Goal: Task Accomplishment & Management: Use online tool/utility

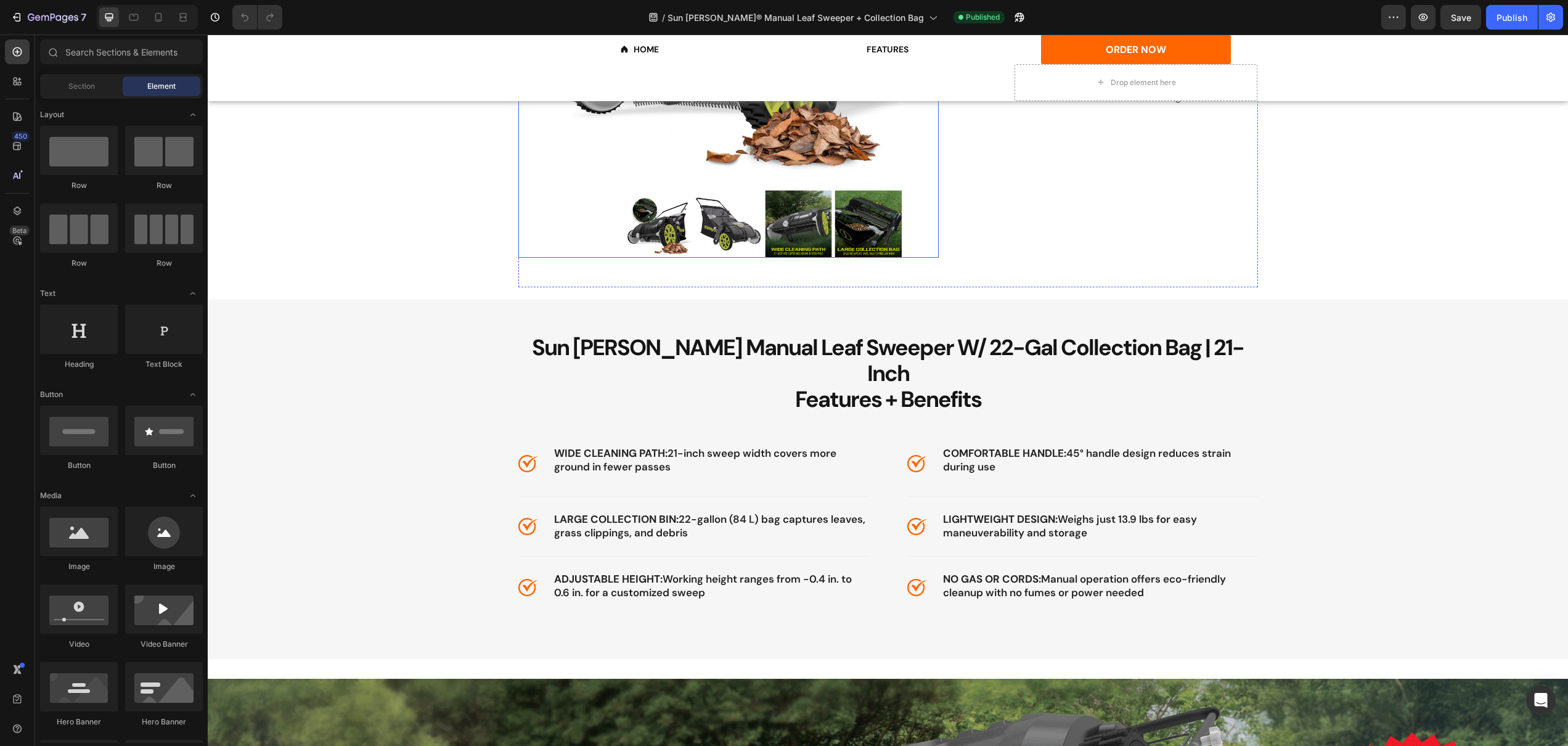
scroll to position [991, 0]
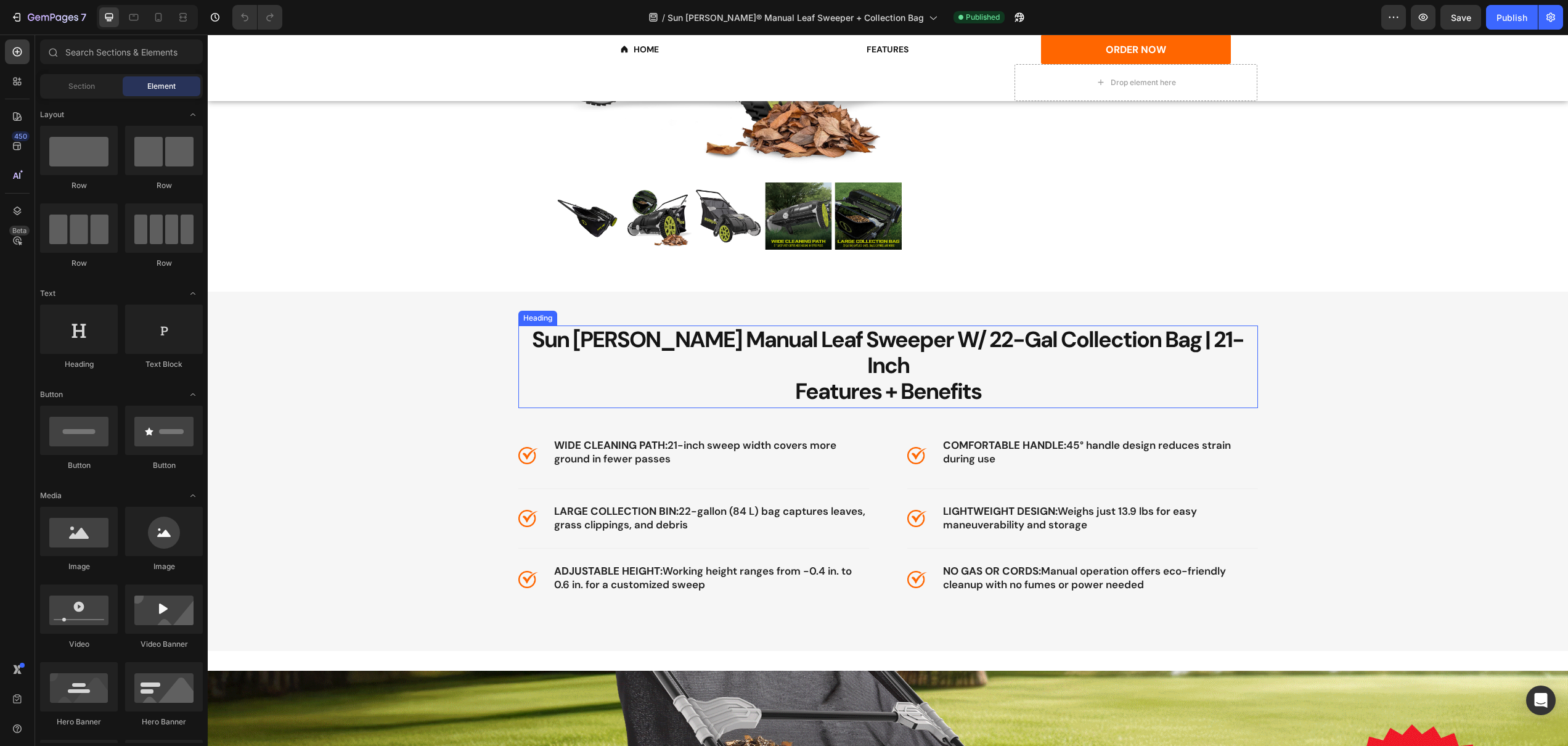
click at [917, 346] on span "Sun [PERSON_NAME] Manual Leaf Sweeper W/ 22-Gal Collection Bag | 21-Inch" at bounding box center [888, 353] width 712 height 55
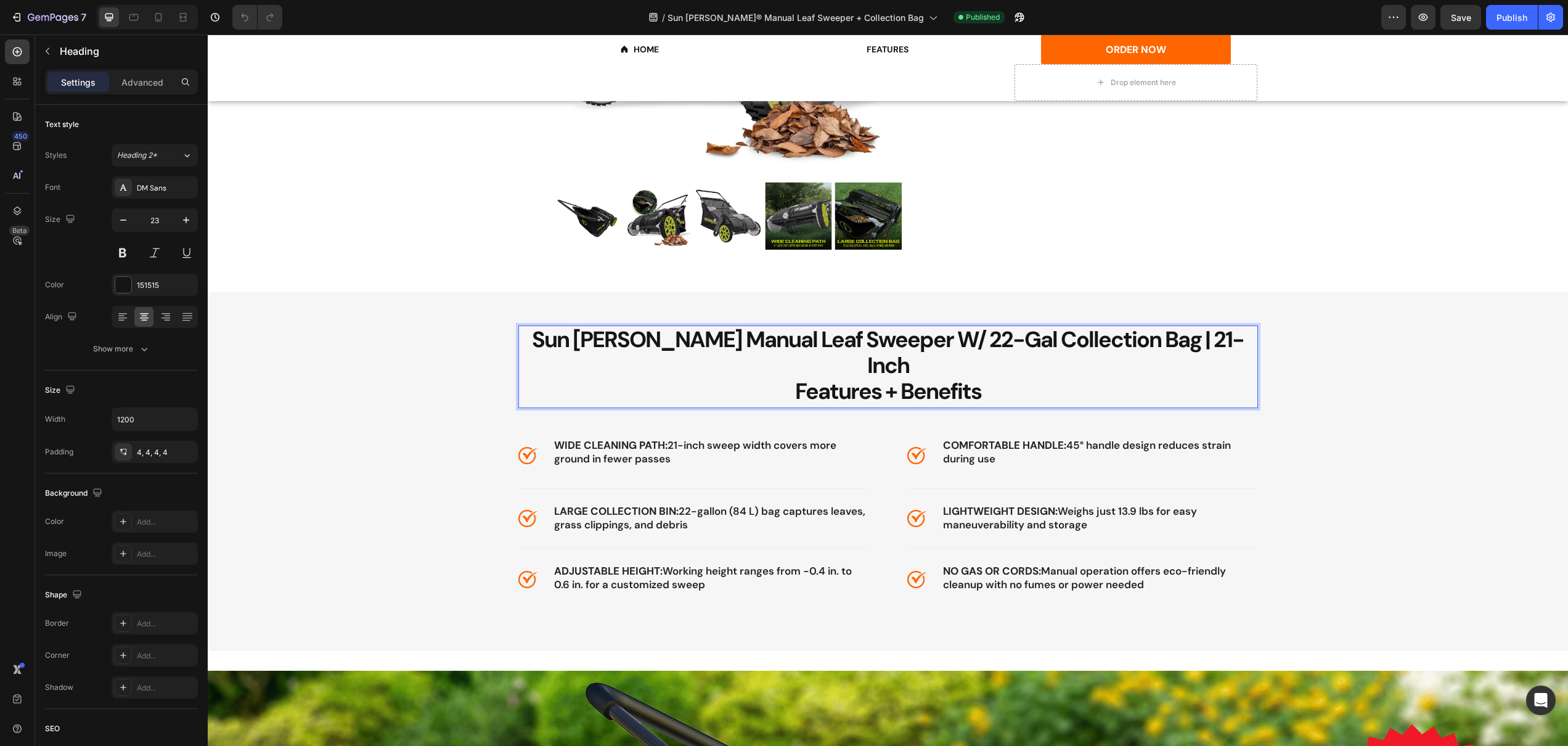
click at [908, 342] on span "Sun [PERSON_NAME] Manual Leaf Sweeper W/ 22-Gal Collection Bag | 21-Inch" at bounding box center [888, 353] width 712 height 55
drag, startPoint x: 898, startPoint y: 339, endPoint x: 876, endPoint y: 335, distance: 22.4
click at [876, 335] on span "Sun [PERSON_NAME] Manual Leaf Sweeper W/ 22-Gal Collection Bag | 21-Inch" at bounding box center [888, 353] width 712 height 55
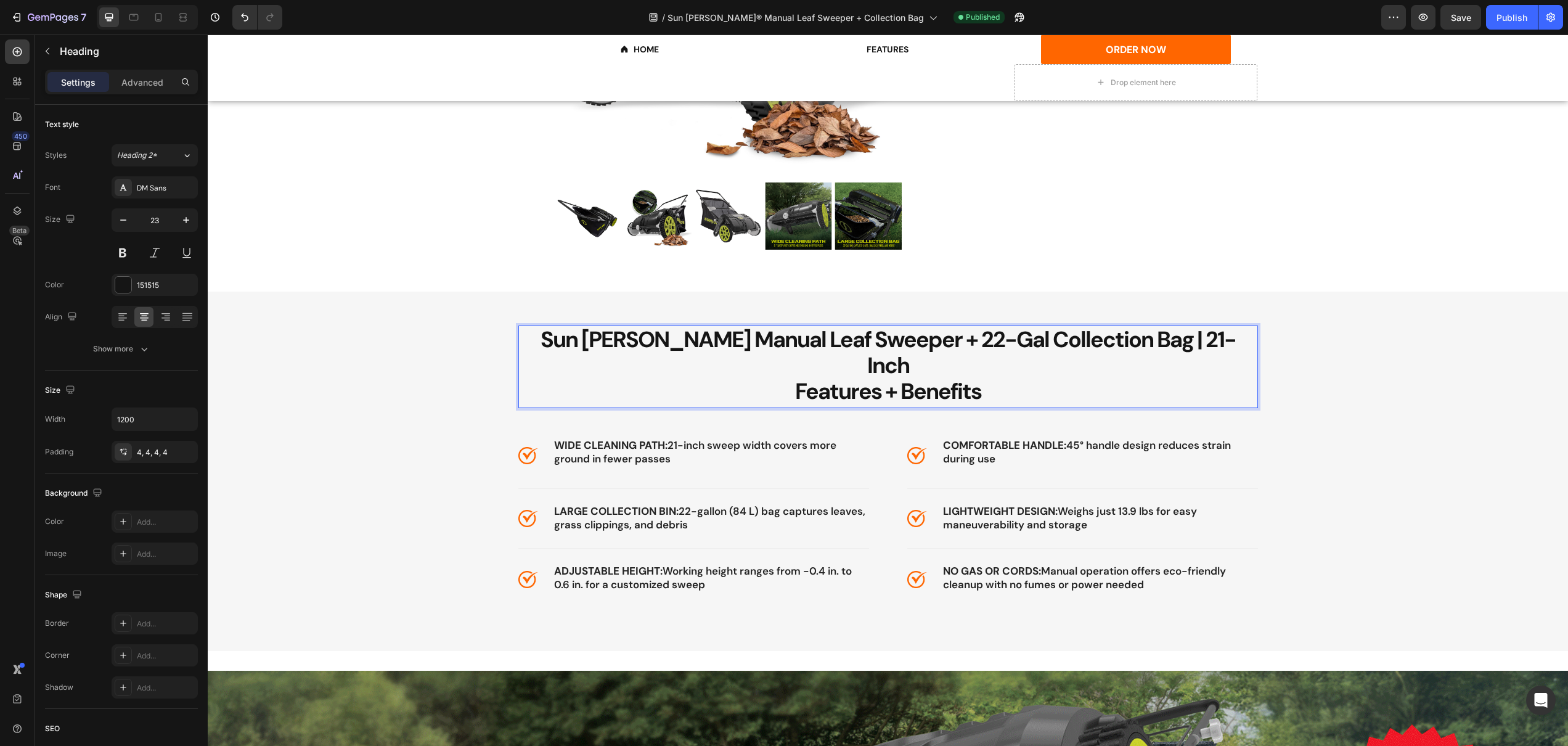
click at [956, 377] on span "Features + Benefits" at bounding box center [888, 391] width 186 height 29
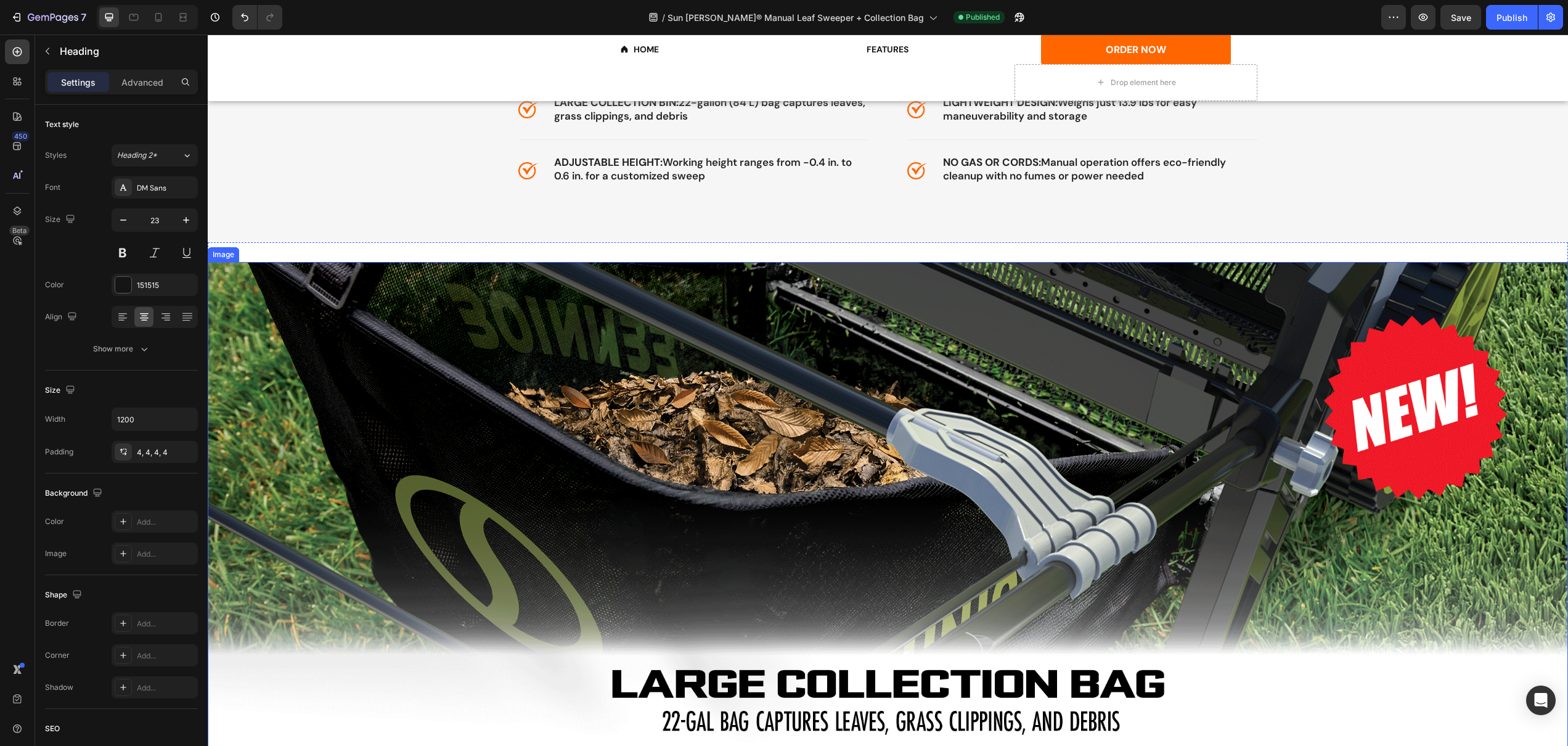
scroll to position [1968, 0]
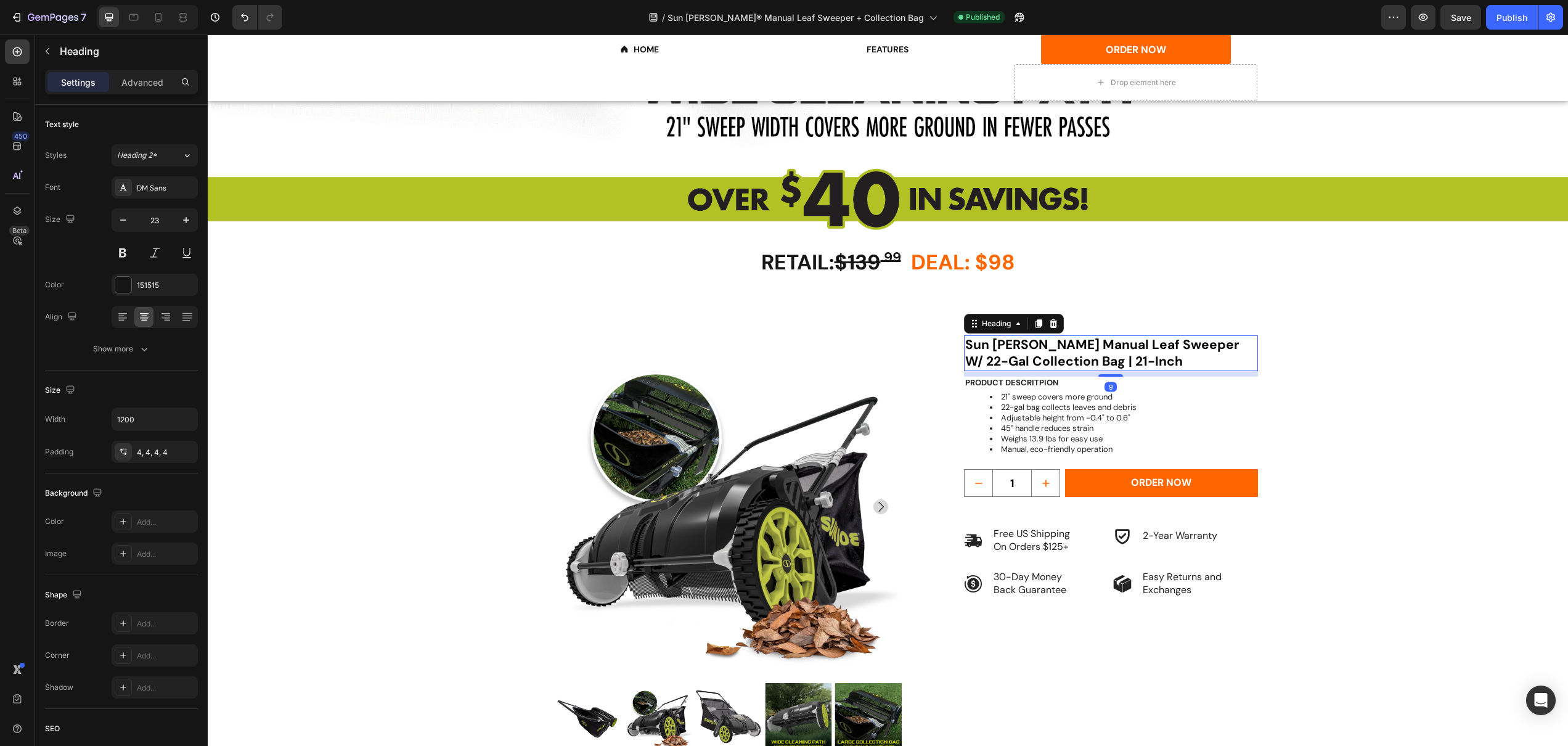
click at [1169, 340] on strong "Sun [PERSON_NAME] Manual Leaf Sweeper W/ 22-Gal Collection Bag | 21-Inch" at bounding box center [1102, 353] width 274 height 34
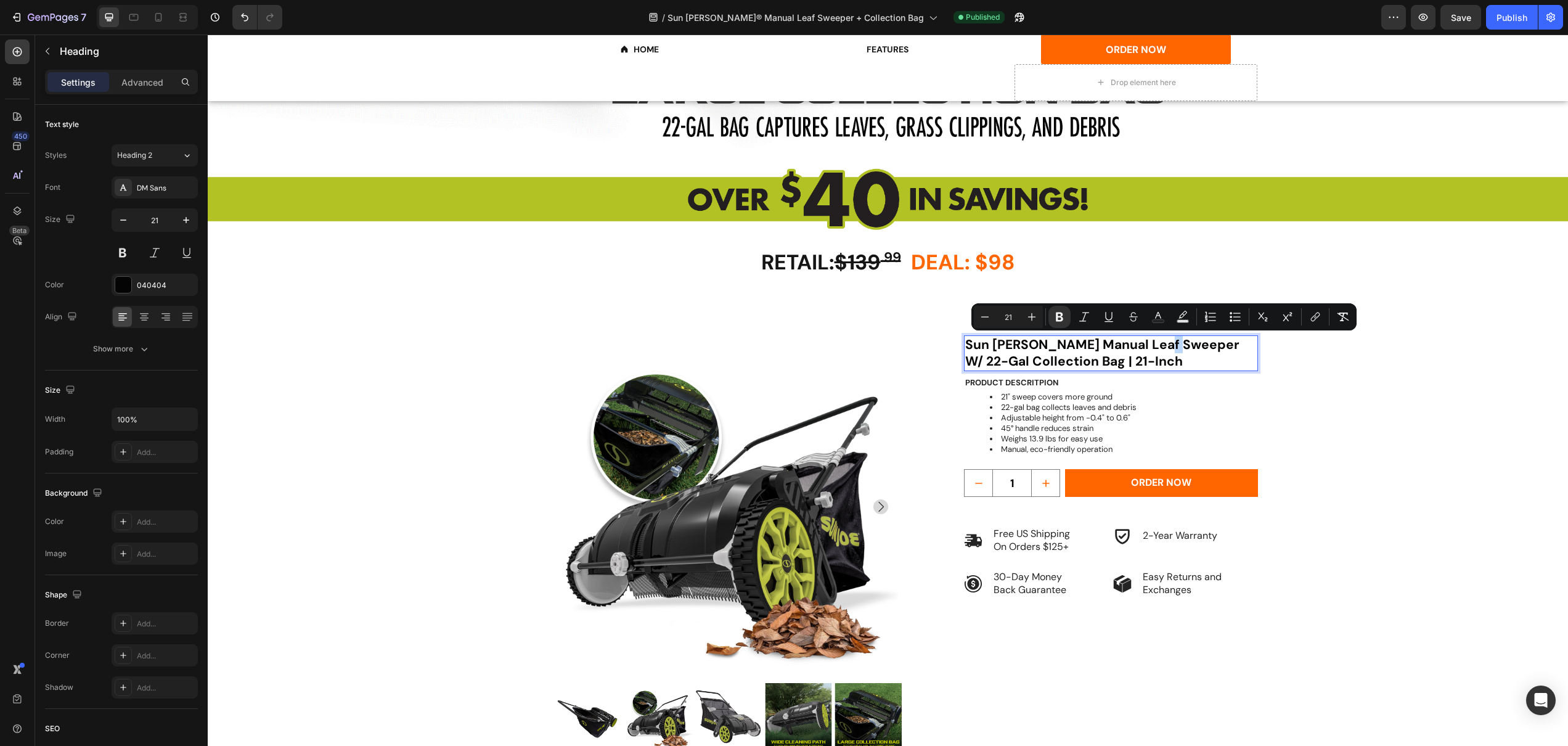
drag, startPoint x: 1171, startPoint y: 346, endPoint x: 1161, endPoint y: 343, distance: 10.4
click at [1161, 343] on strong "Sun [PERSON_NAME] Manual Leaf Sweeper W/ 22-Gal Collection Bag | 21-Inch" at bounding box center [1102, 353] width 274 height 34
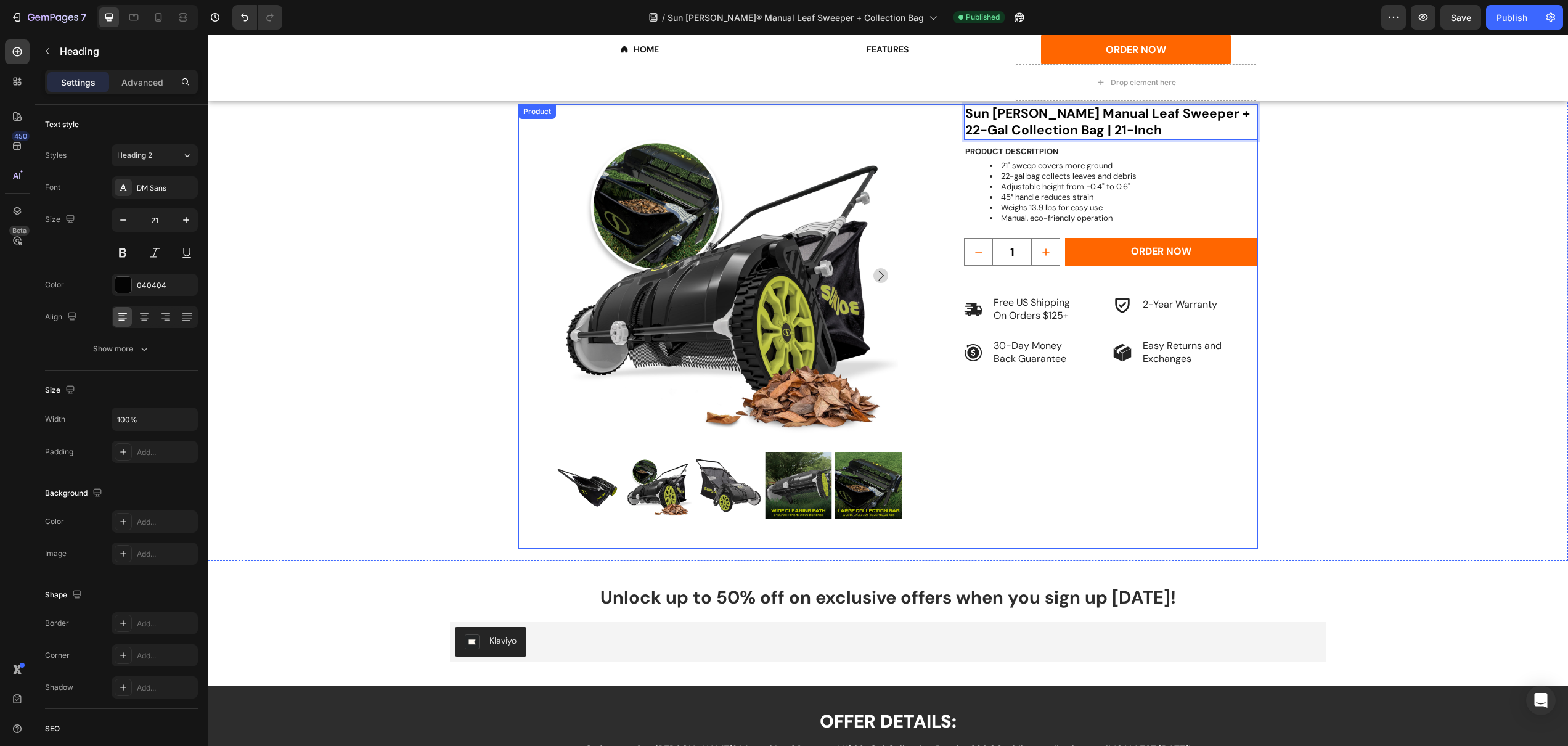
scroll to position [2662, 0]
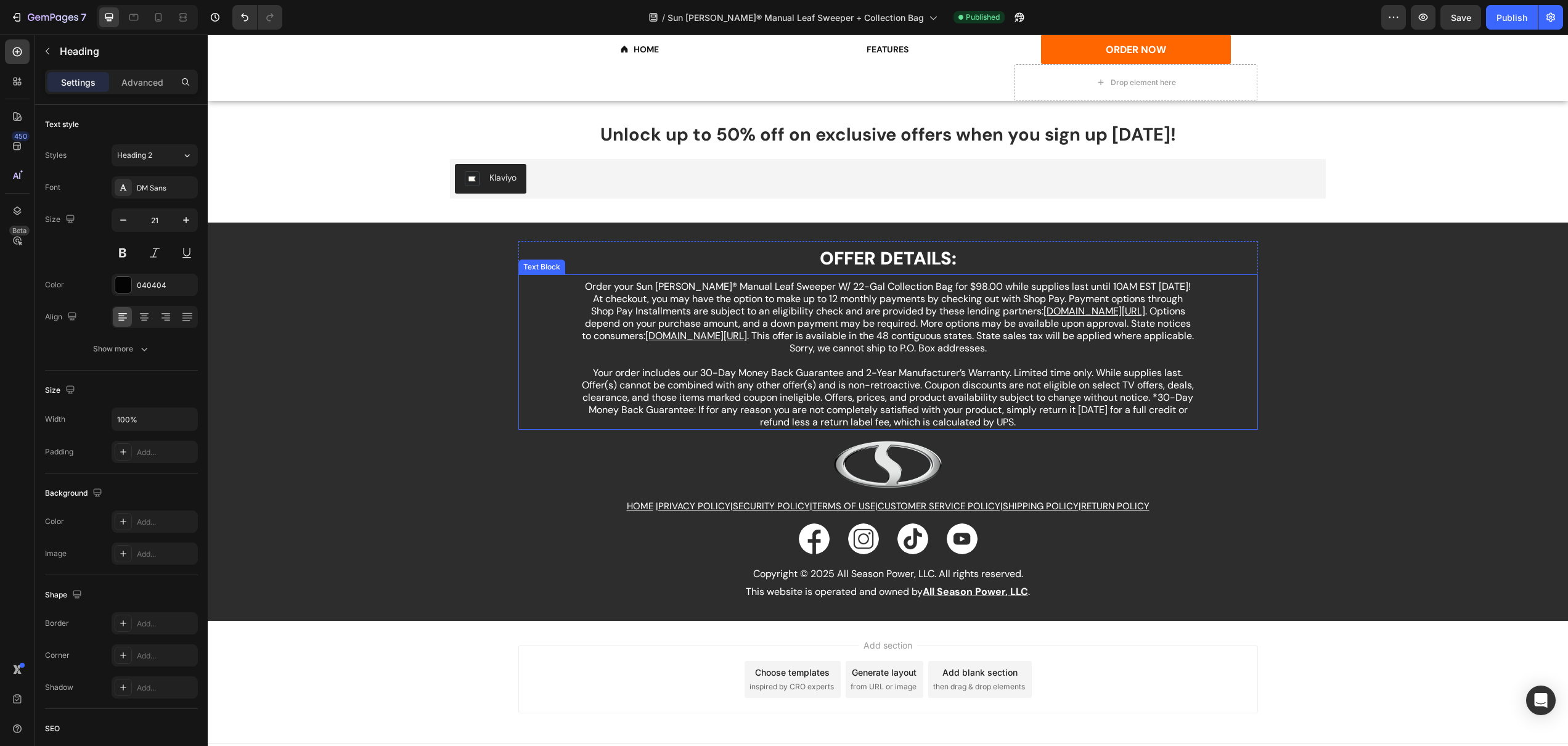
click at [788, 293] on p "Order your Sun [PERSON_NAME]® Manual Leaf Sweeper W/ 22-Gal Collection Bag for …" at bounding box center [888, 324] width 614 height 87
click at [796, 289] on p "Order your Sun [PERSON_NAME]® Manual Leaf Sweeper W/ 22-Gal Collection Bag for …" at bounding box center [888, 324] width 614 height 87
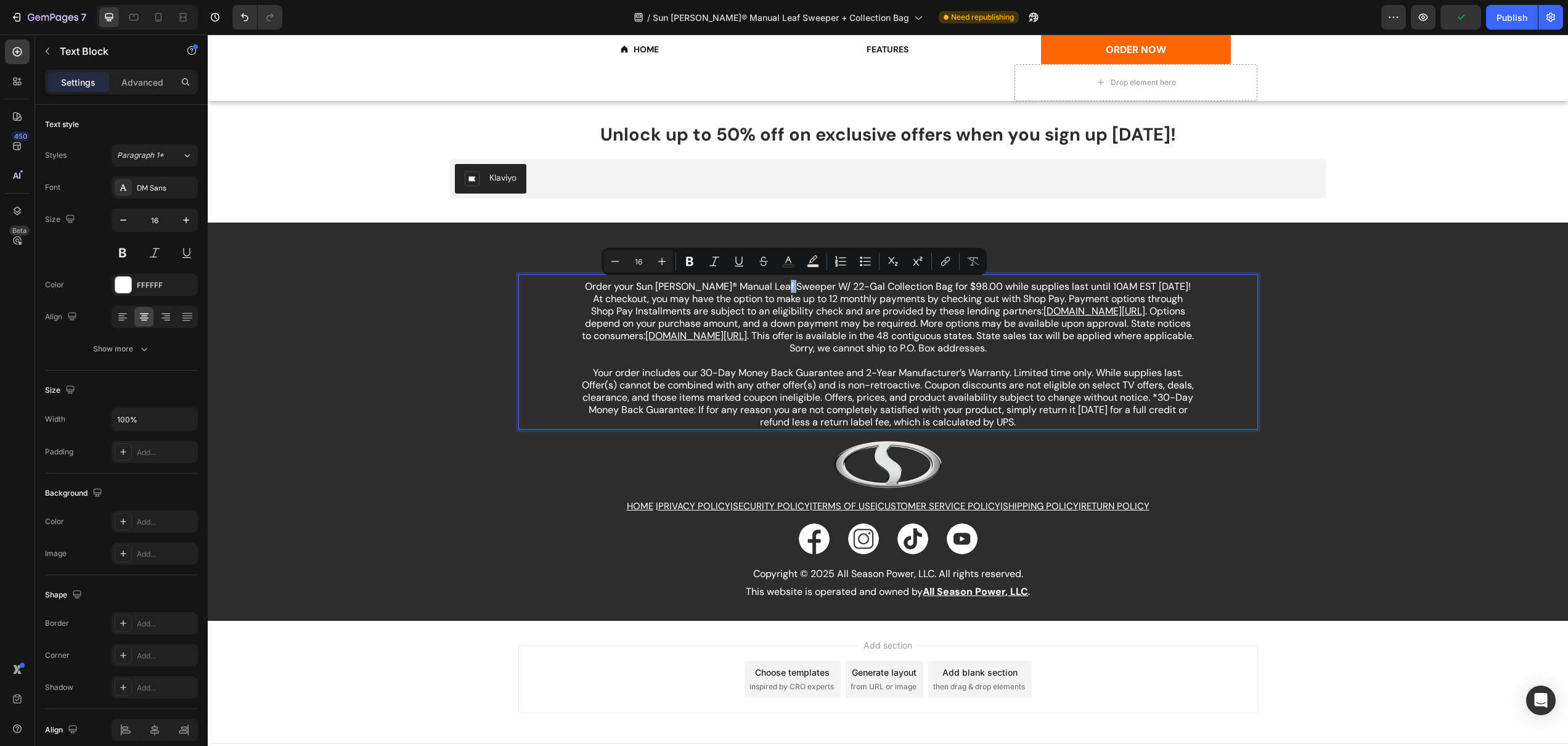
drag, startPoint x: 799, startPoint y: 289, endPoint x: 790, endPoint y: 288, distance: 9.1
click at [790, 288] on p "Order your Sun [PERSON_NAME]® Manual Leaf Sweeper W/ 22-Gal Collection Bag for …" at bounding box center [888, 324] width 614 height 87
click at [882, 339] on p "Order your Sun [PERSON_NAME]® Manual Leaf Sweeper + 22-Gal Collection Bag for $…" at bounding box center [888, 324] width 614 height 87
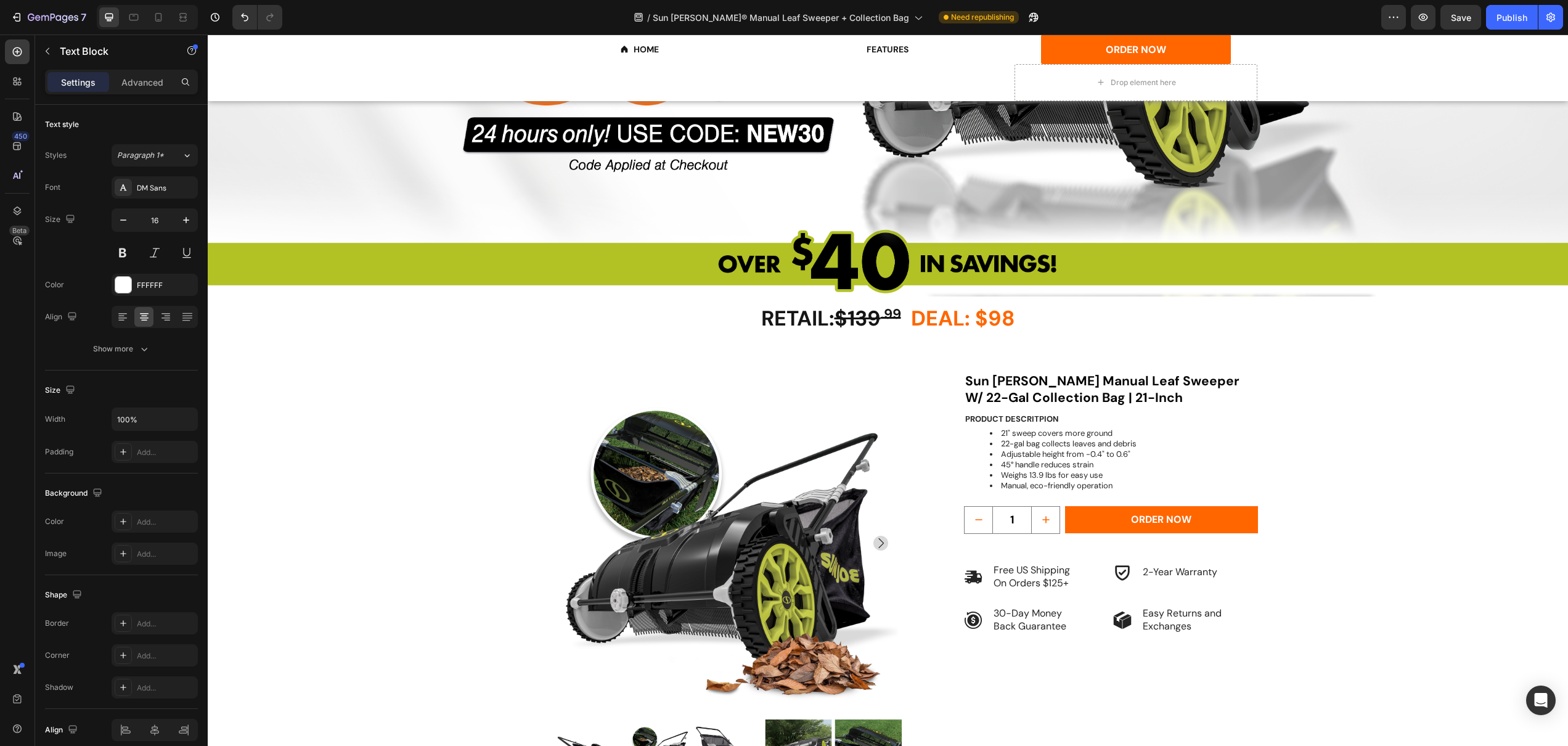
scroll to position [433, 0]
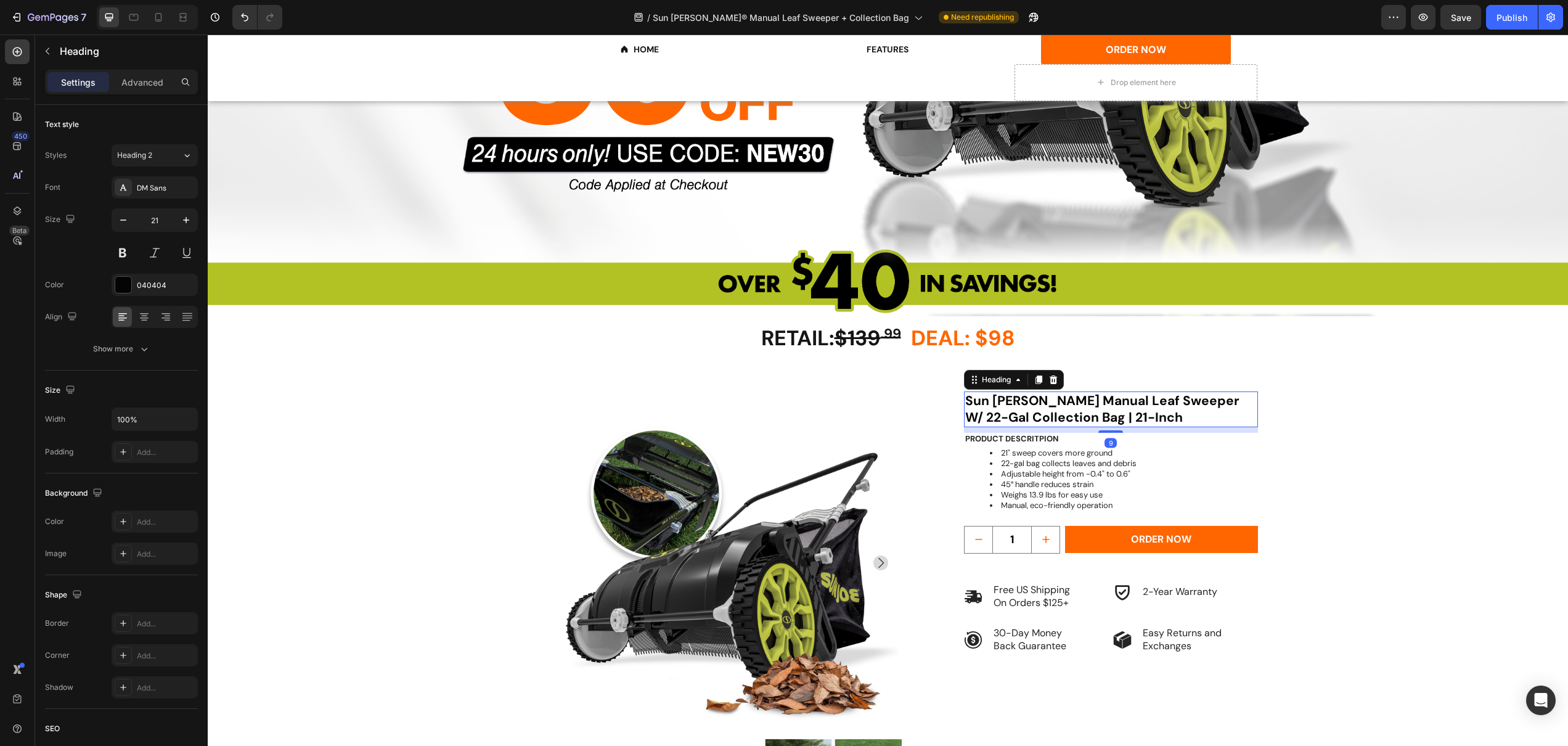
click at [1167, 399] on strong "Sun [PERSON_NAME] Manual Leaf Sweeper W/ 22-Gal Collection Bag | 21-Inch" at bounding box center [1102, 409] width 274 height 34
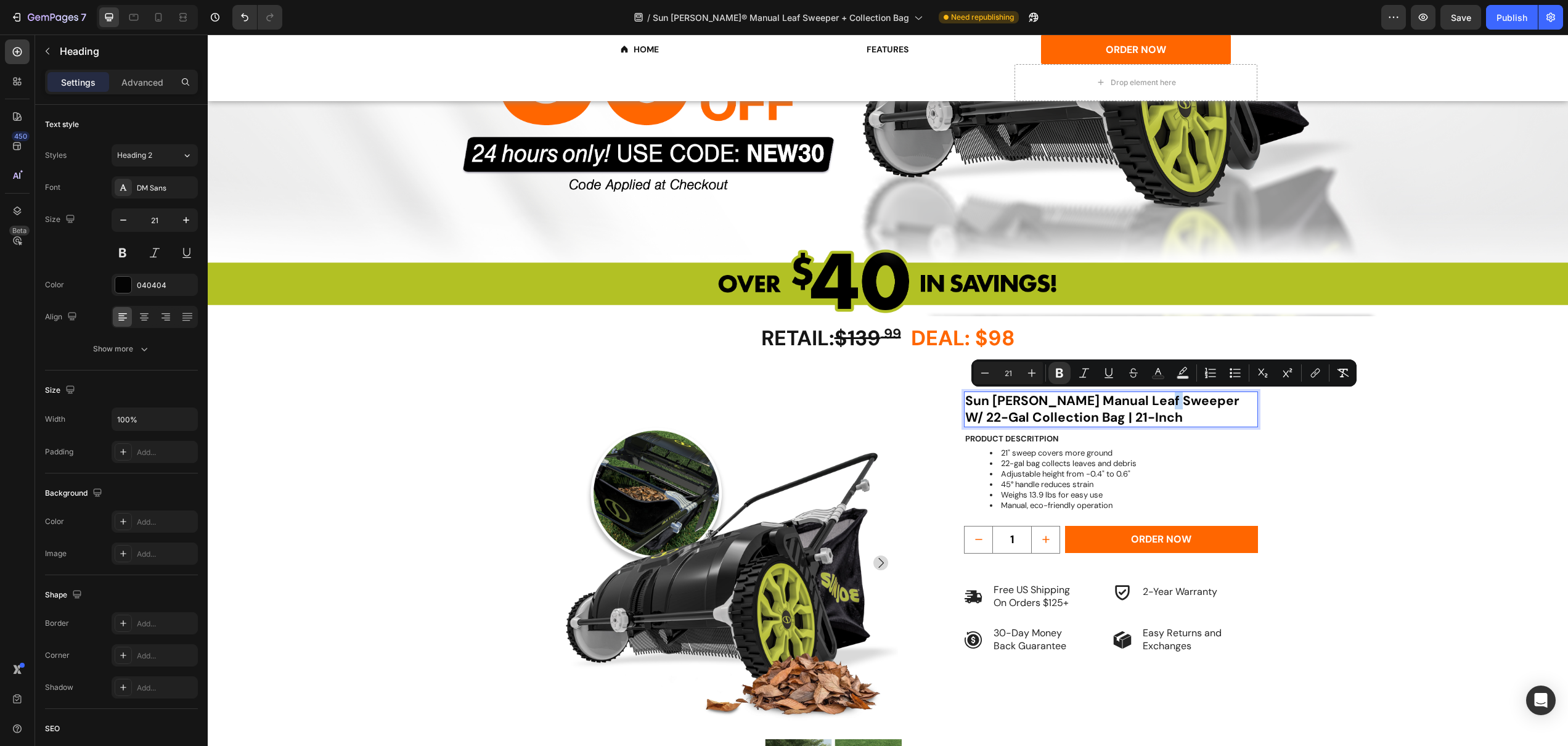
drag, startPoint x: 1171, startPoint y: 401, endPoint x: 1160, endPoint y: 400, distance: 11.0
click at [1160, 400] on strong "Sun [PERSON_NAME] Manual Leaf Sweeper W/ 22-Gal Collection Bag | 21-Inch" at bounding box center [1102, 409] width 274 height 34
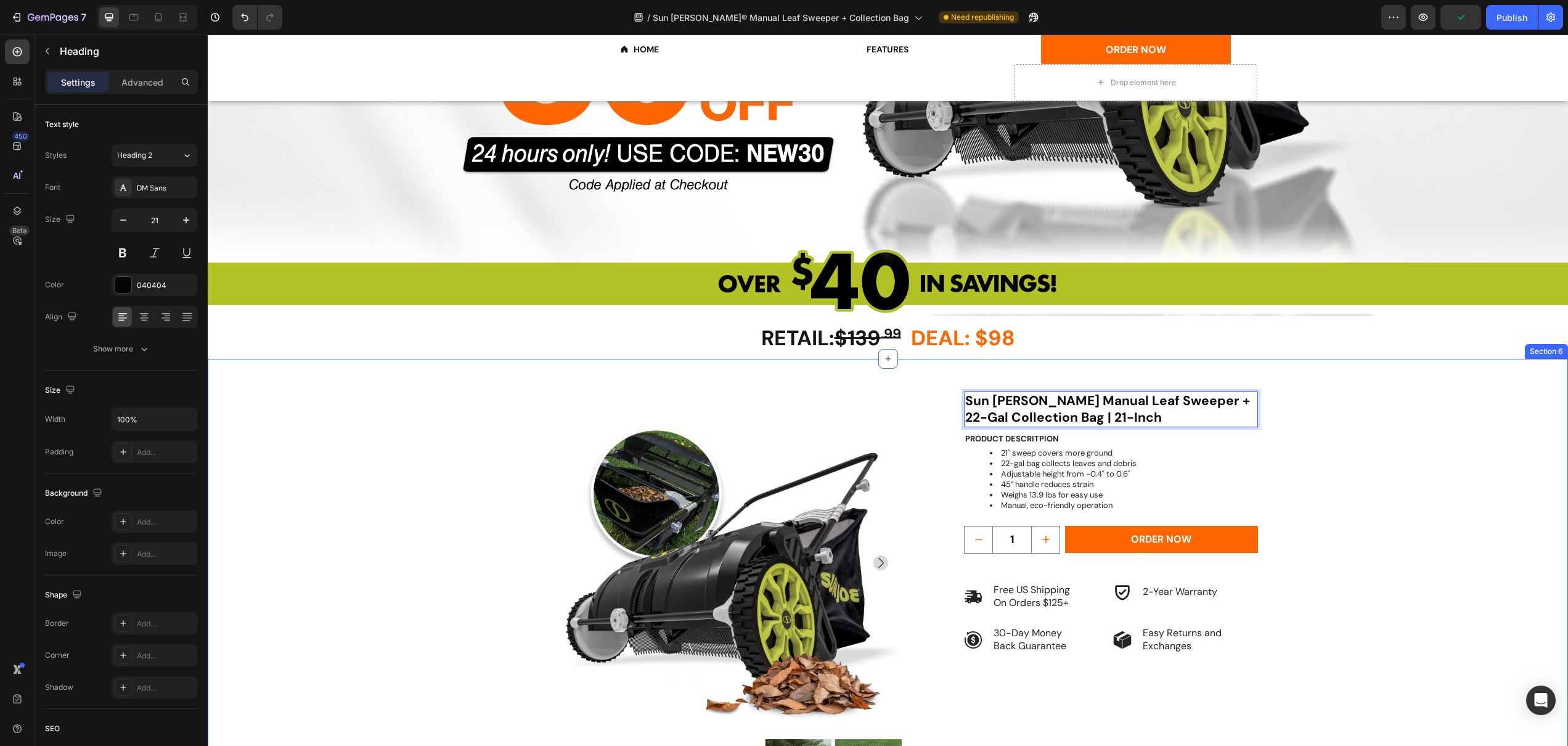
click at [1322, 397] on div "RETAIL: $139 .99 DEAL: $98 Heading Product Images Sun [PERSON_NAME] Manual Leaf…" at bounding box center [888, 620] width 1286 height 457
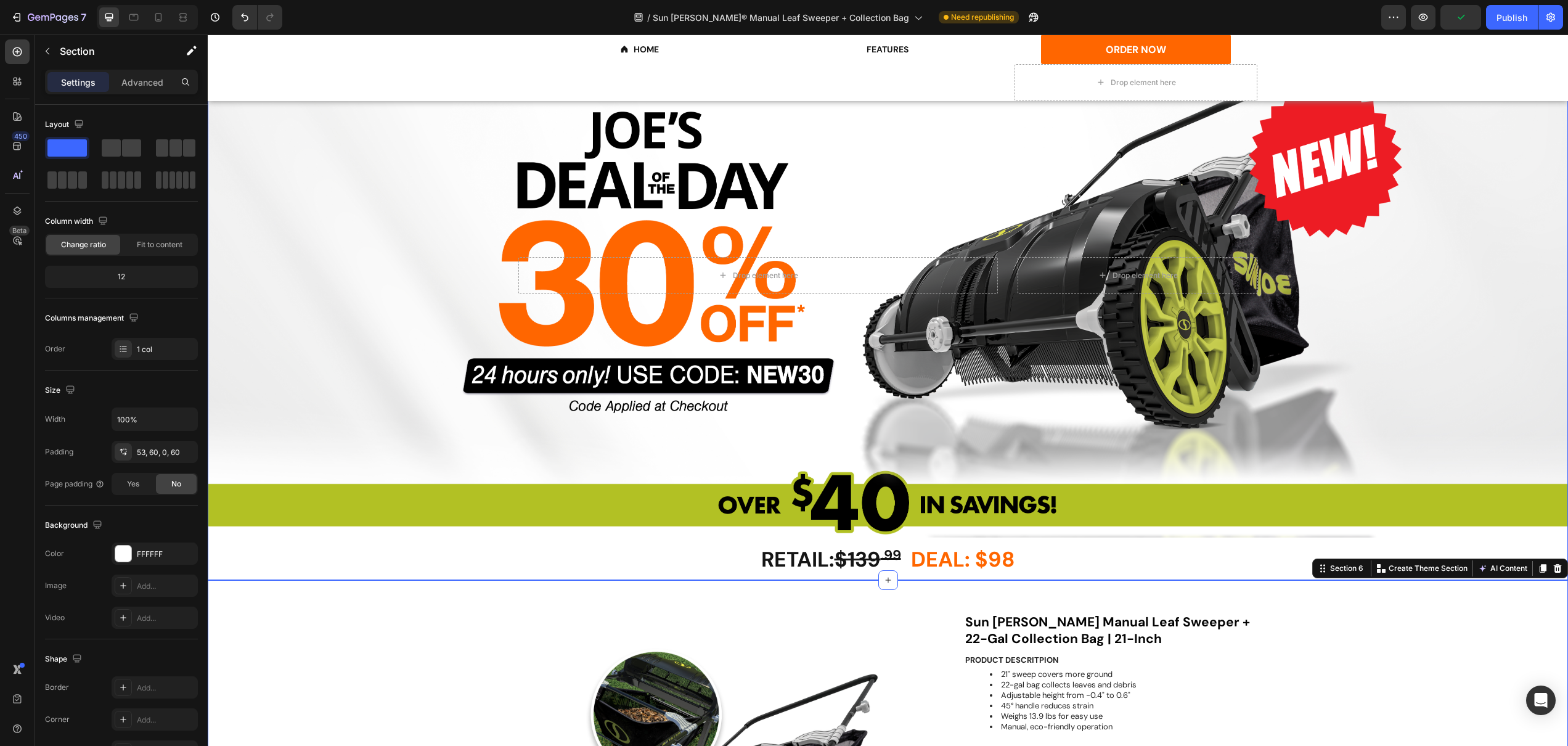
scroll to position [0, 0]
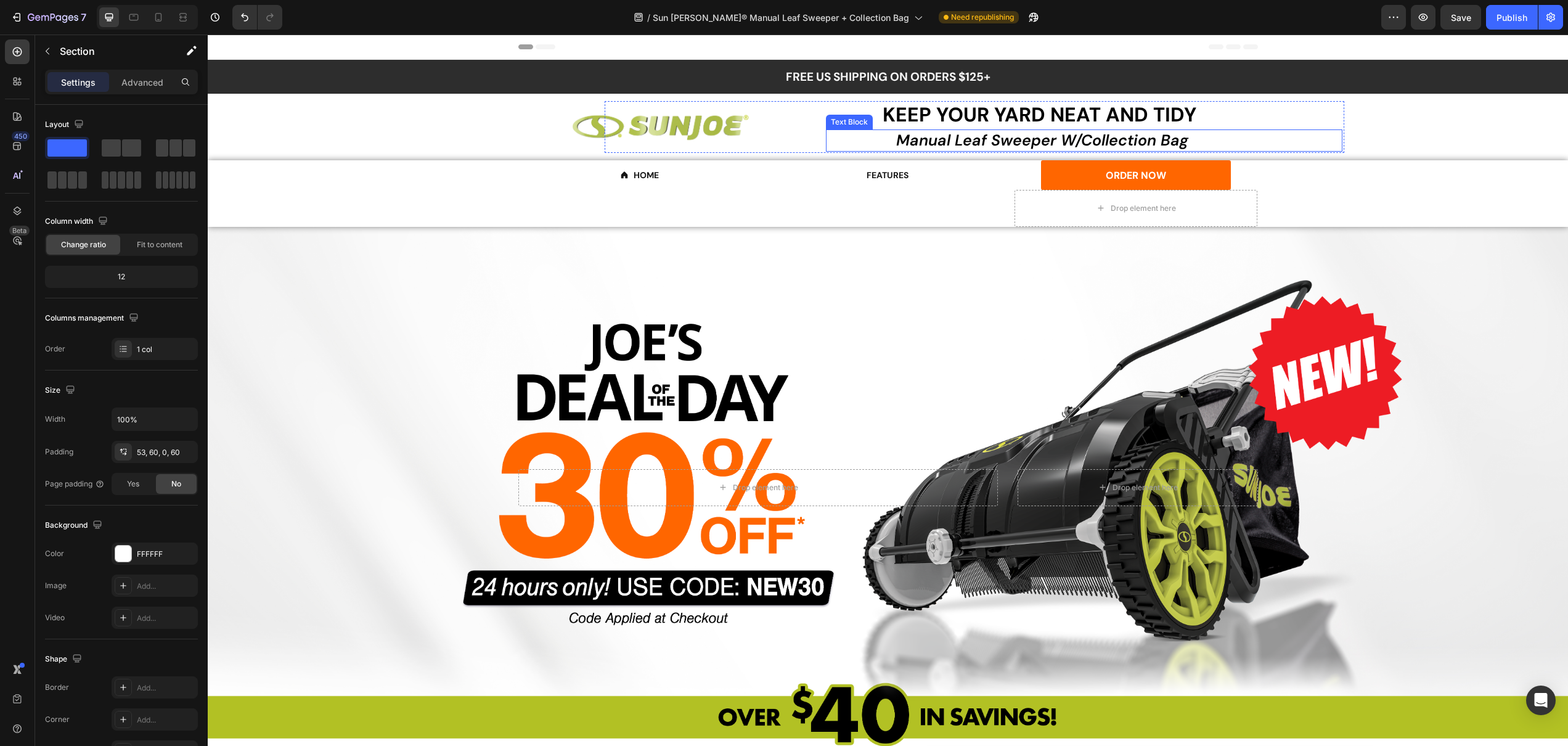
click at [1094, 148] on span "Manual Leaf Sweeper W/Collection Bag" at bounding box center [1042, 140] width 292 height 20
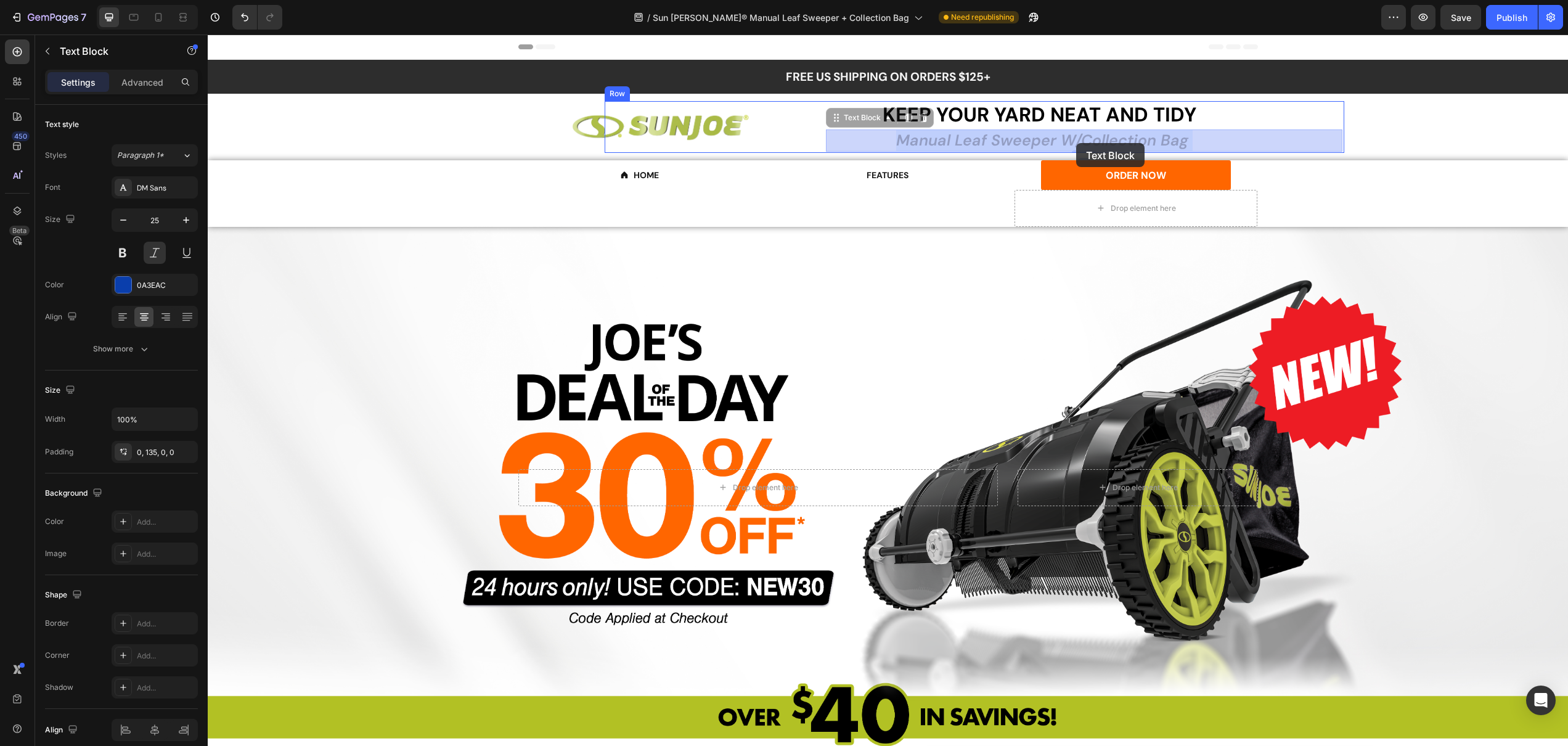
drag, startPoint x: 1084, startPoint y: 144, endPoint x: 1074, endPoint y: 143, distance: 10.0
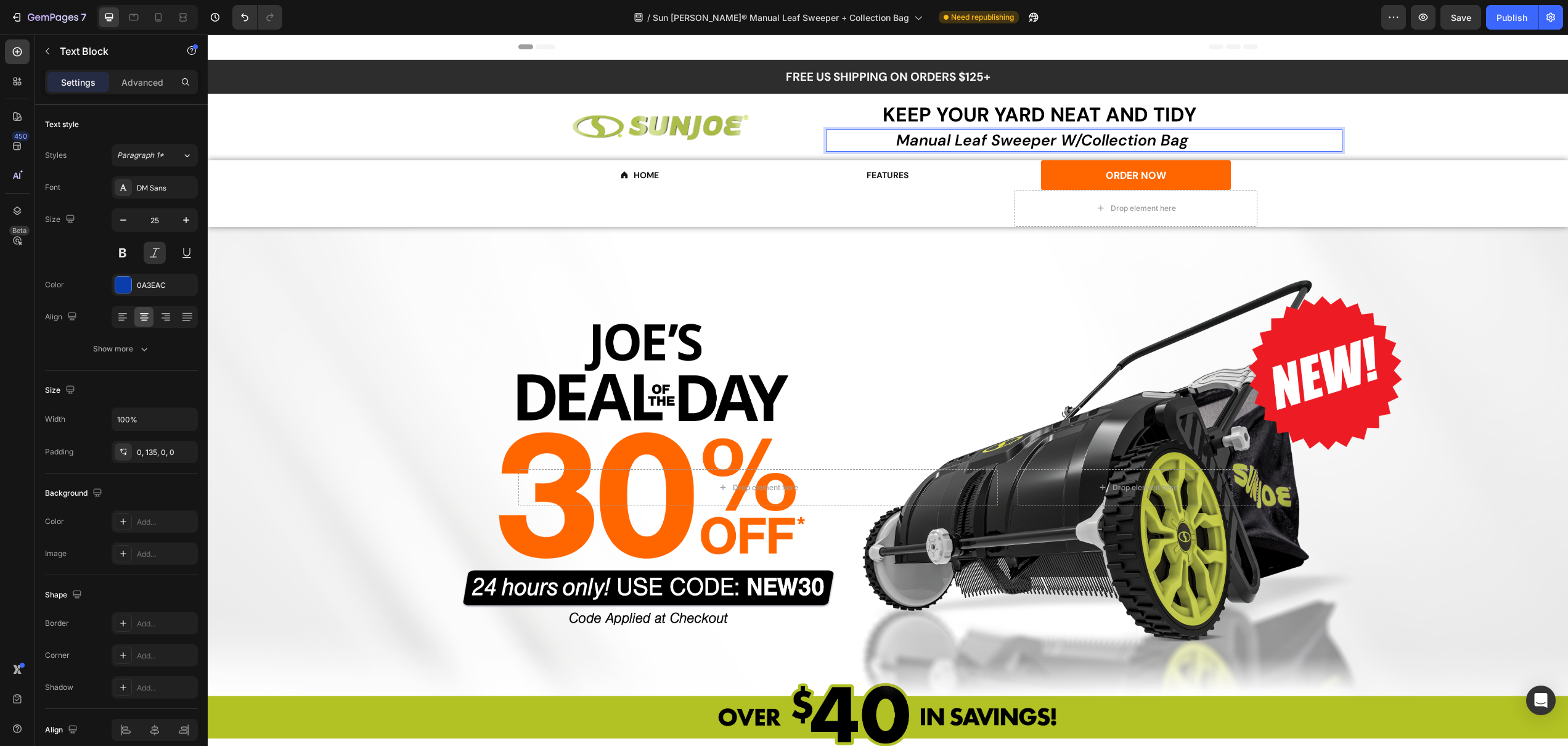
click at [1079, 141] on span "Manual Leaf Sweeper W/Collection Bag" at bounding box center [1042, 140] width 292 height 20
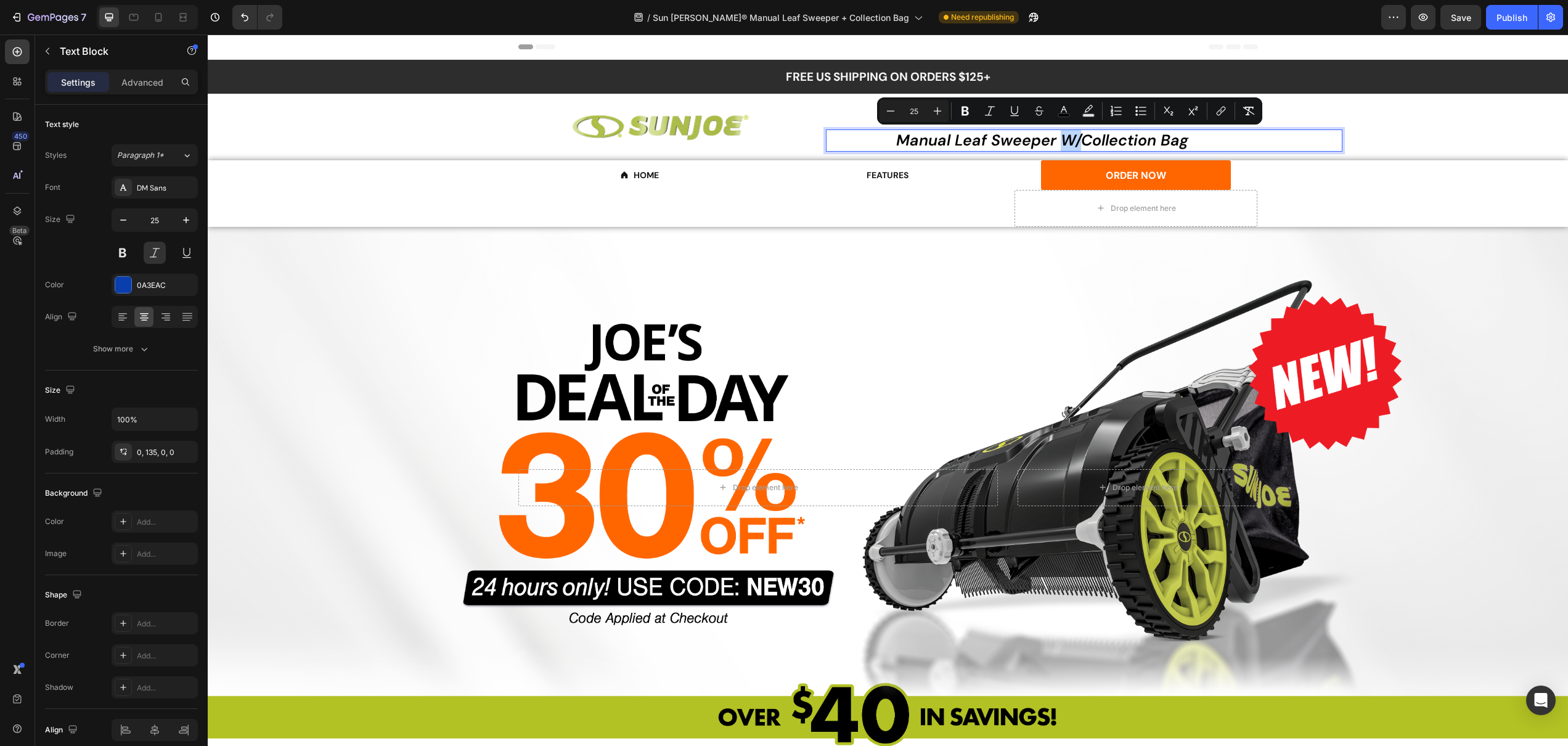
drag, startPoint x: 1079, startPoint y: 140, endPoint x: 1064, endPoint y: 140, distance: 15.0
click at [1064, 140] on span "Manual Leaf Sweeper W/Collection Bag" at bounding box center [1042, 140] width 292 height 20
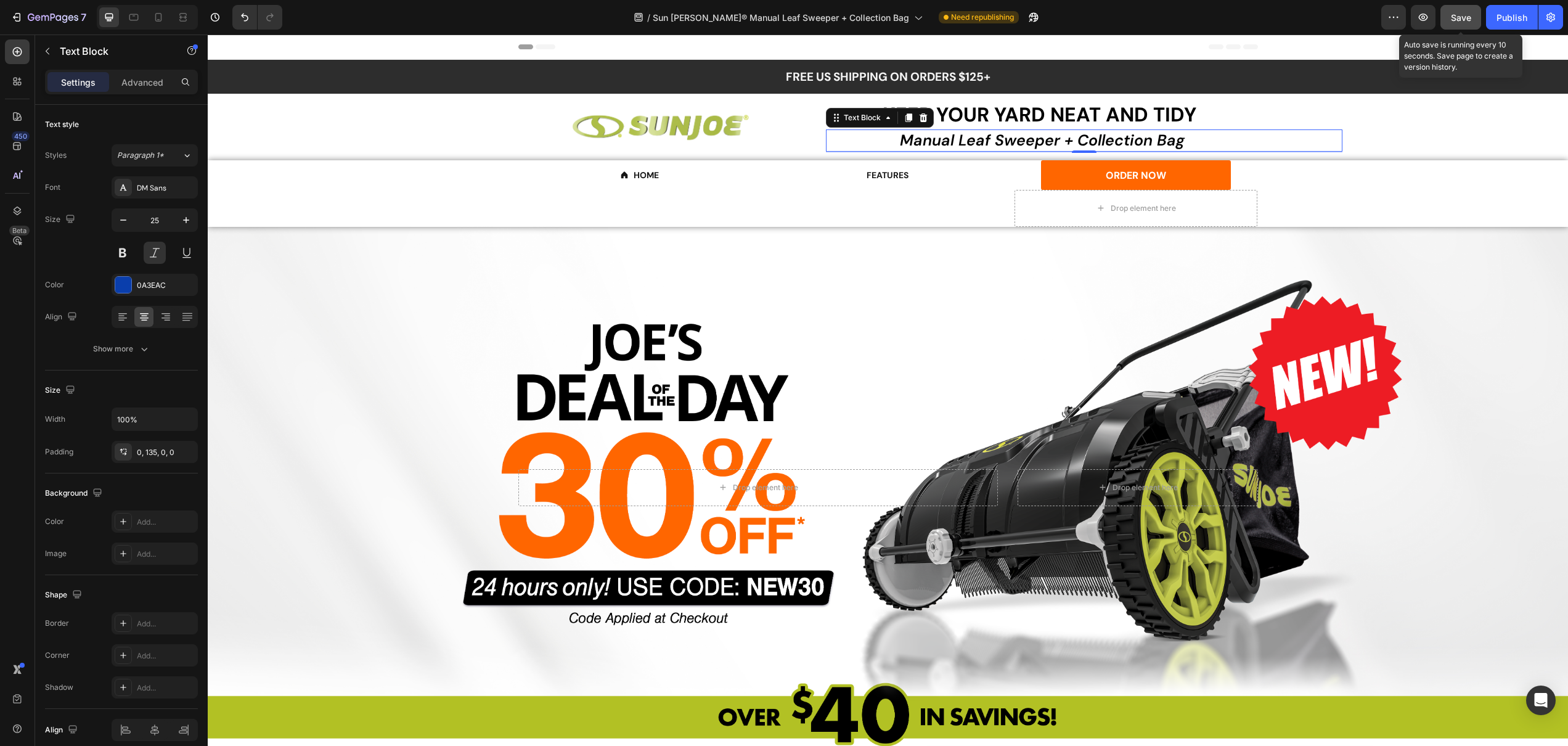
click at [1454, 15] on span "Save" at bounding box center [1460, 18] width 20 height 11
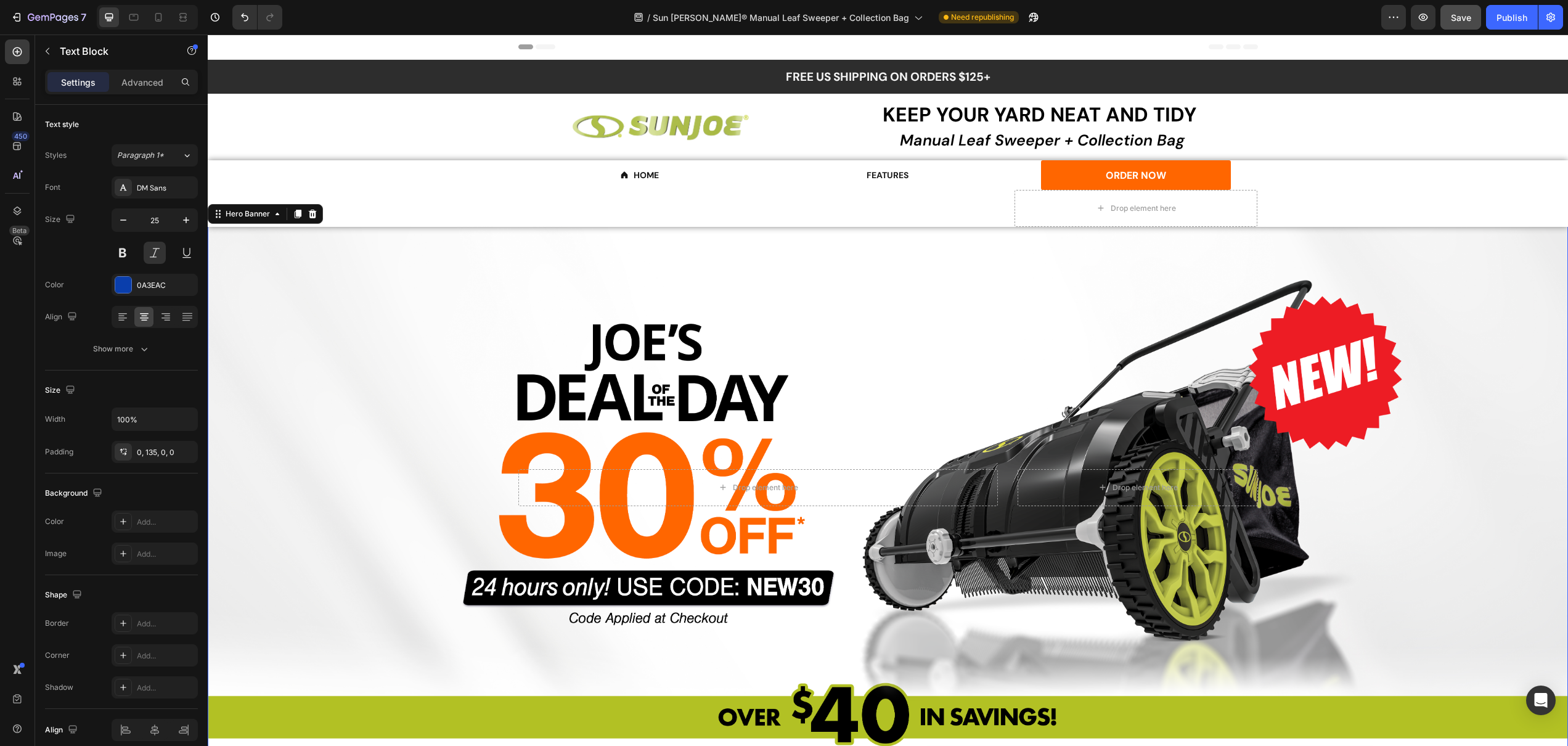
click at [1071, 361] on div "Overlay" at bounding box center [888, 487] width 1360 height 524
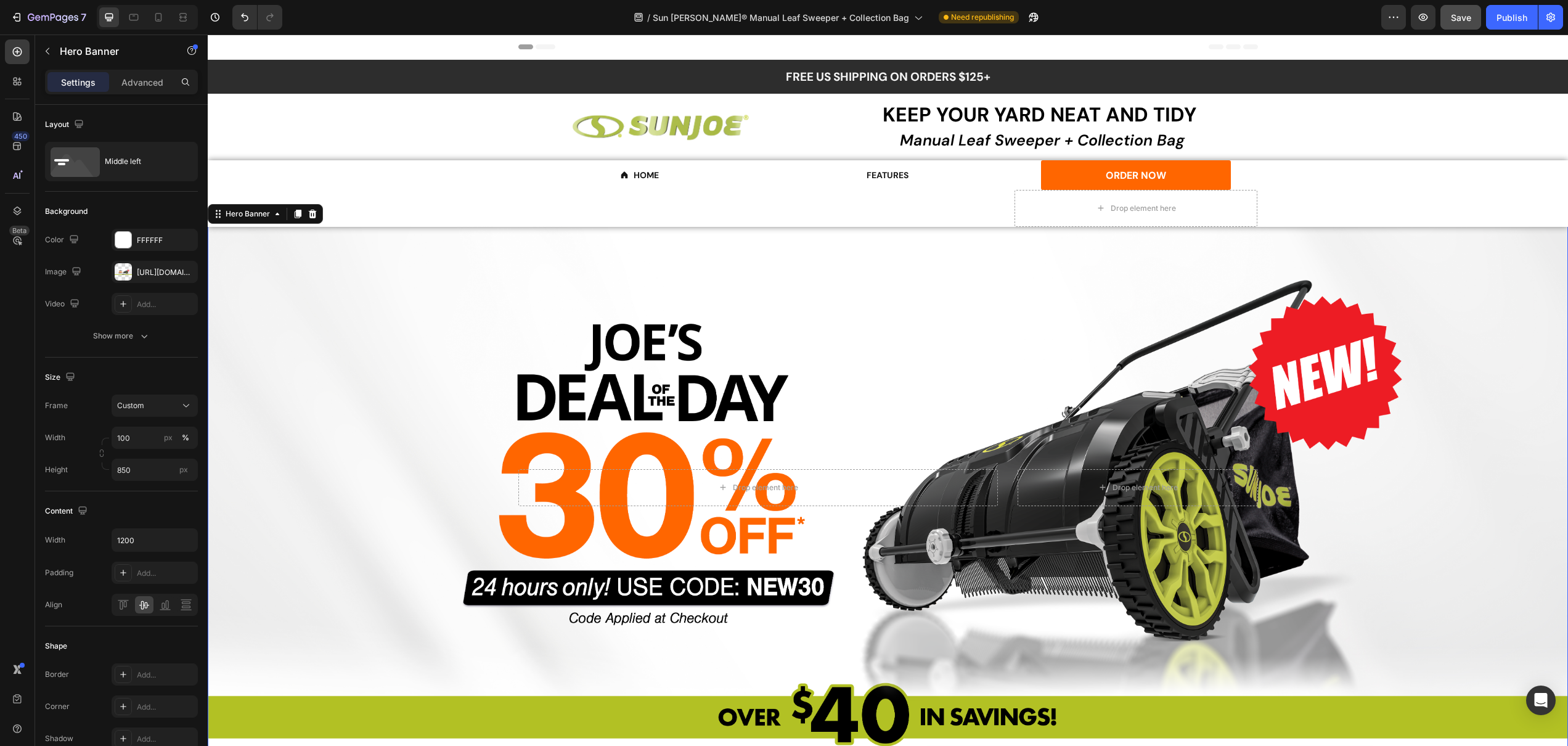
click at [1009, 325] on div "Overlay" at bounding box center [888, 487] width 1360 height 524
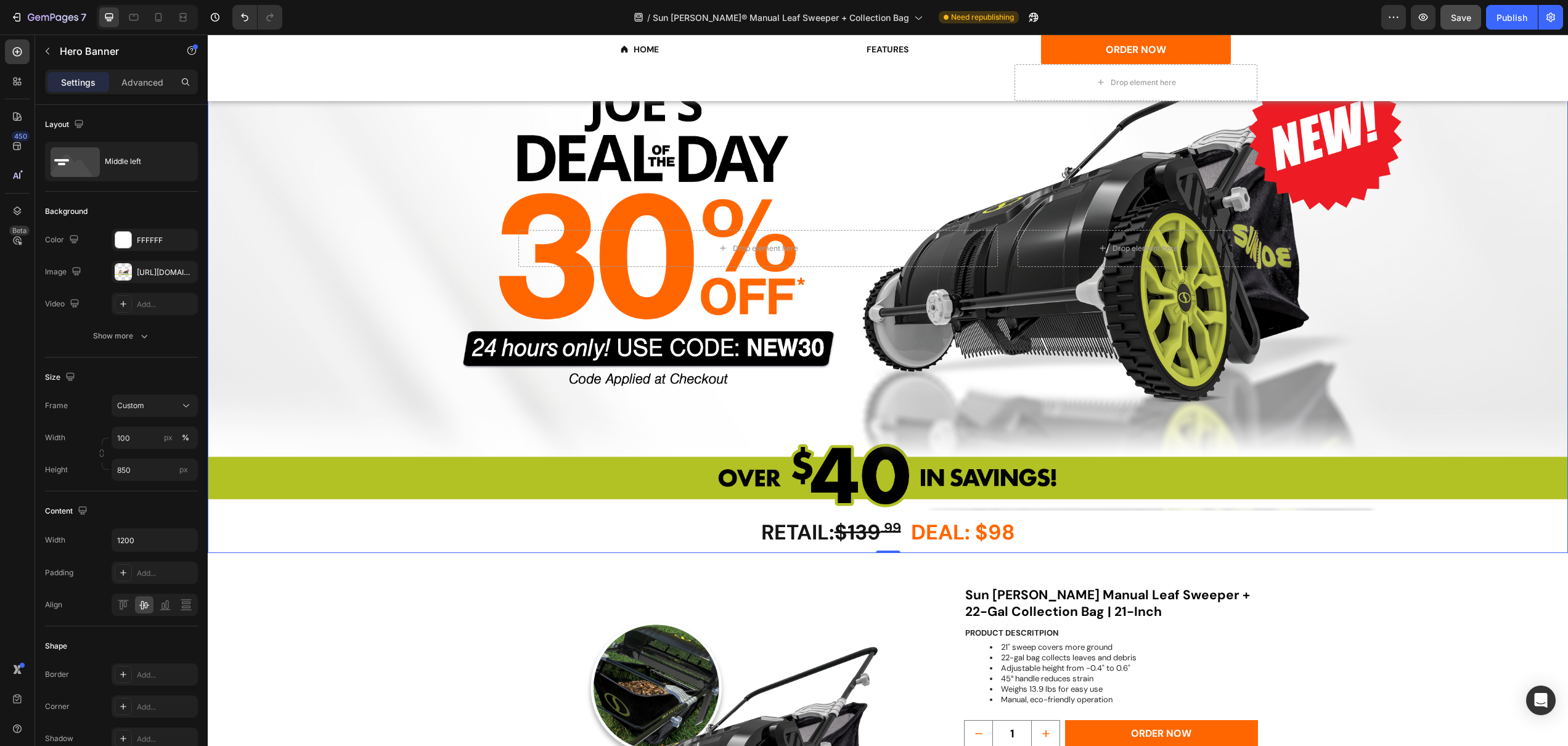
click at [1090, 360] on div "Overlay" at bounding box center [888, 248] width 1360 height 524
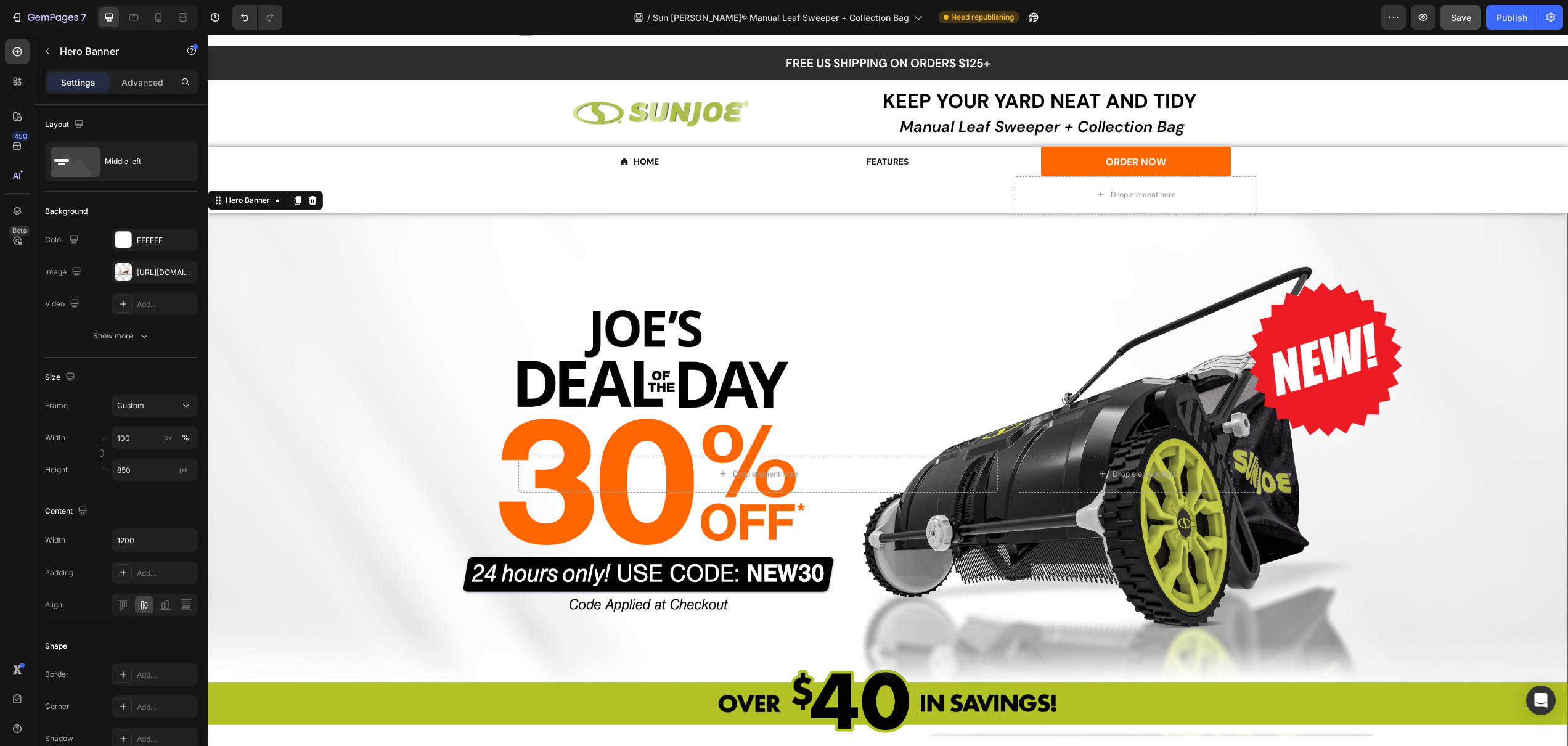
click at [996, 293] on div "Overlay" at bounding box center [888, 474] width 1360 height 524
click at [142, 274] on div "[URL][DOMAIN_NAME]" at bounding box center [155, 272] width 35 height 11
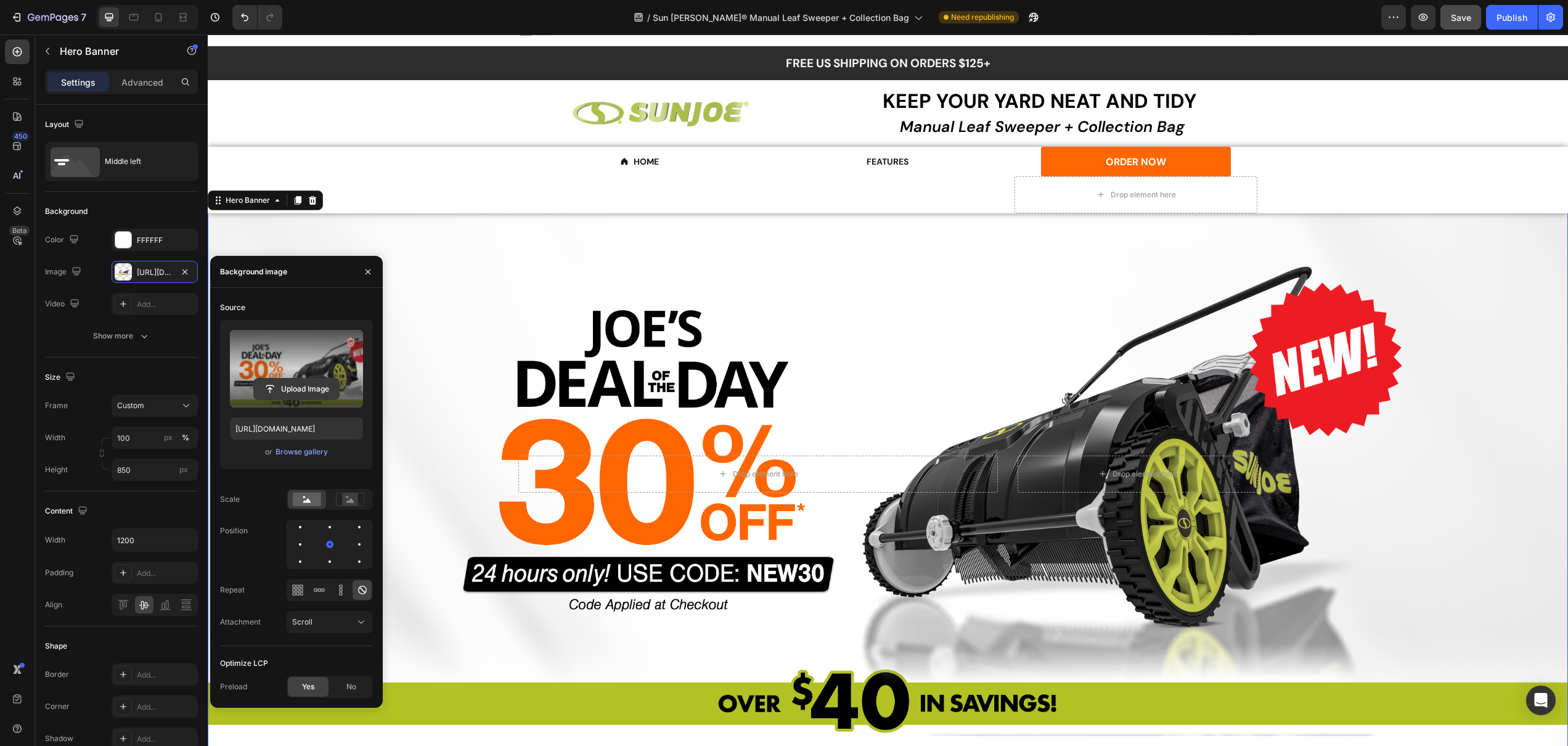
click at [306, 384] on input "file" at bounding box center [296, 389] width 85 height 21
click at [294, 392] on input "file" at bounding box center [296, 389] width 85 height 21
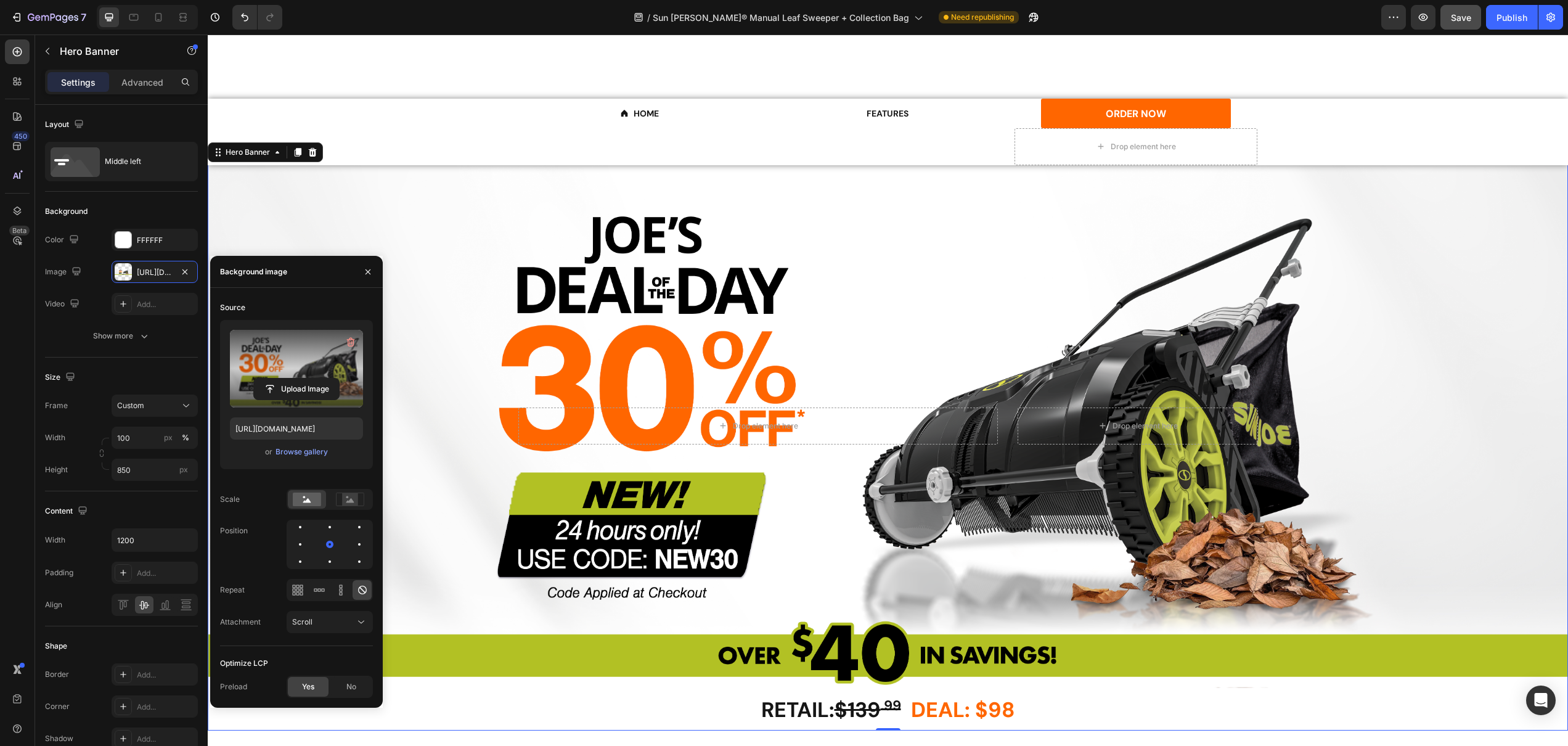
scroll to position [215, 0]
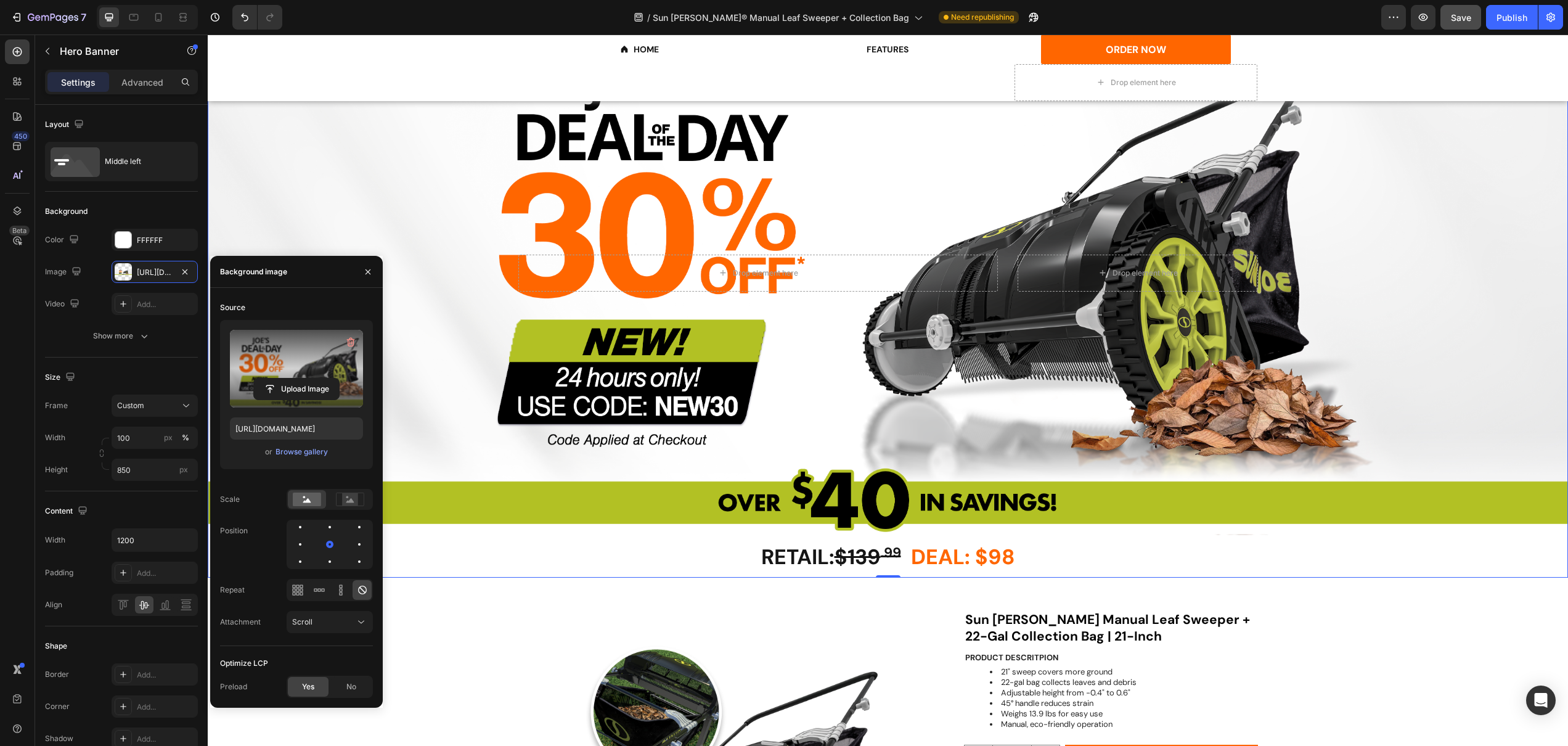
click at [610, 483] on div "Overlay" at bounding box center [888, 273] width 1360 height 524
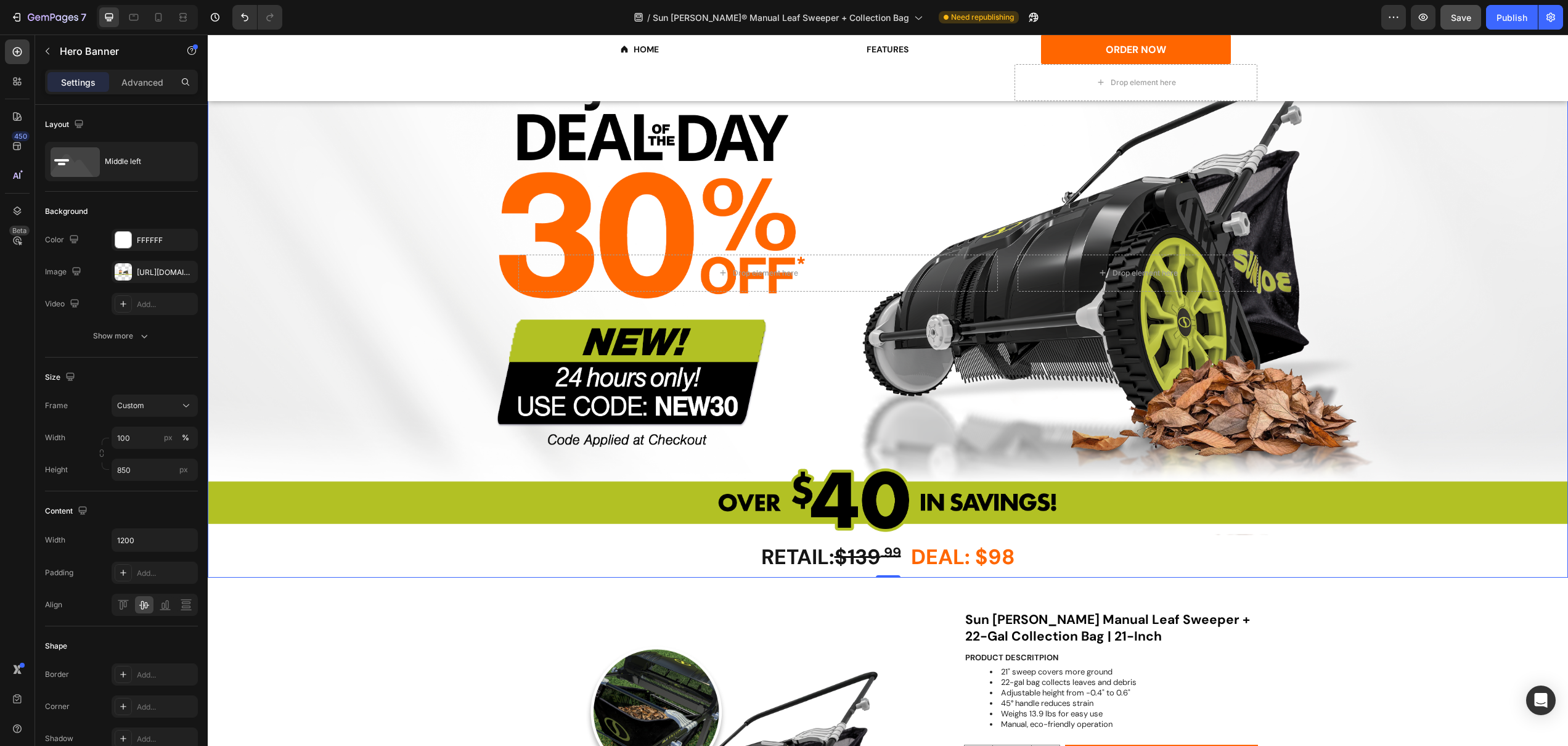
click at [746, 324] on div "Overlay" at bounding box center [888, 273] width 1360 height 524
click at [367, 171] on div "Overlay" at bounding box center [888, 273] width 1360 height 524
click at [156, 272] on div "[URL][DOMAIN_NAME]" at bounding box center [155, 272] width 35 height 11
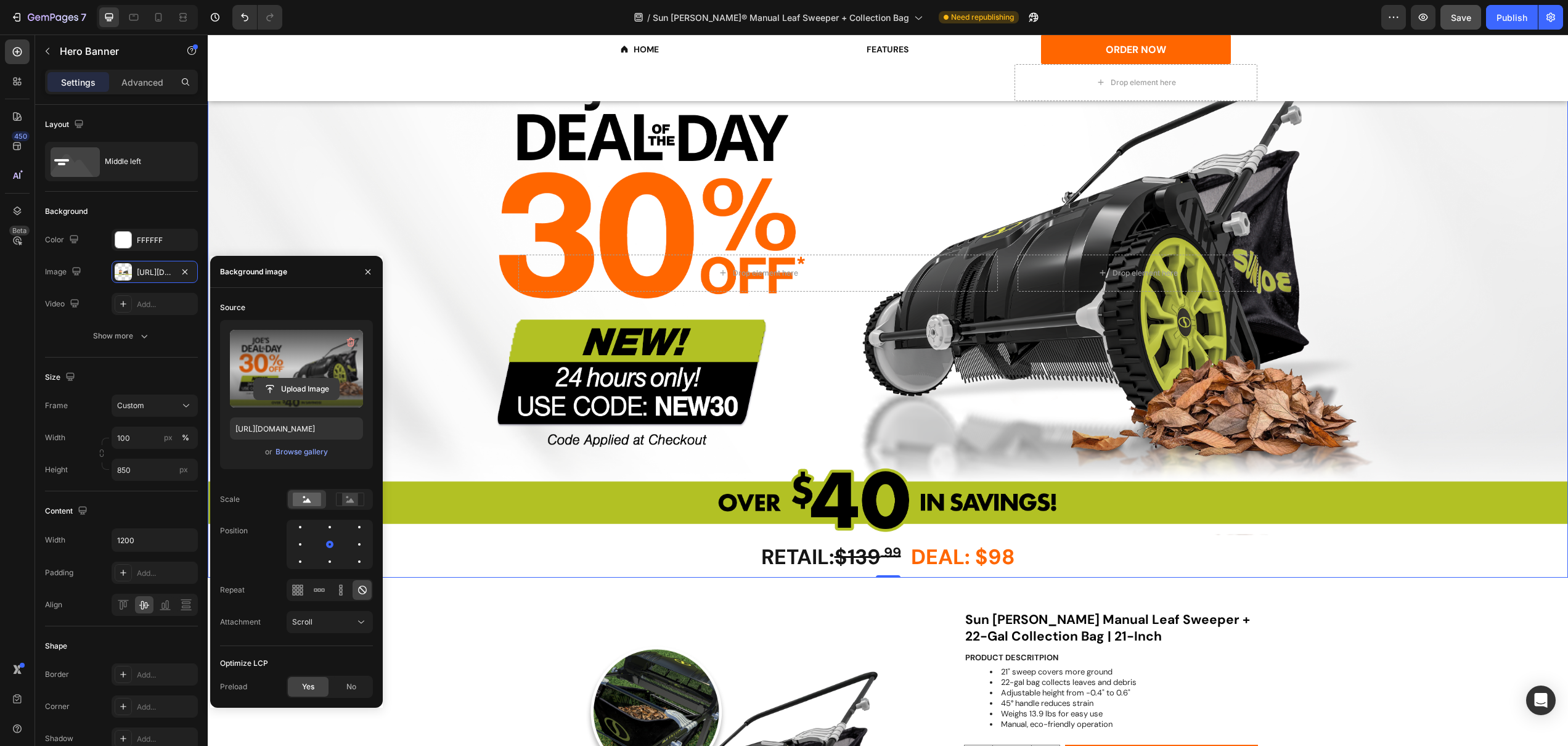
click at [311, 386] on input "file" at bounding box center [296, 389] width 85 height 21
click at [283, 392] on input "file" at bounding box center [296, 389] width 85 height 21
type input "[URL][DOMAIN_NAME]"
click at [154, 20] on icon at bounding box center [158, 18] width 12 height 12
type input "100%"
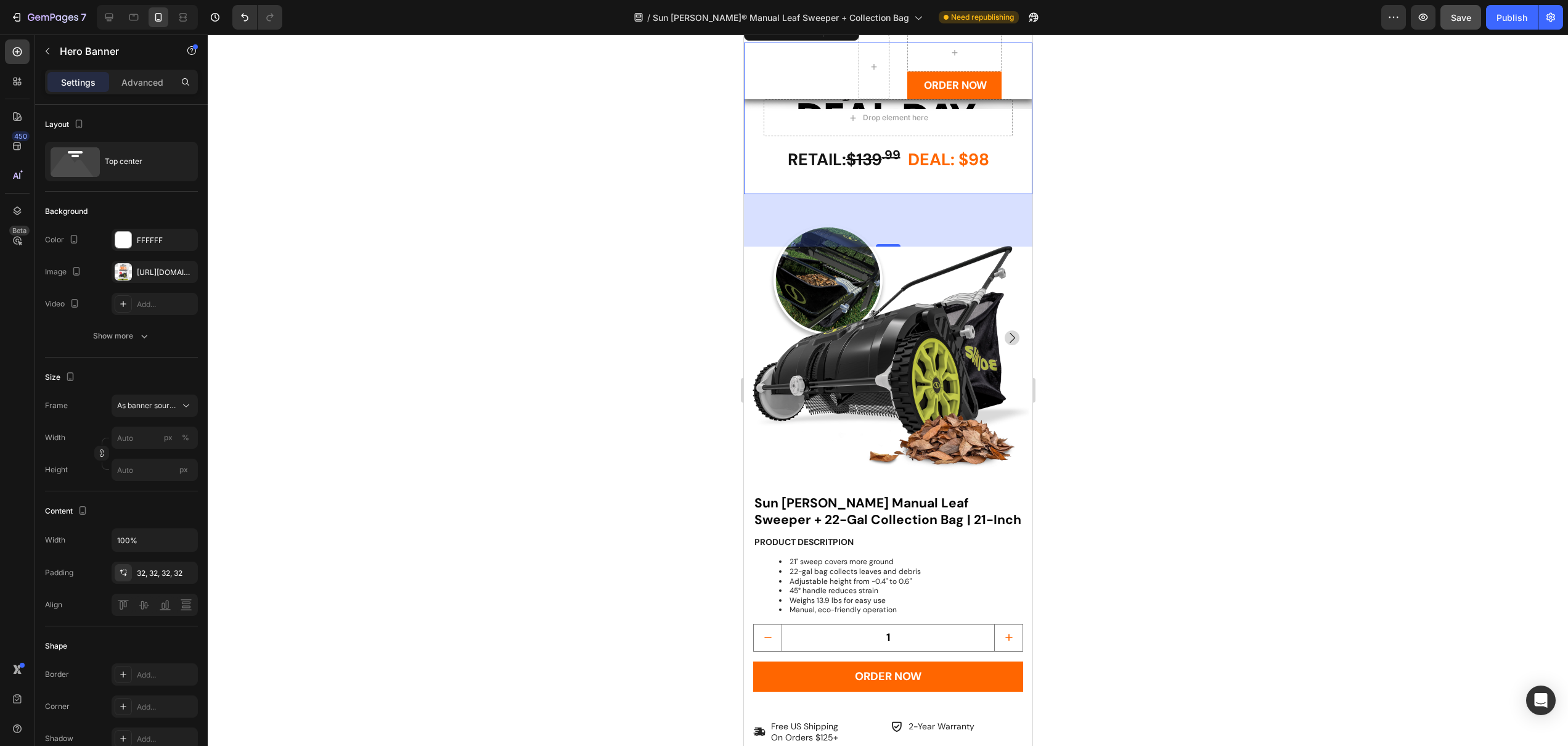
scroll to position [82, 0]
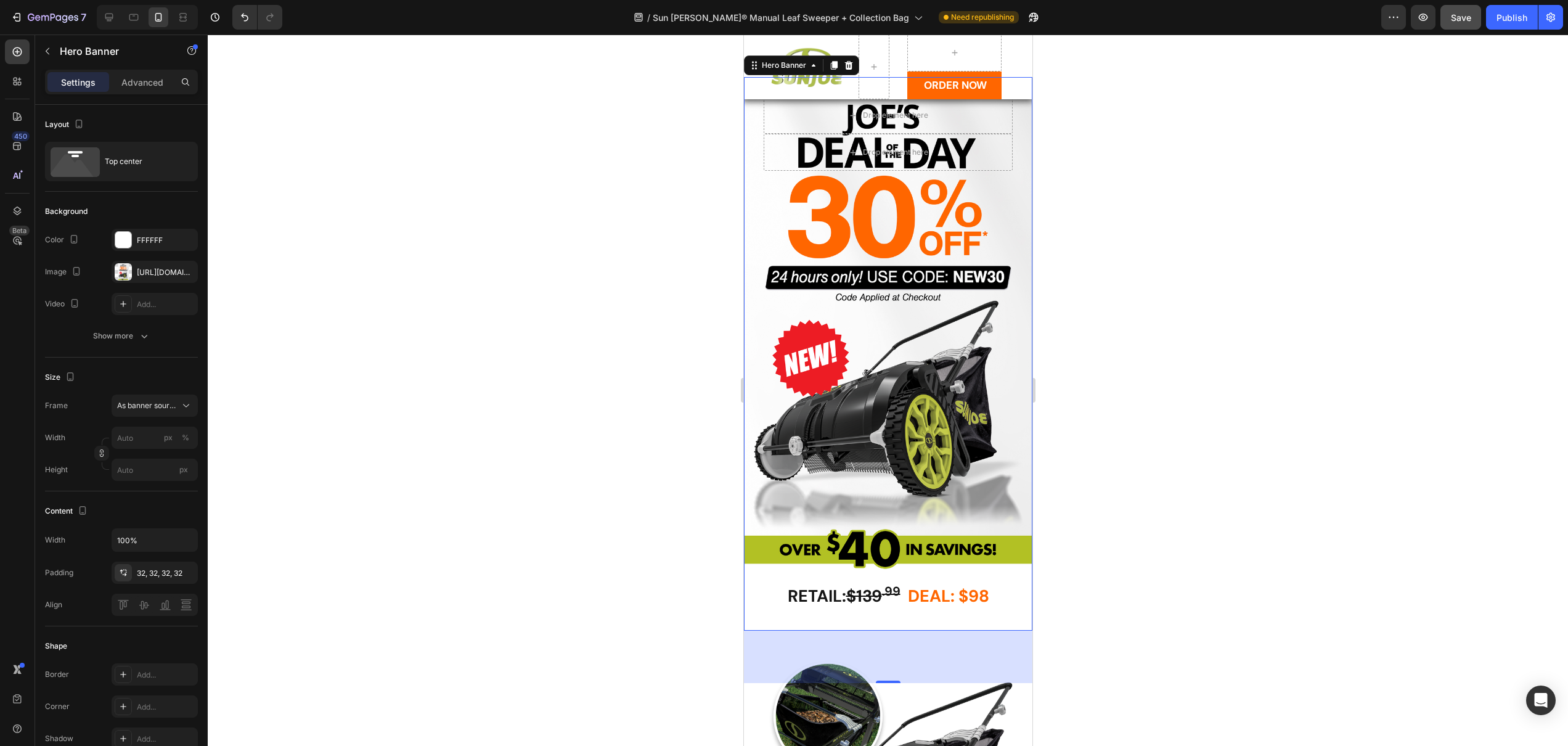
click at [848, 299] on div "Overlay" at bounding box center [887, 327] width 289 height 501
click at [154, 267] on div "[URL][DOMAIN_NAME]" at bounding box center [155, 272] width 35 height 11
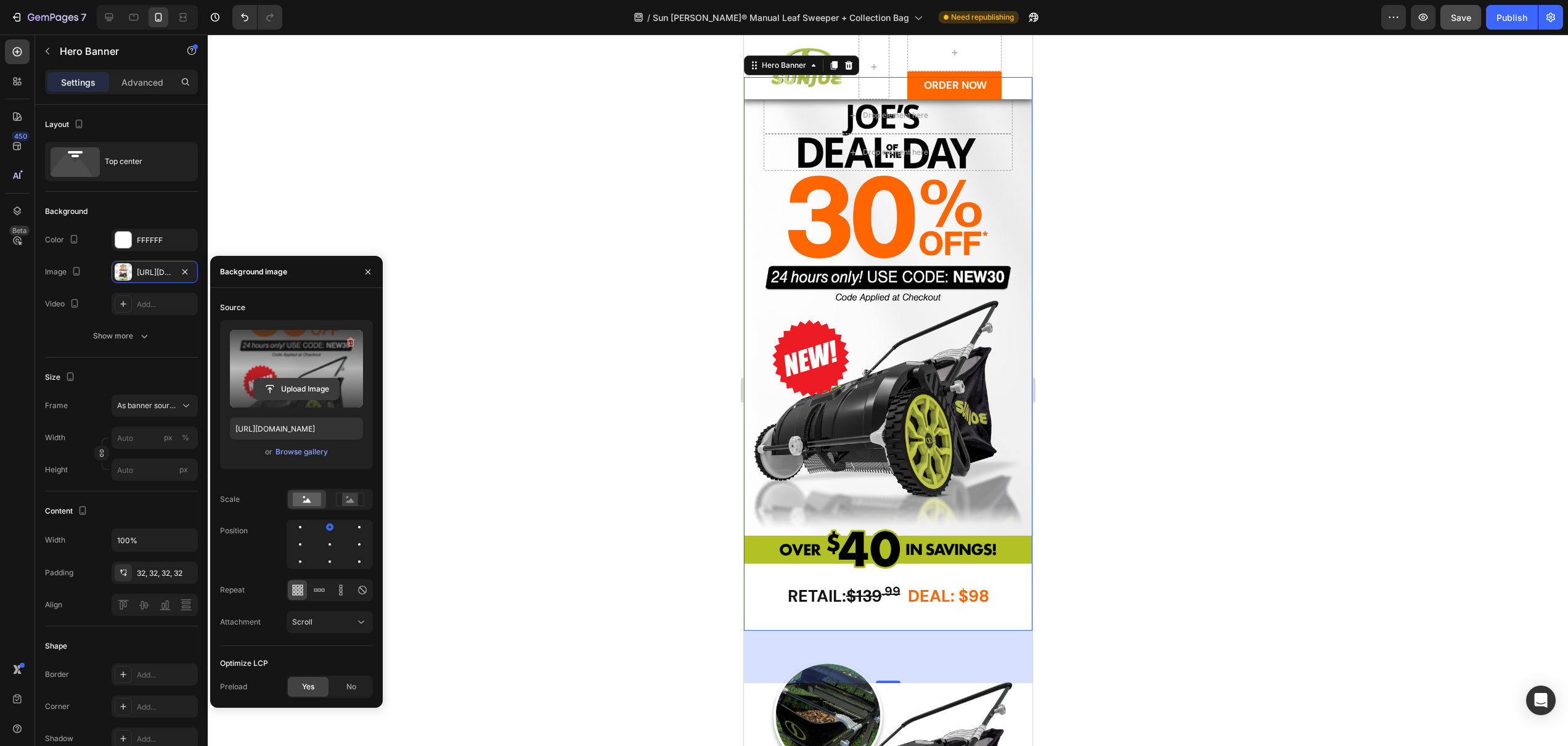
click at [289, 395] on input "file" at bounding box center [296, 389] width 85 height 21
type input "[URL][DOMAIN_NAME]"
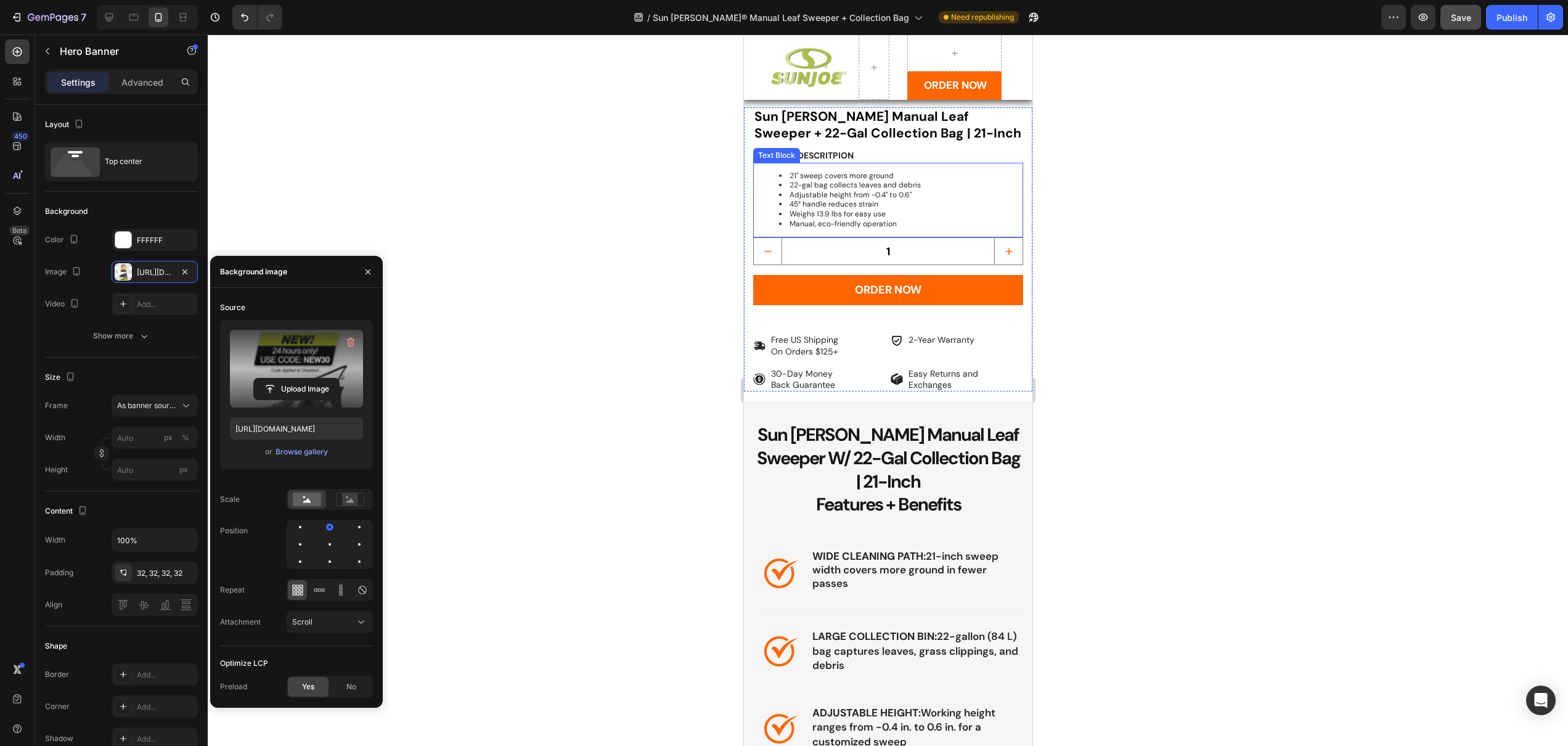
scroll to position [940, 0]
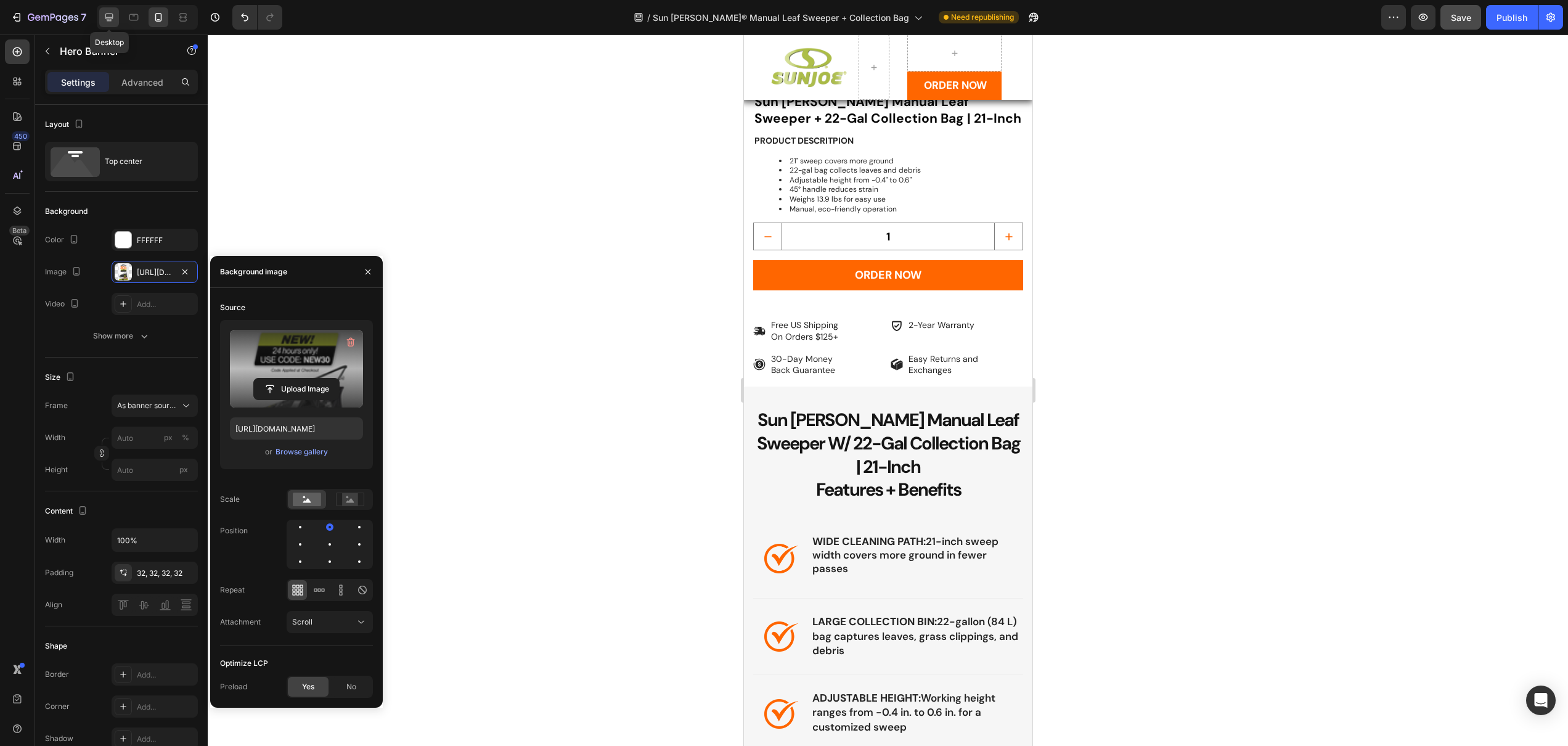
click at [108, 16] on icon at bounding box center [110, 18] width 12 height 12
type input "100"
type input "850"
type input "1200"
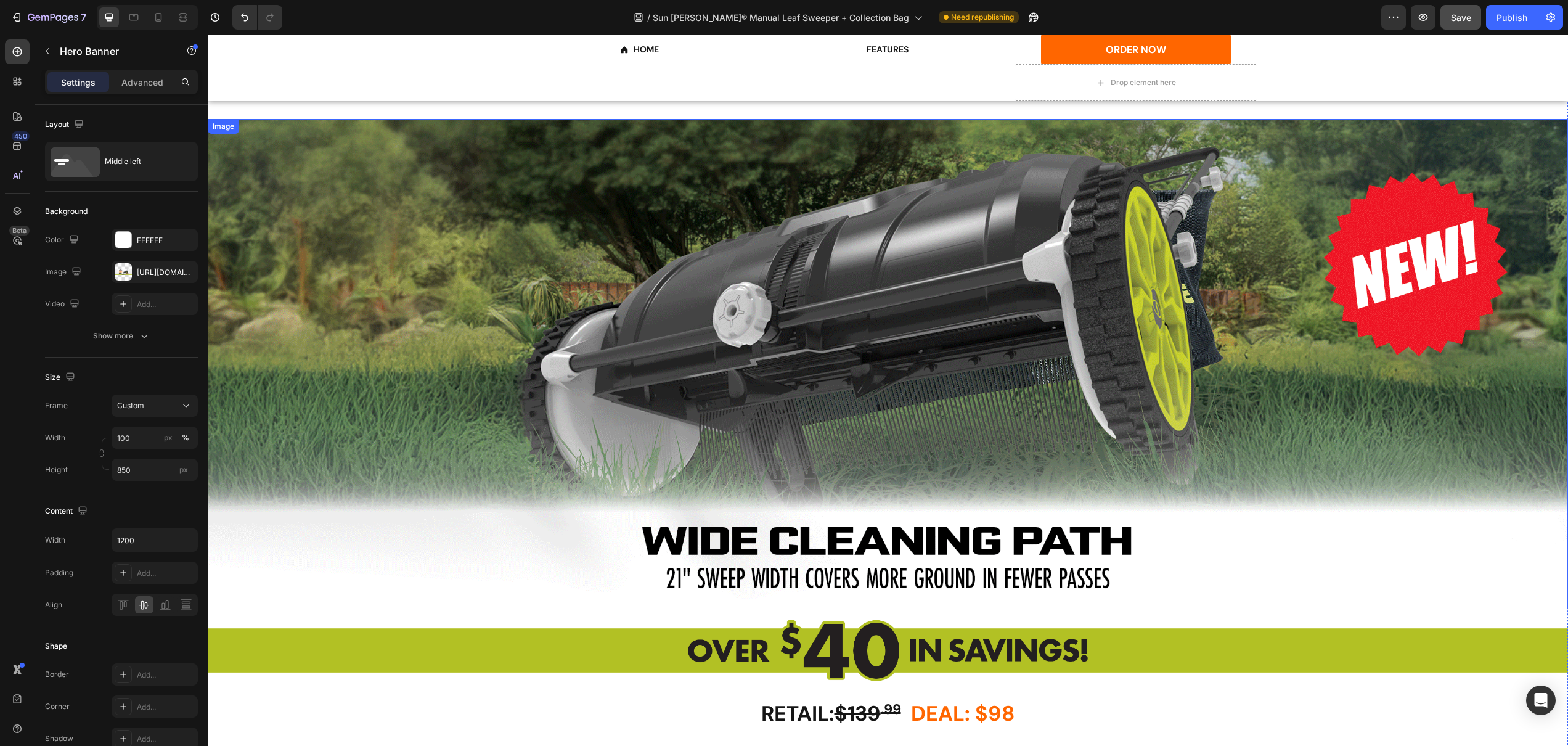
scroll to position [1285, 0]
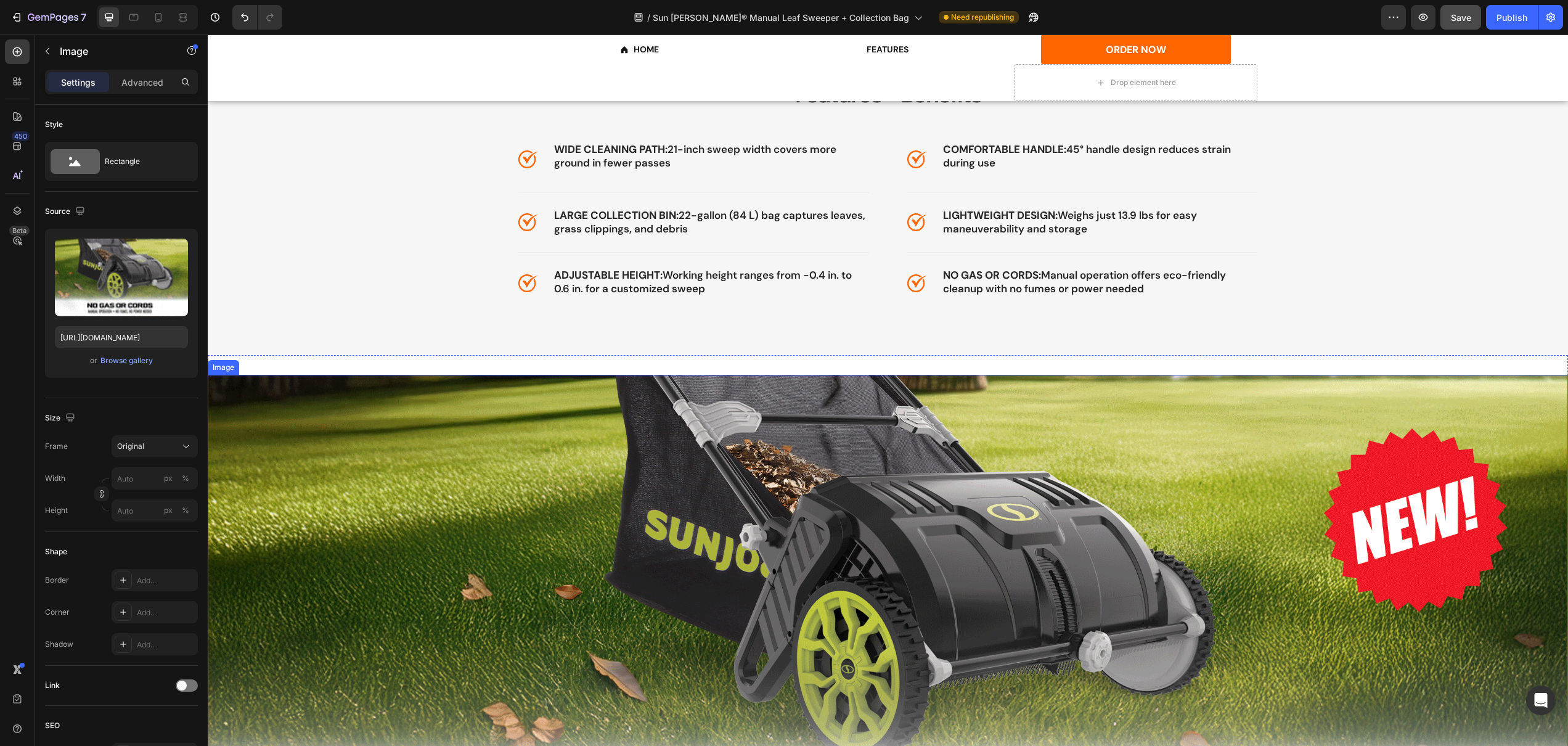
click at [609, 425] on img at bounding box center [888, 620] width 1360 height 491
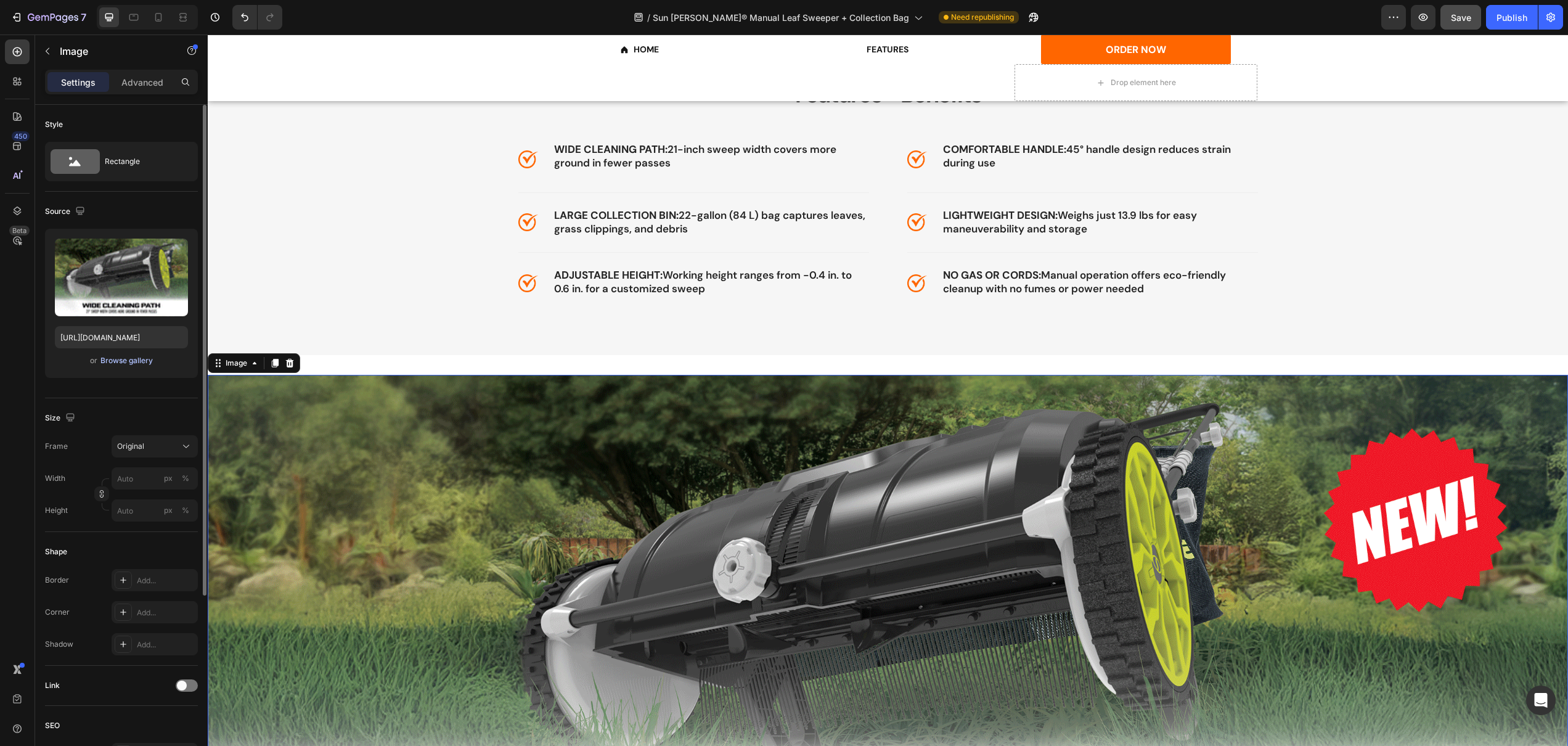
click at [120, 357] on div "Browse gallery" at bounding box center [126, 361] width 52 height 11
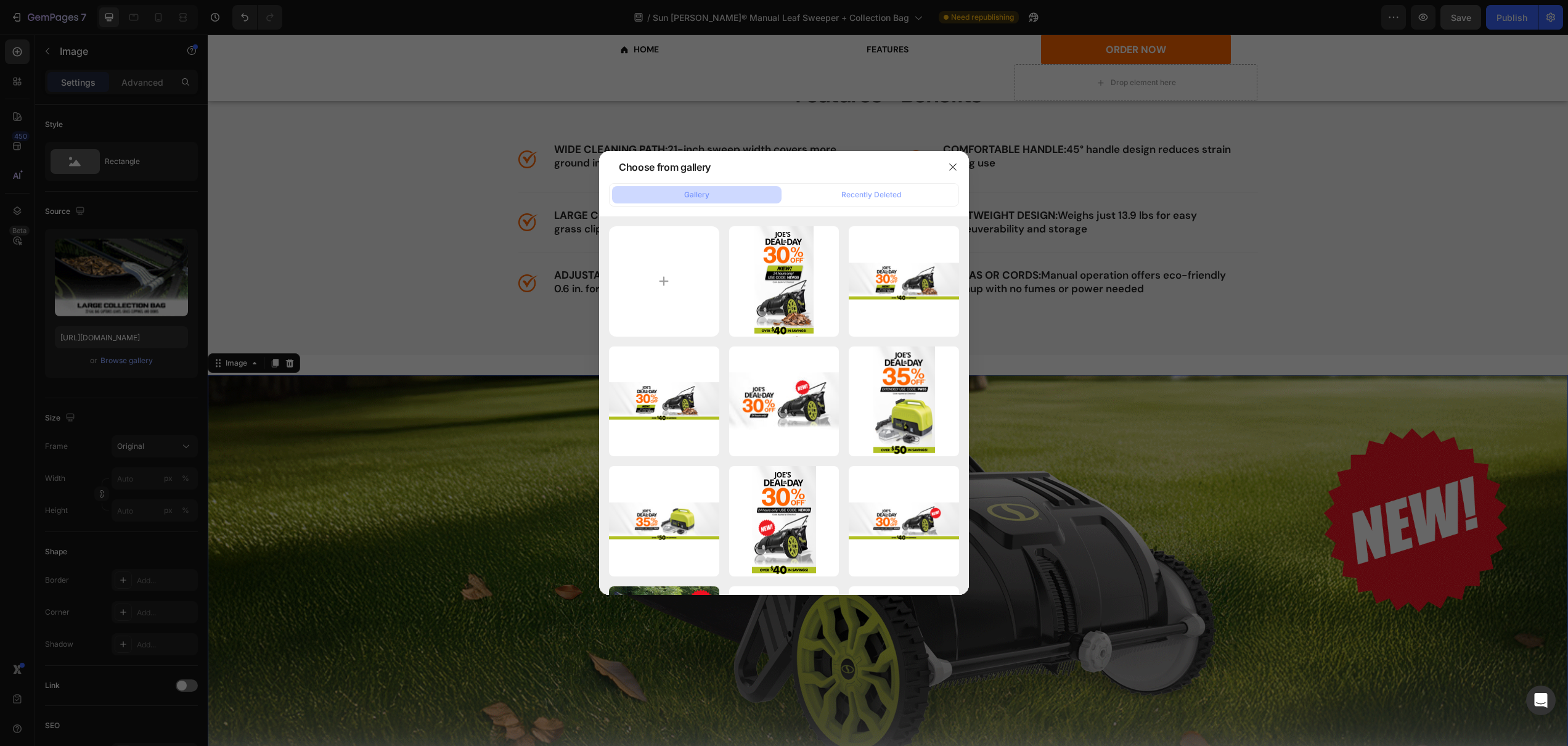
click at [166, 254] on div at bounding box center [784, 373] width 1568 height 746
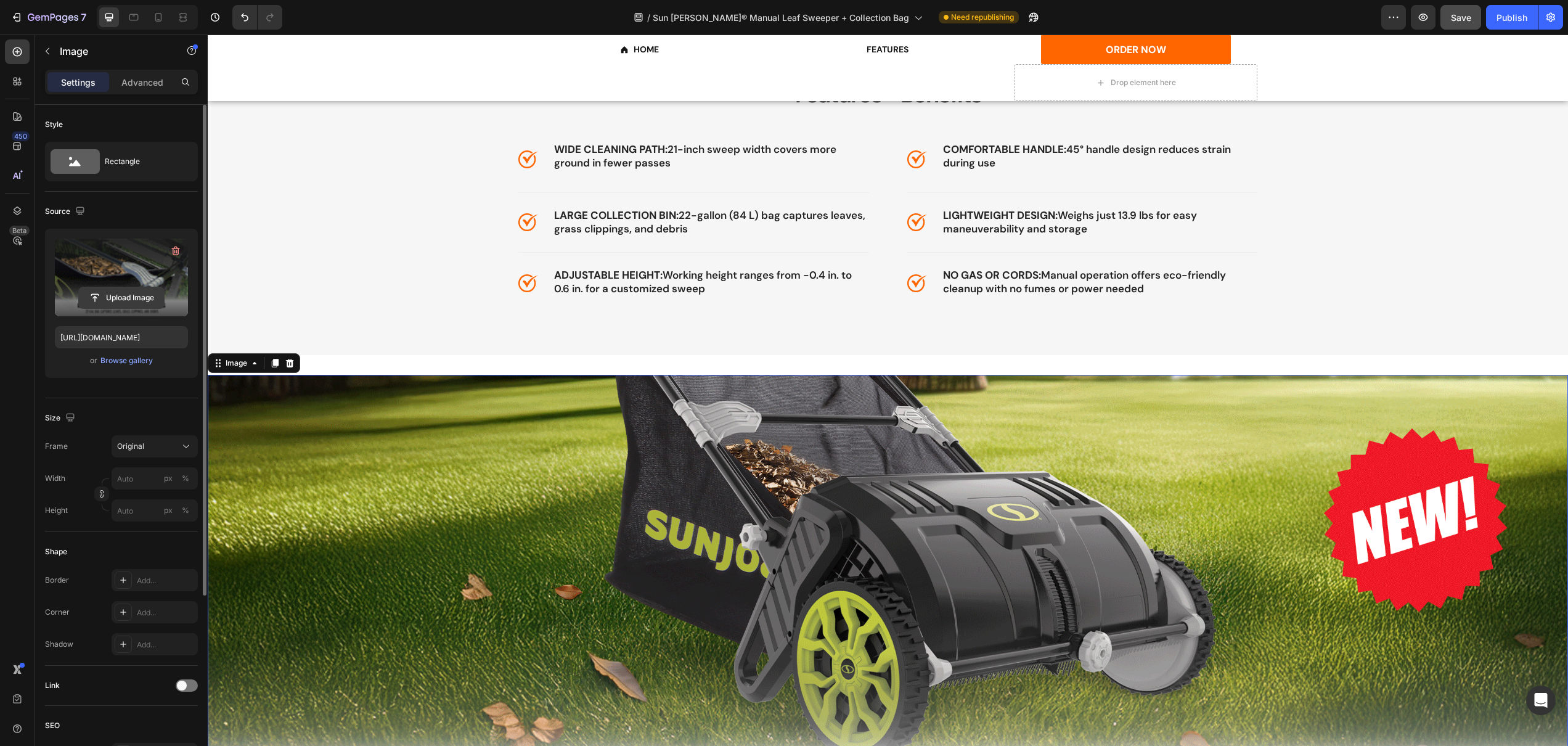
click at [130, 295] on input "file" at bounding box center [121, 298] width 85 height 21
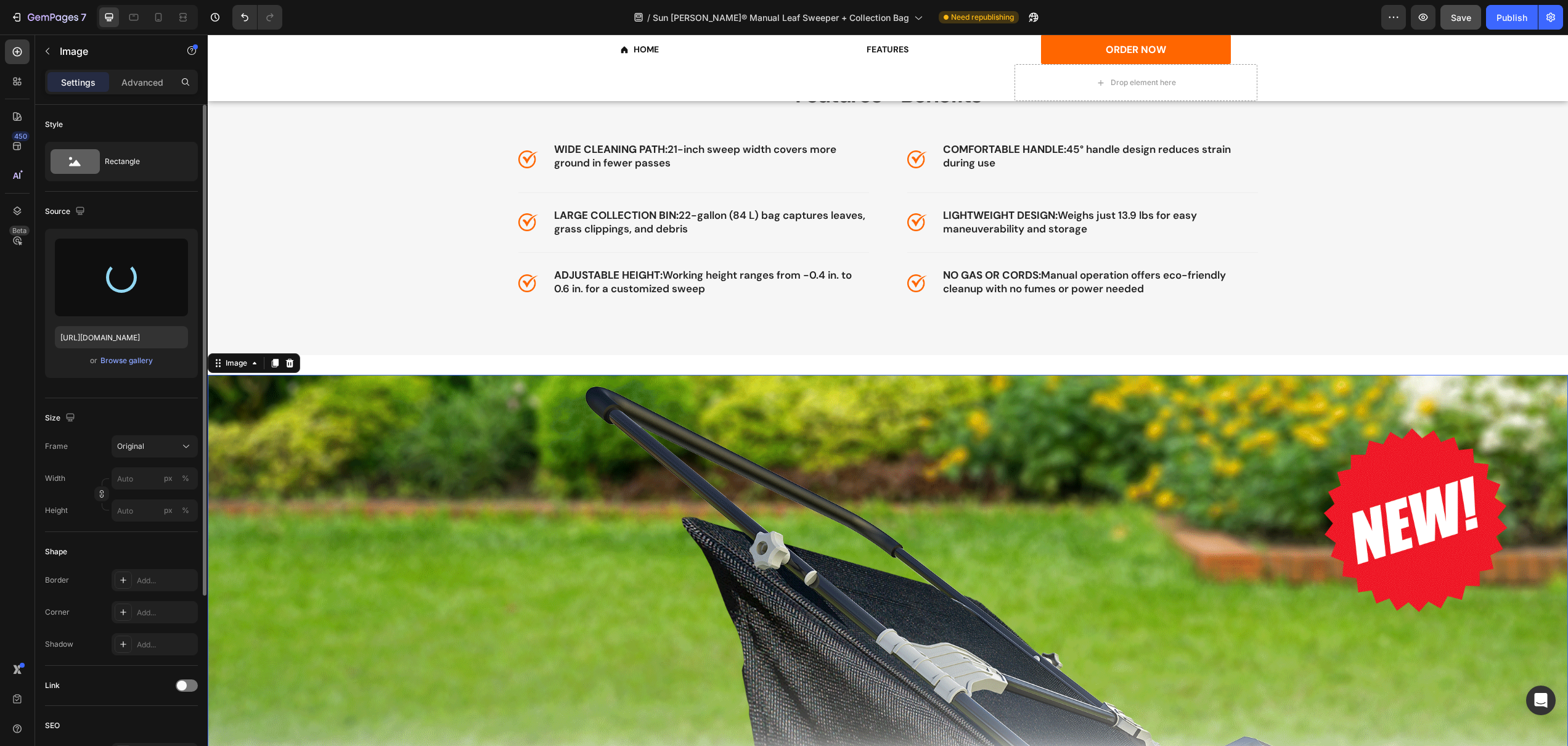
type input "[URL][DOMAIN_NAME]"
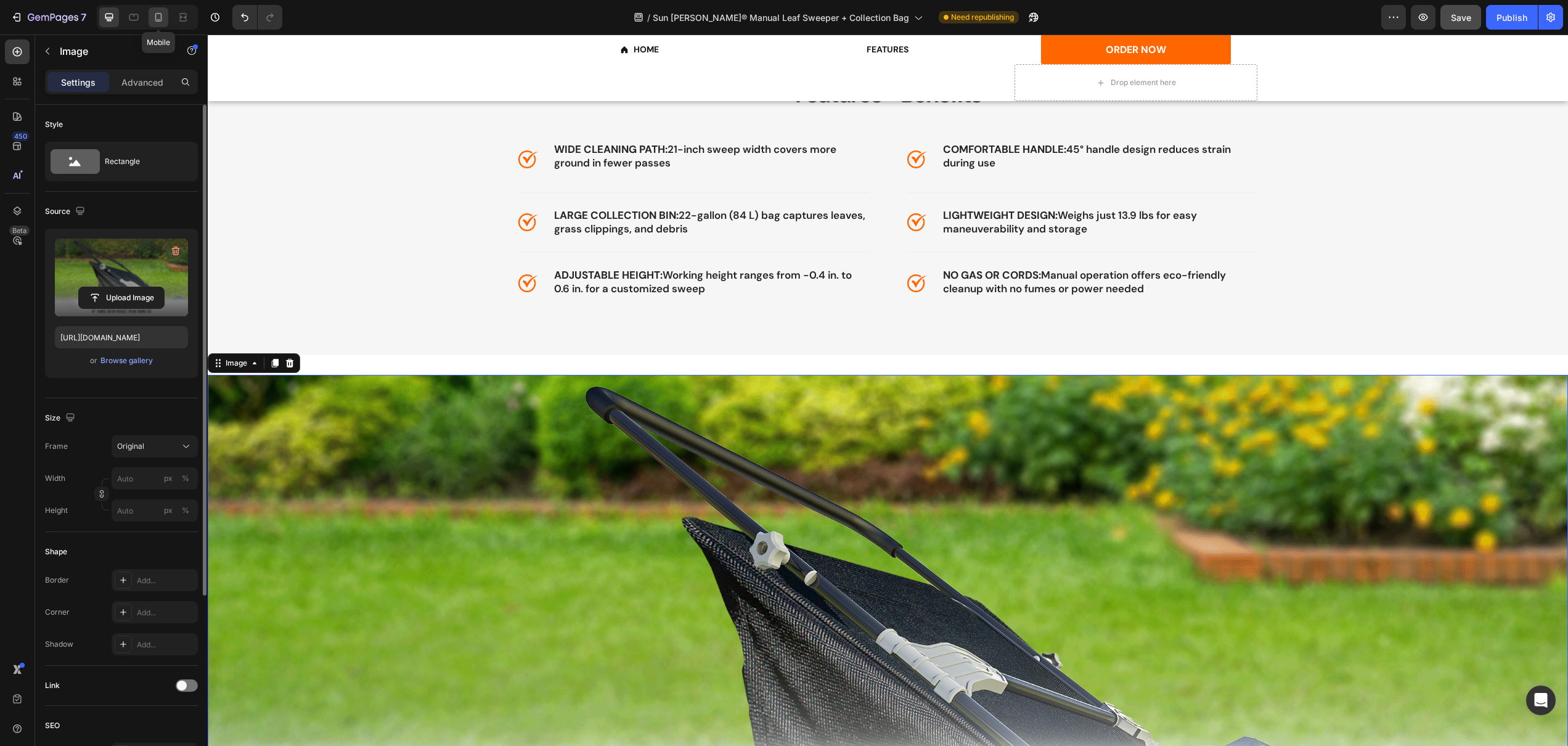
click at [156, 14] on icon at bounding box center [158, 18] width 12 height 12
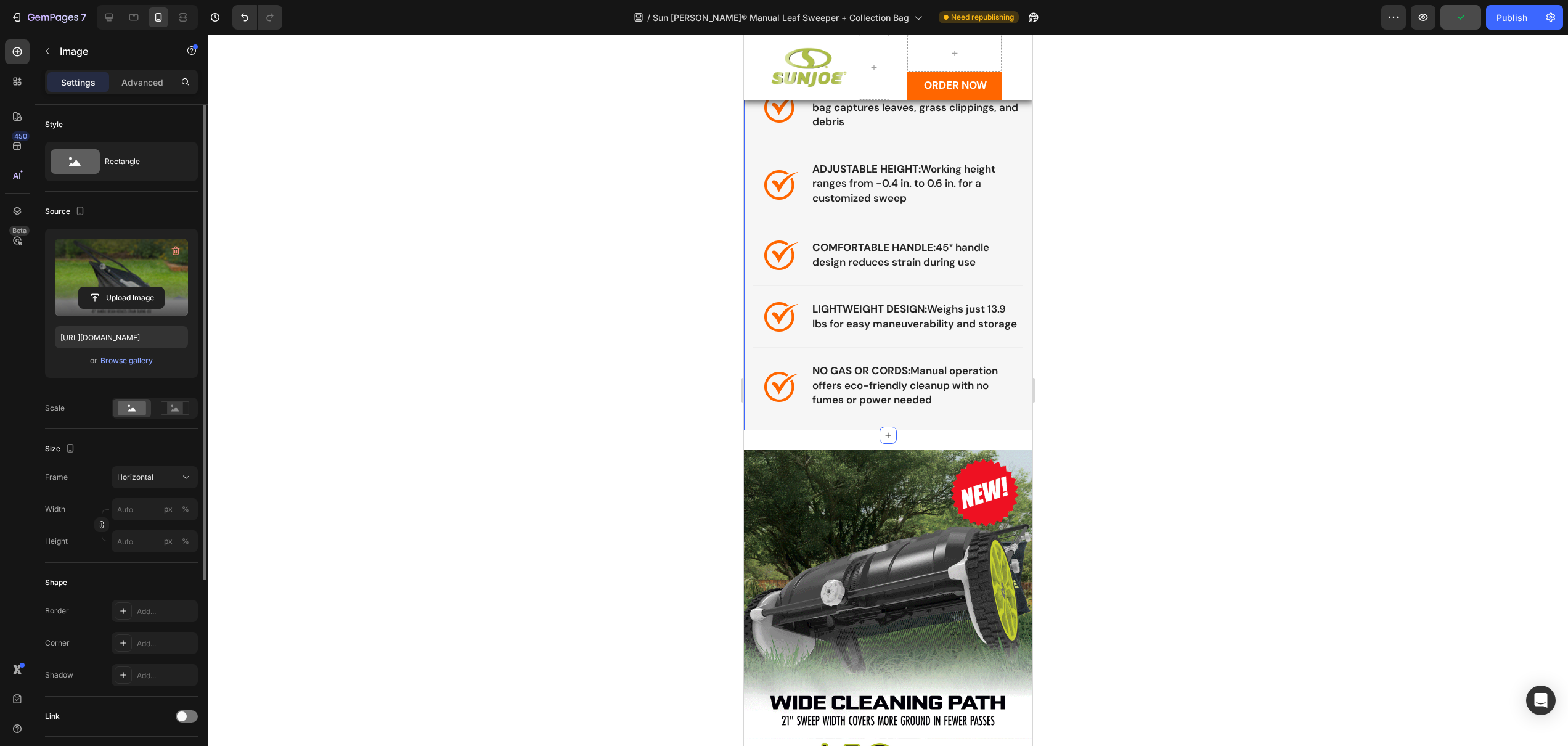
scroll to position [1458, 0]
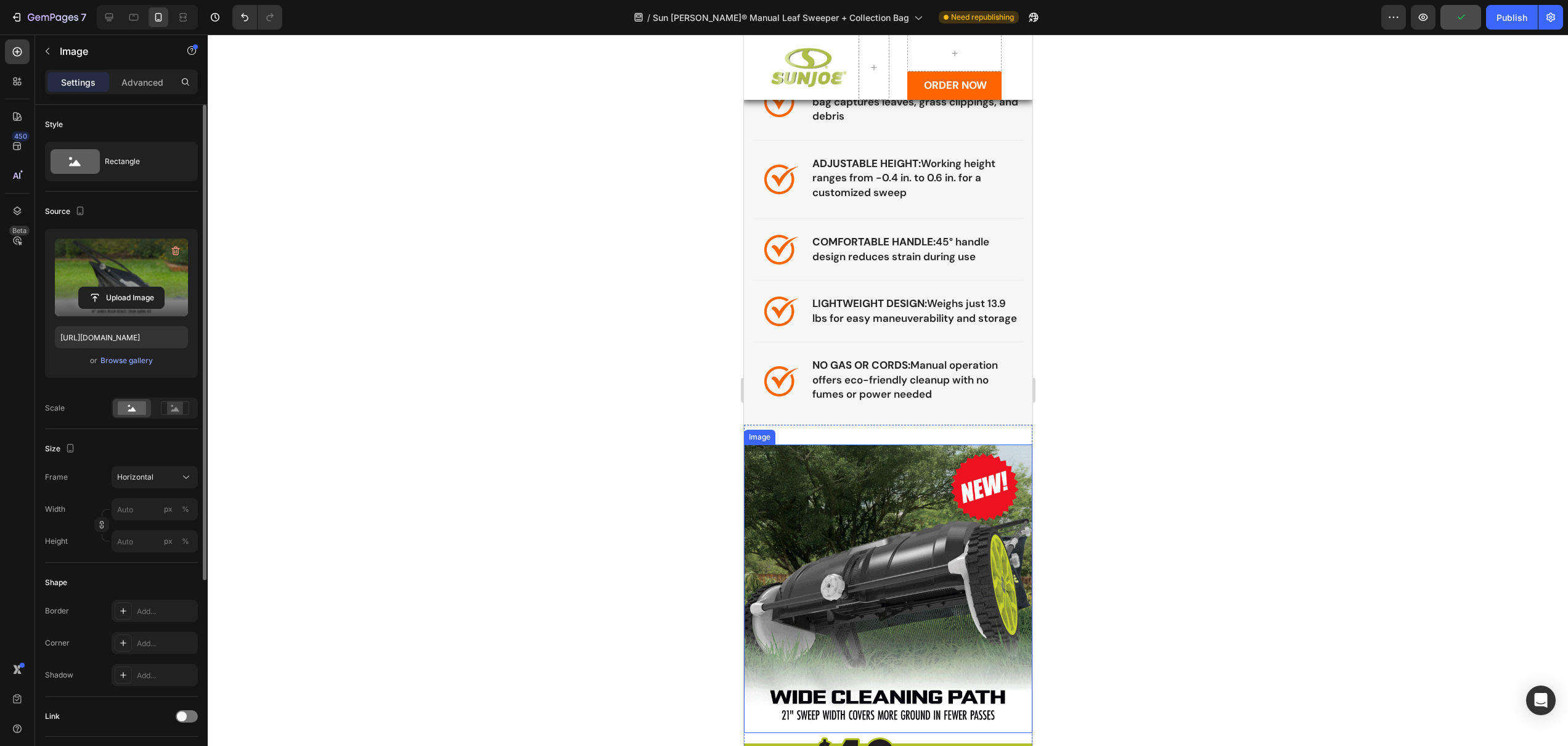
click at [855, 497] on img at bounding box center [887, 589] width 289 height 289
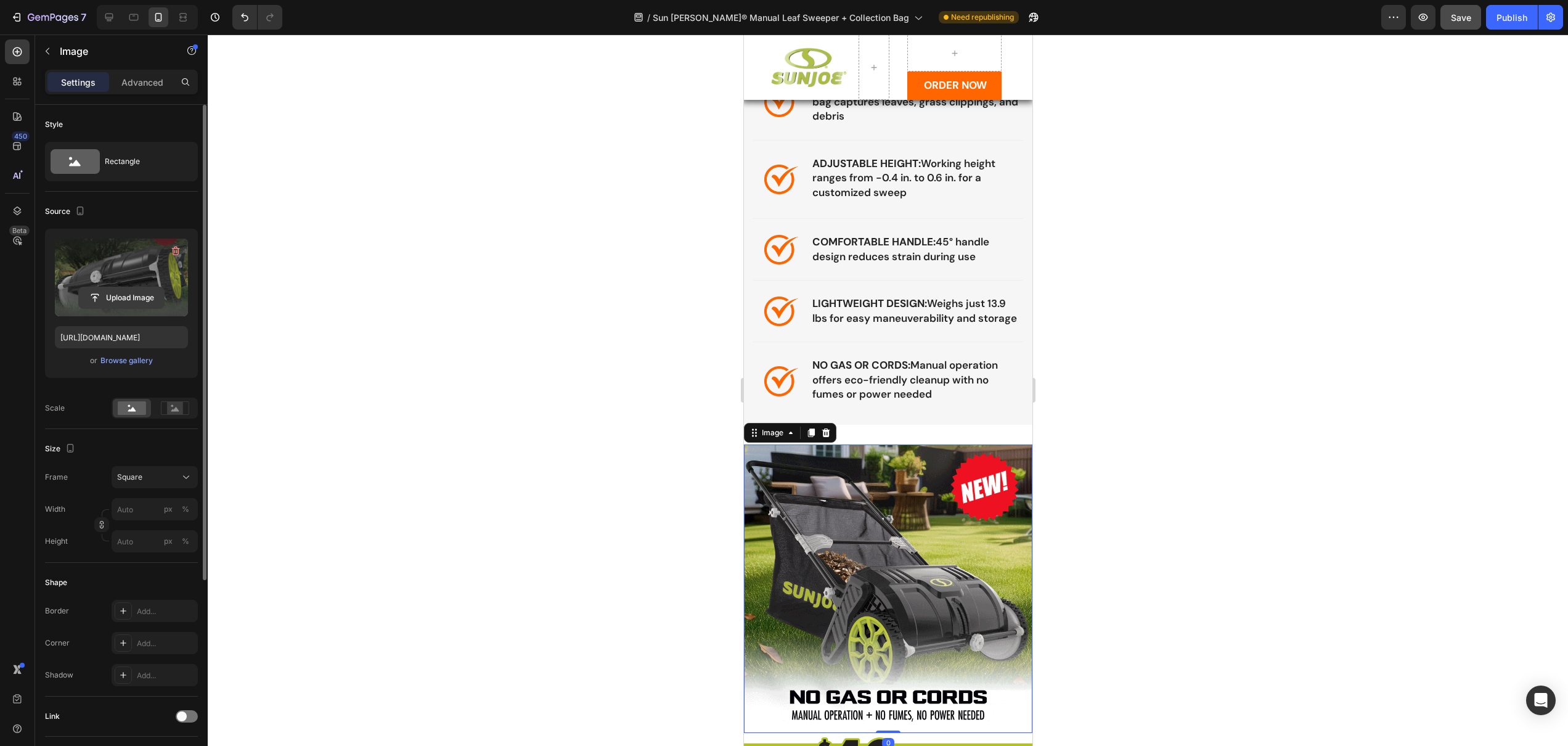
click at [127, 293] on input "file" at bounding box center [121, 298] width 85 height 21
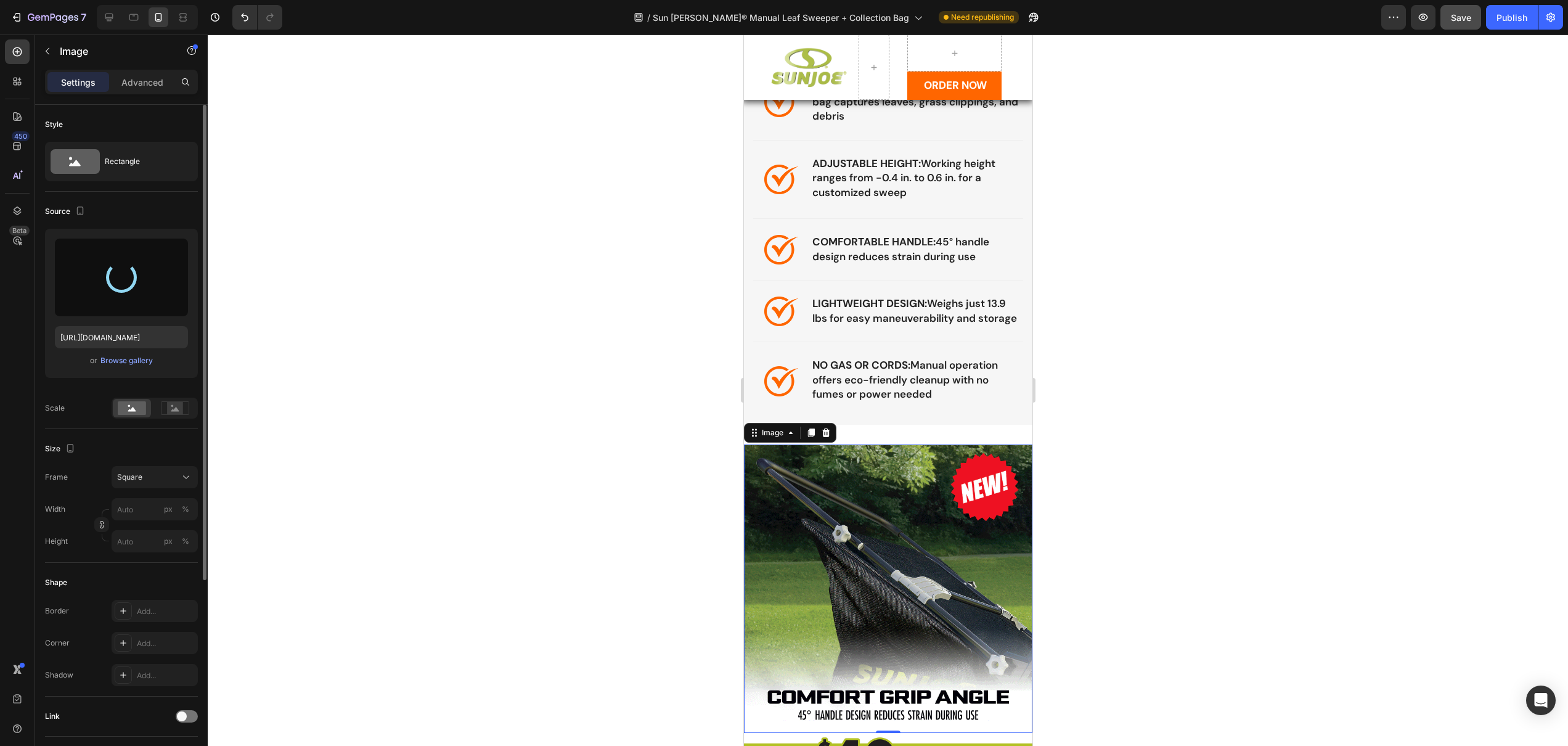
type input "[URL][DOMAIN_NAME]"
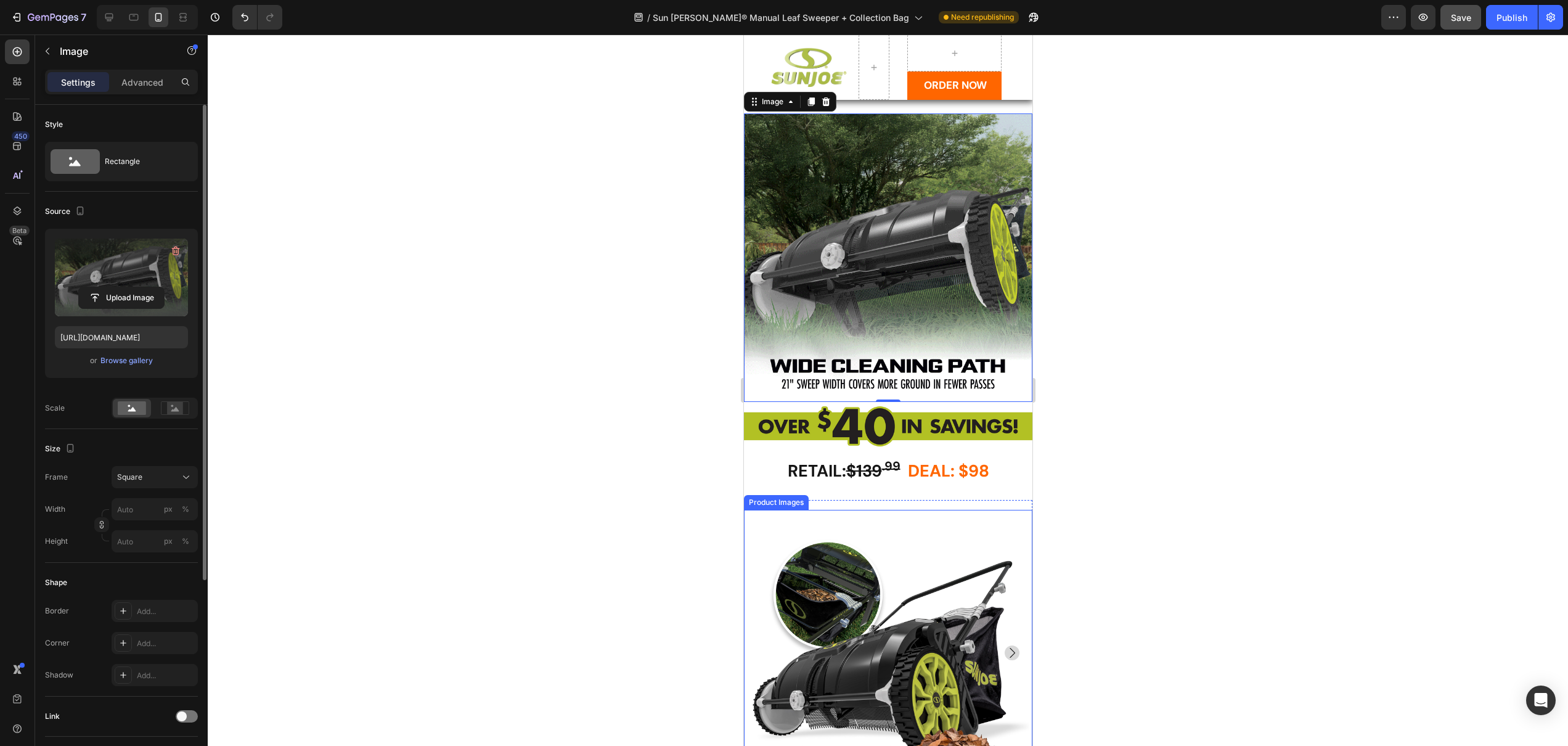
scroll to position [1815, 0]
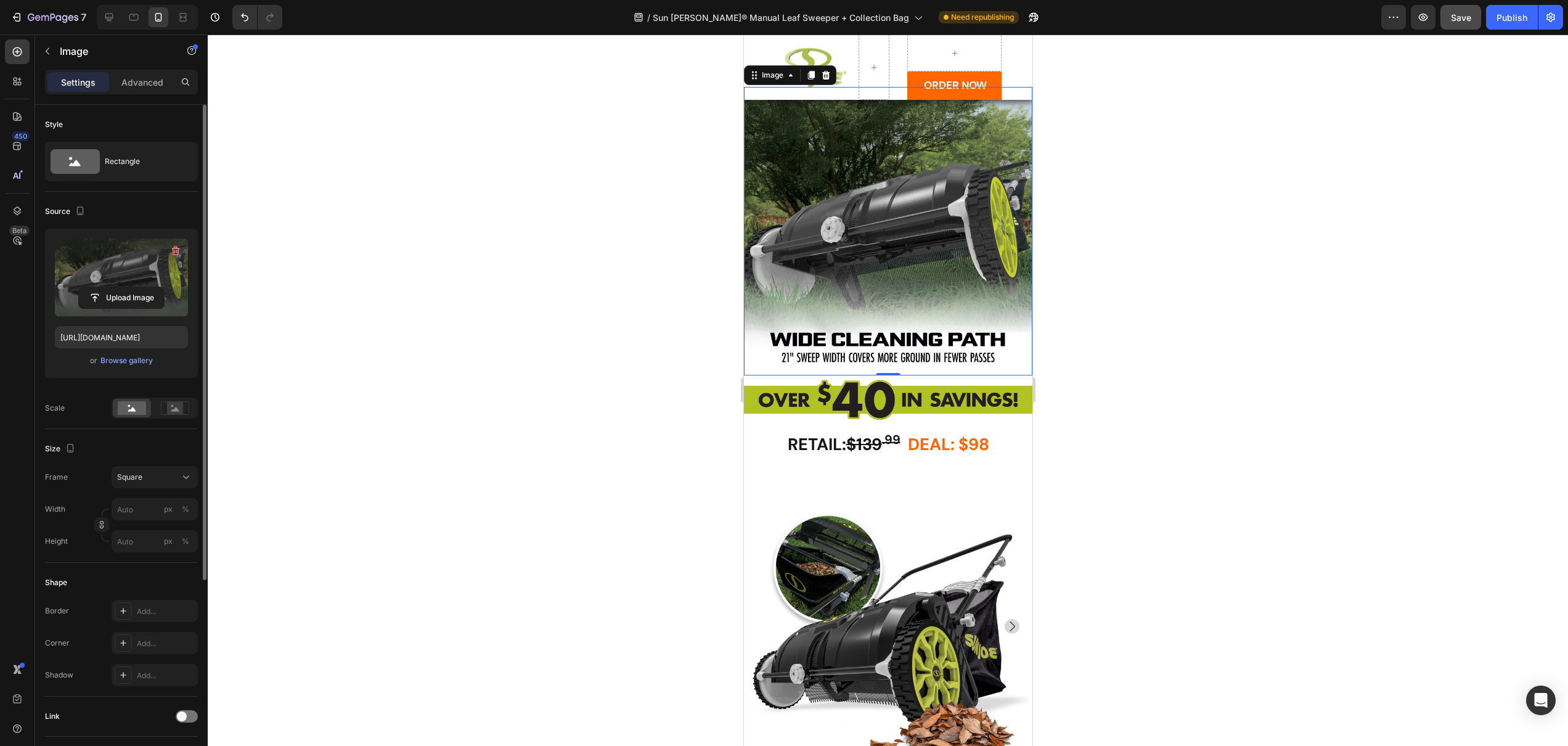
click at [473, 384] on div at bounding box center [888, 390] width 1360 height 712
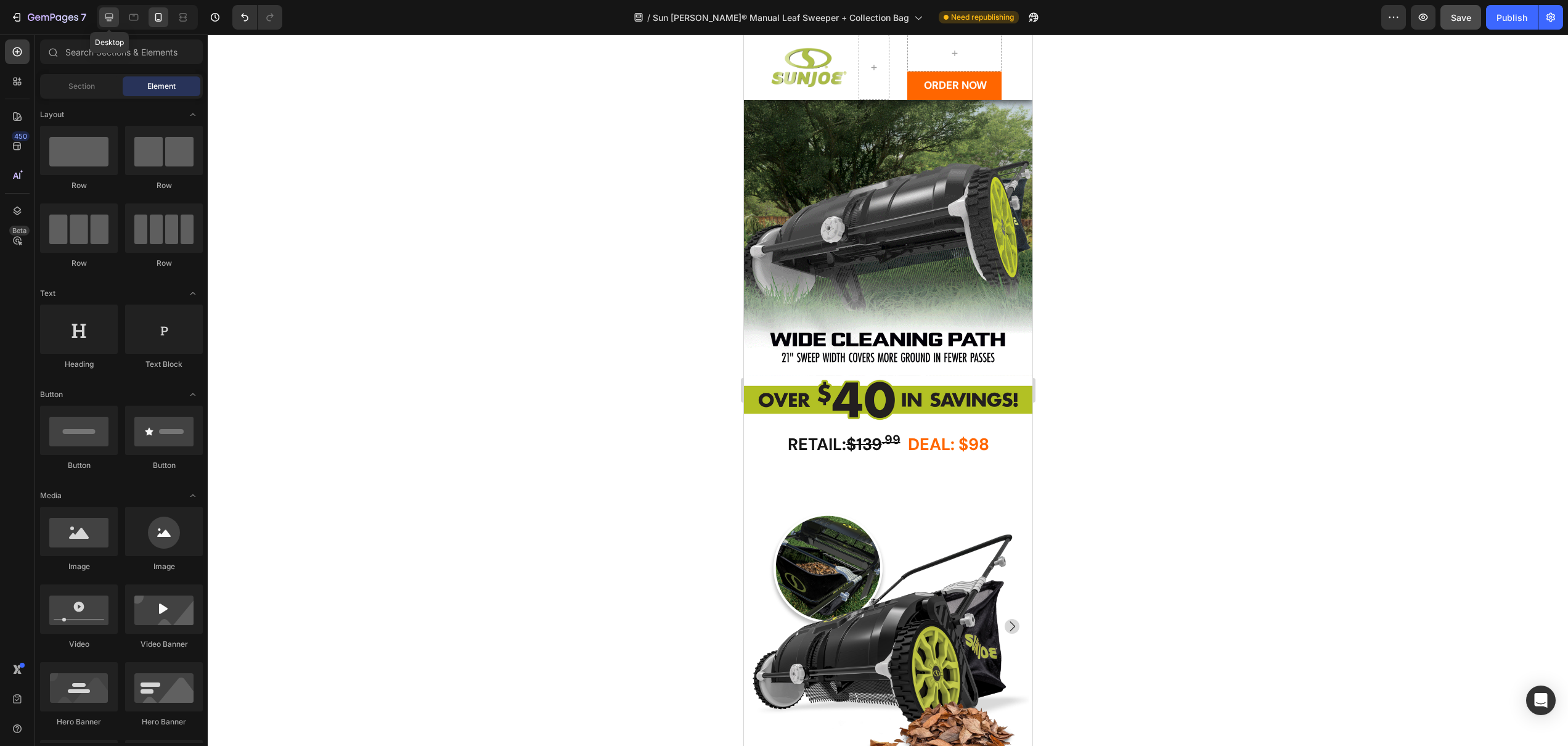
click at [103, 17] on icon at bounding box center [110, 18] width 12 height 12
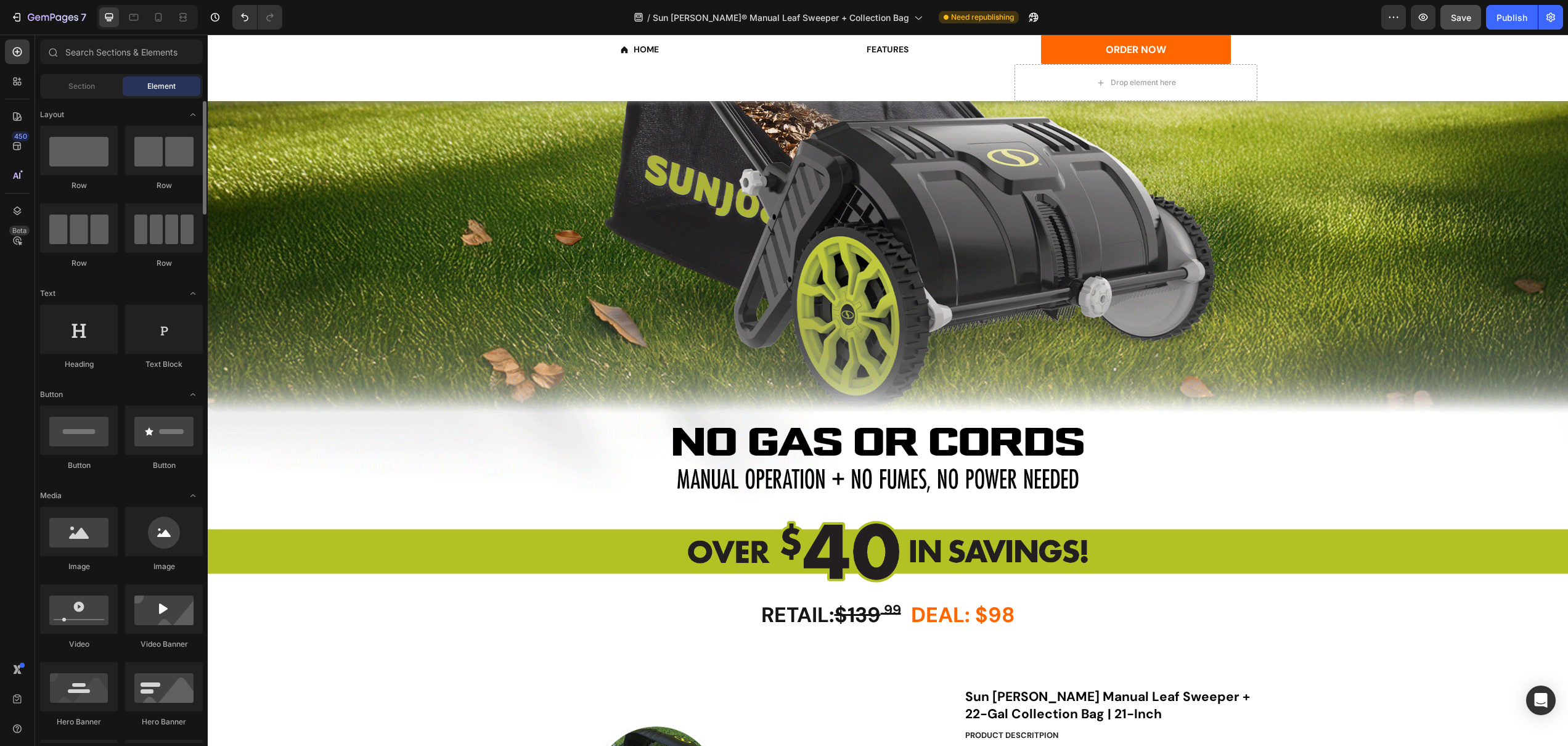
scroll to position [165, 0]
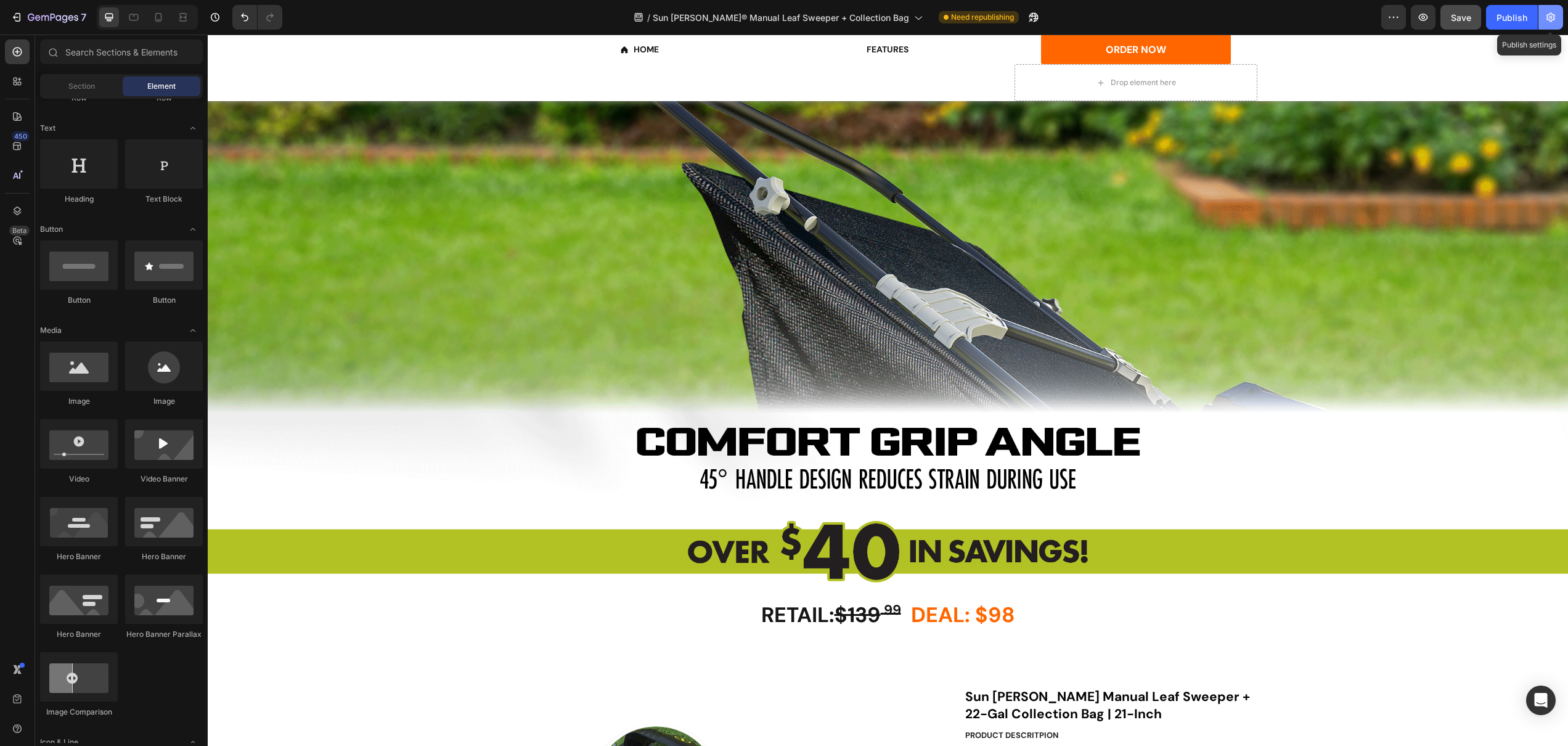
click at [1549, 18] on icon "button" at bounding box center [1551, 18] width 9 height 9
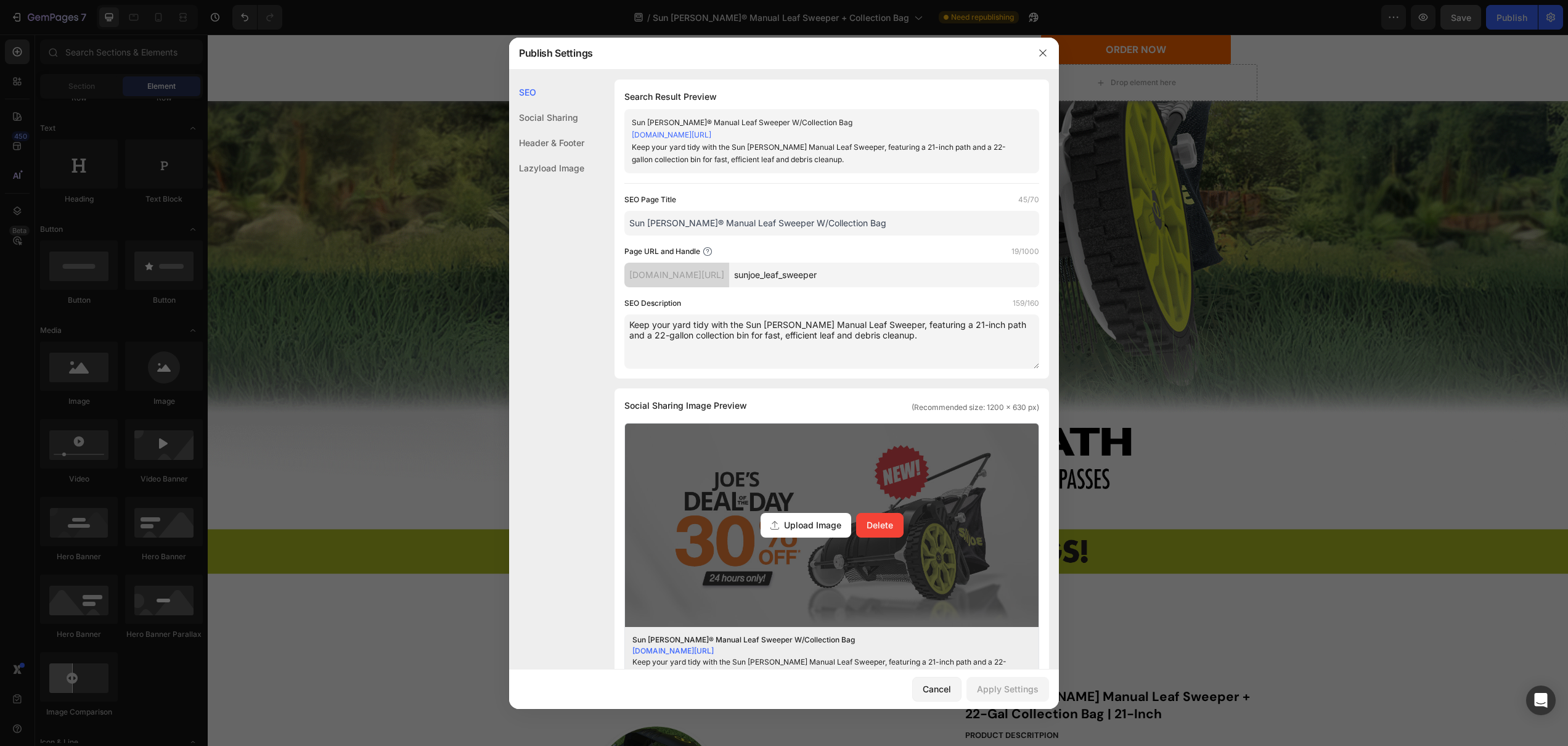
click at [794, 517] on div "Upload Image" at bounding box center [806, 525] width 91 height 25
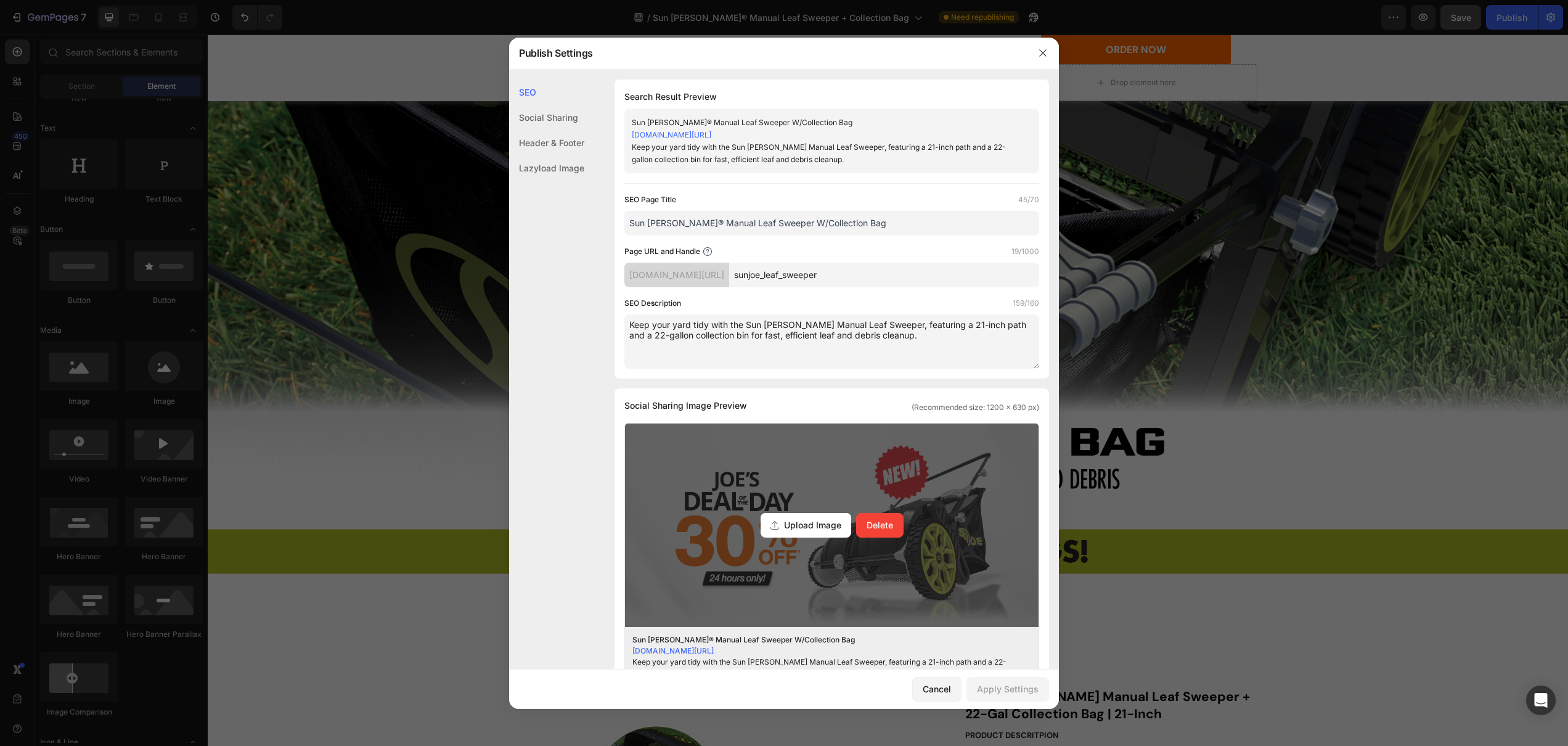
click at [0, 0] on input "Upload Image Delete" at bounding box center [0, 0] width 0 height 0
click at [799, 524] on span "Upload Image" at bounding box center [812, 525] width 57 height 13
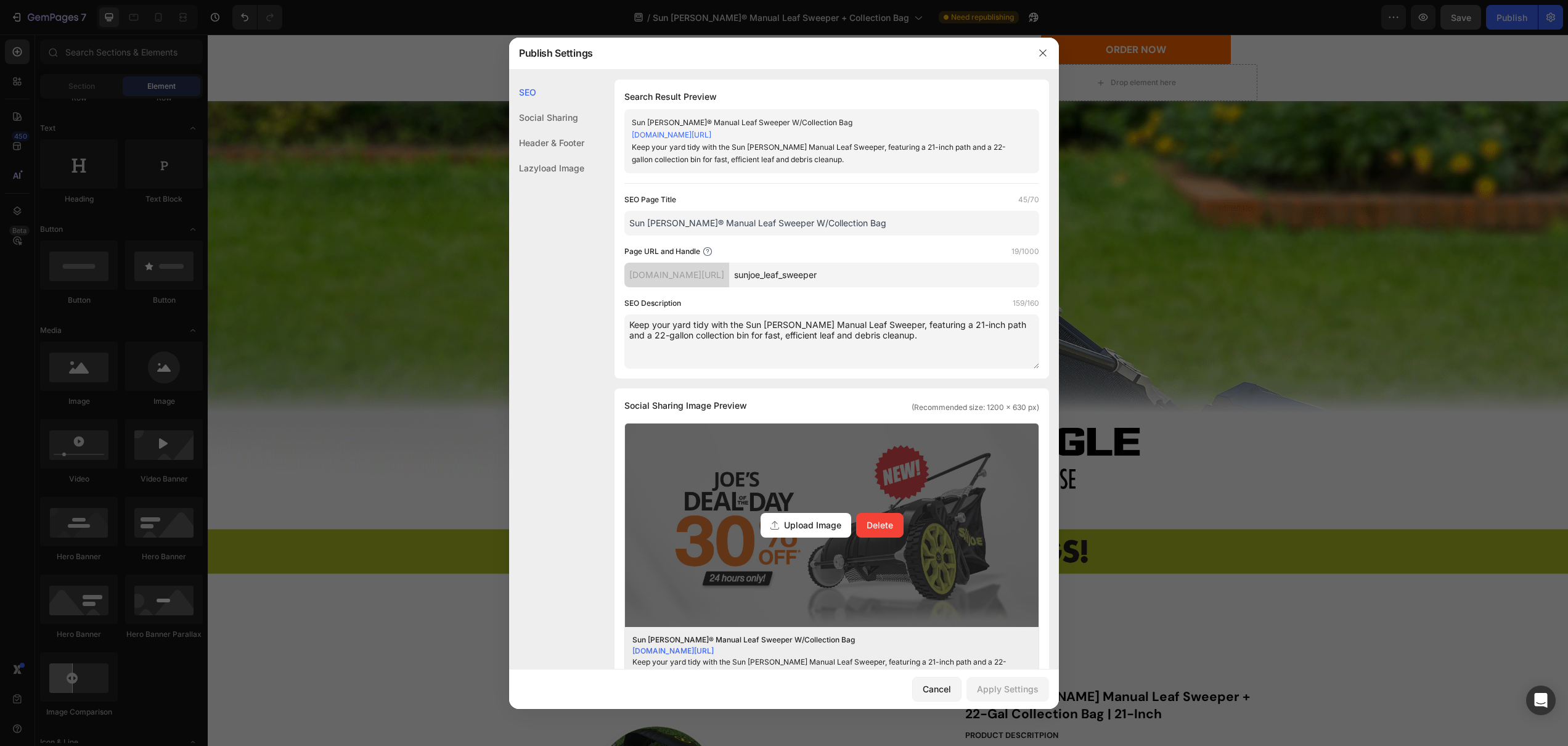
click at [0, 0] on input "Upload Image Delete" at bounding box center [0, 0] width 0 height 0
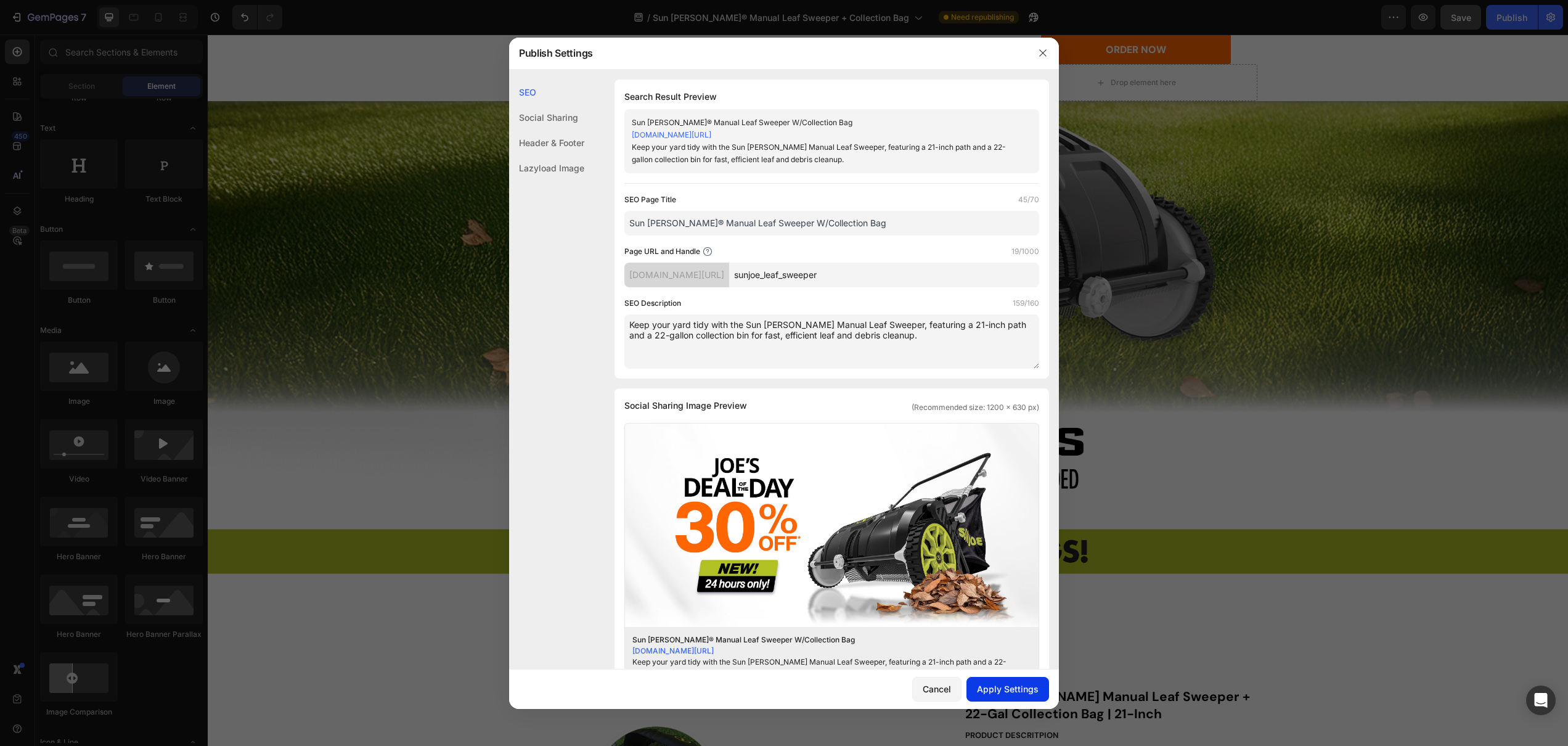
click at [1033, 681] on button "Apply Settings" at bounding box center [1007, 689] width 82 height 25
click at [1165, 600] on div at bounding box center [784, 373] width 1568 height 746
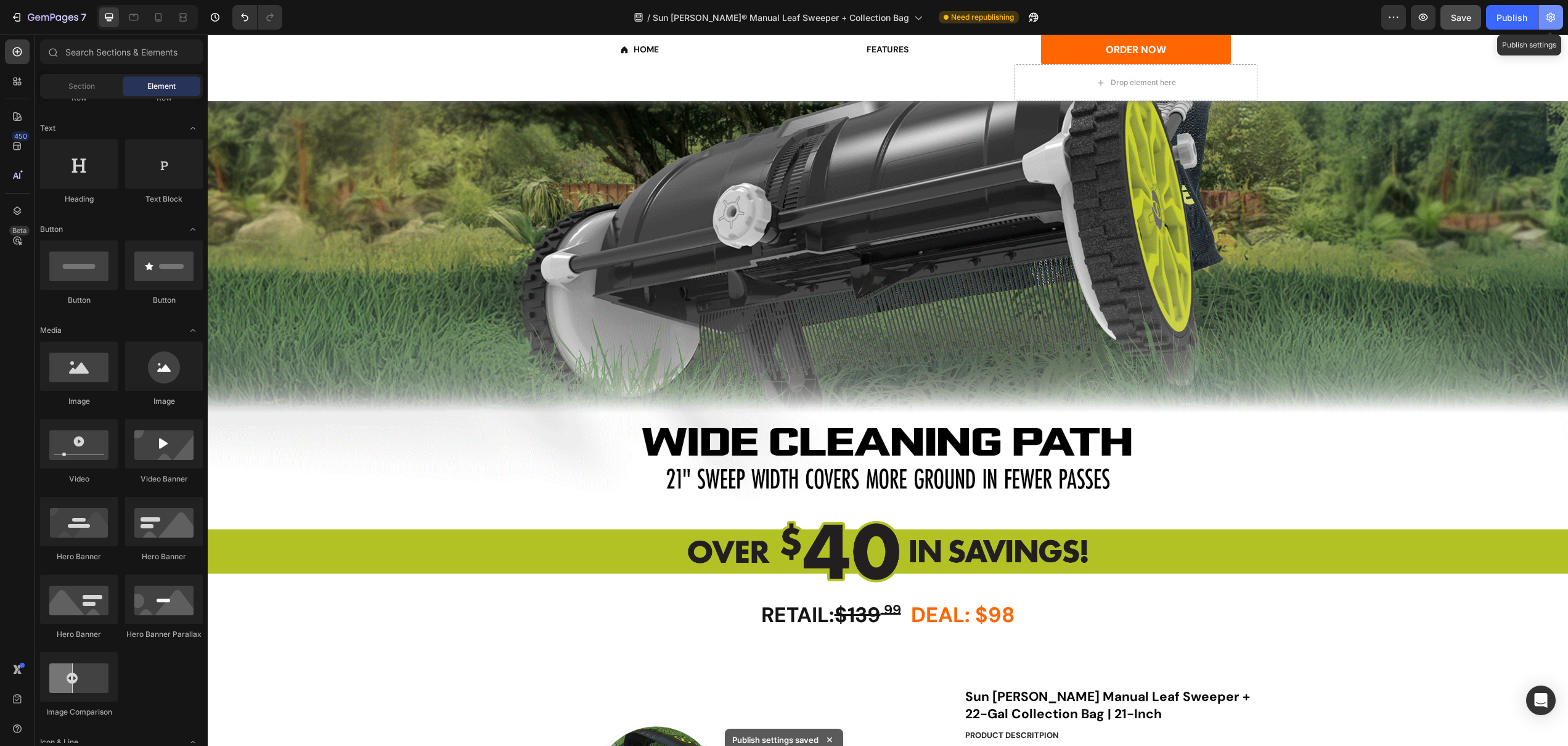
click at [1541, 15] on button "button" at bounding box center [1550, 18] width 25 height 25
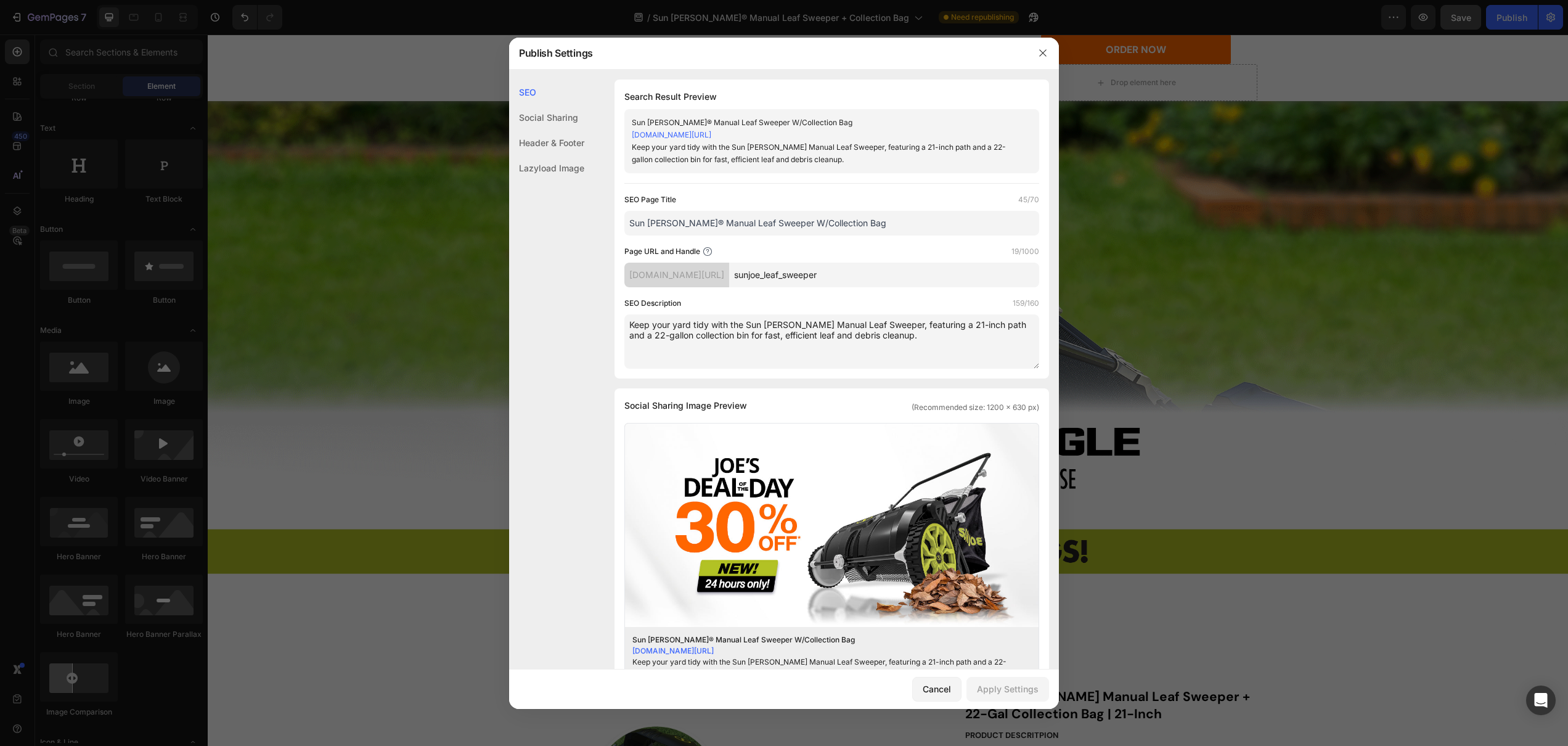
drag, startPoint x: 994, startPoint y: 436, endPoint x: 1202, endPoint y: 470, distance: 210.8
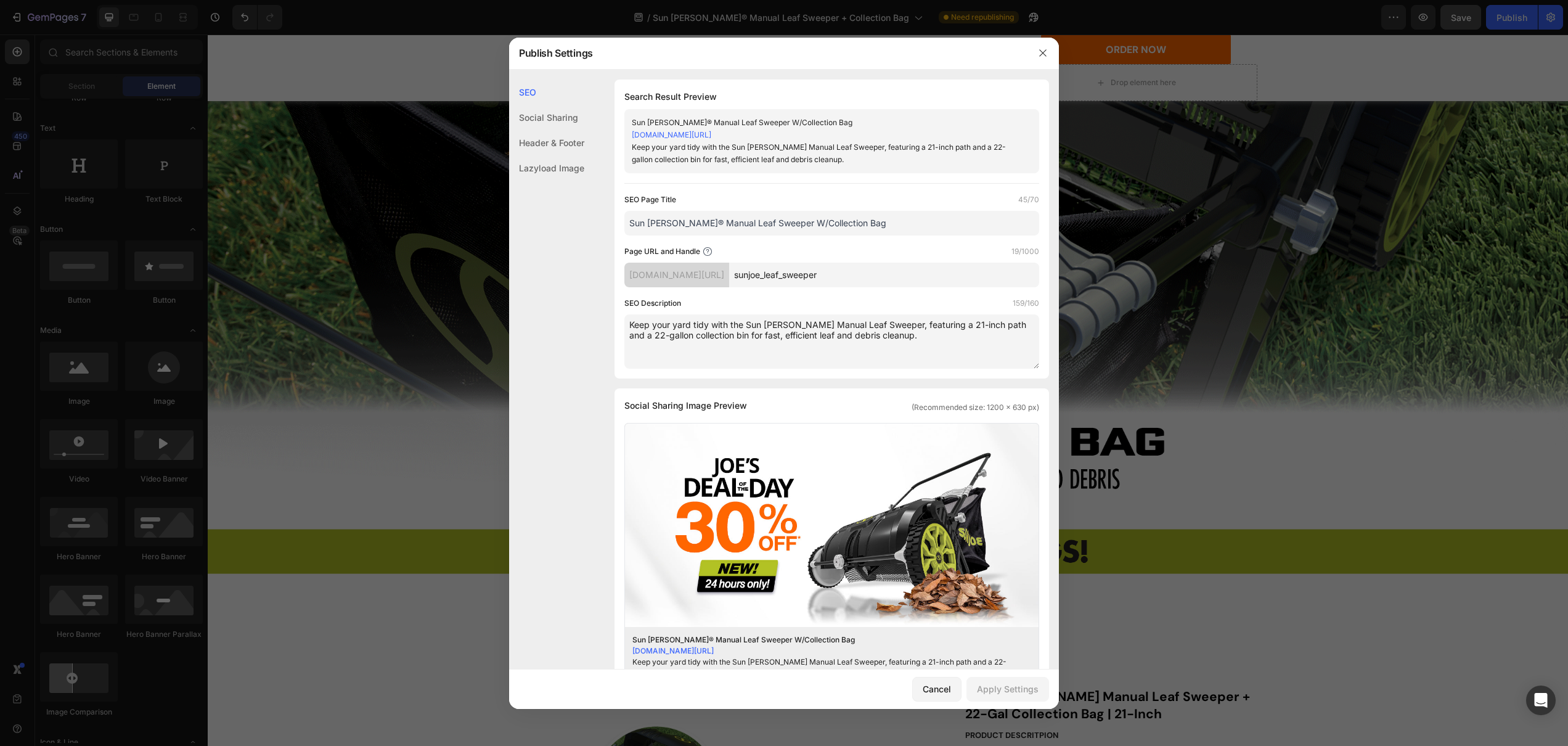
click at [1202, 470] on div at bounding box center [784, 373] width 1568 height 746
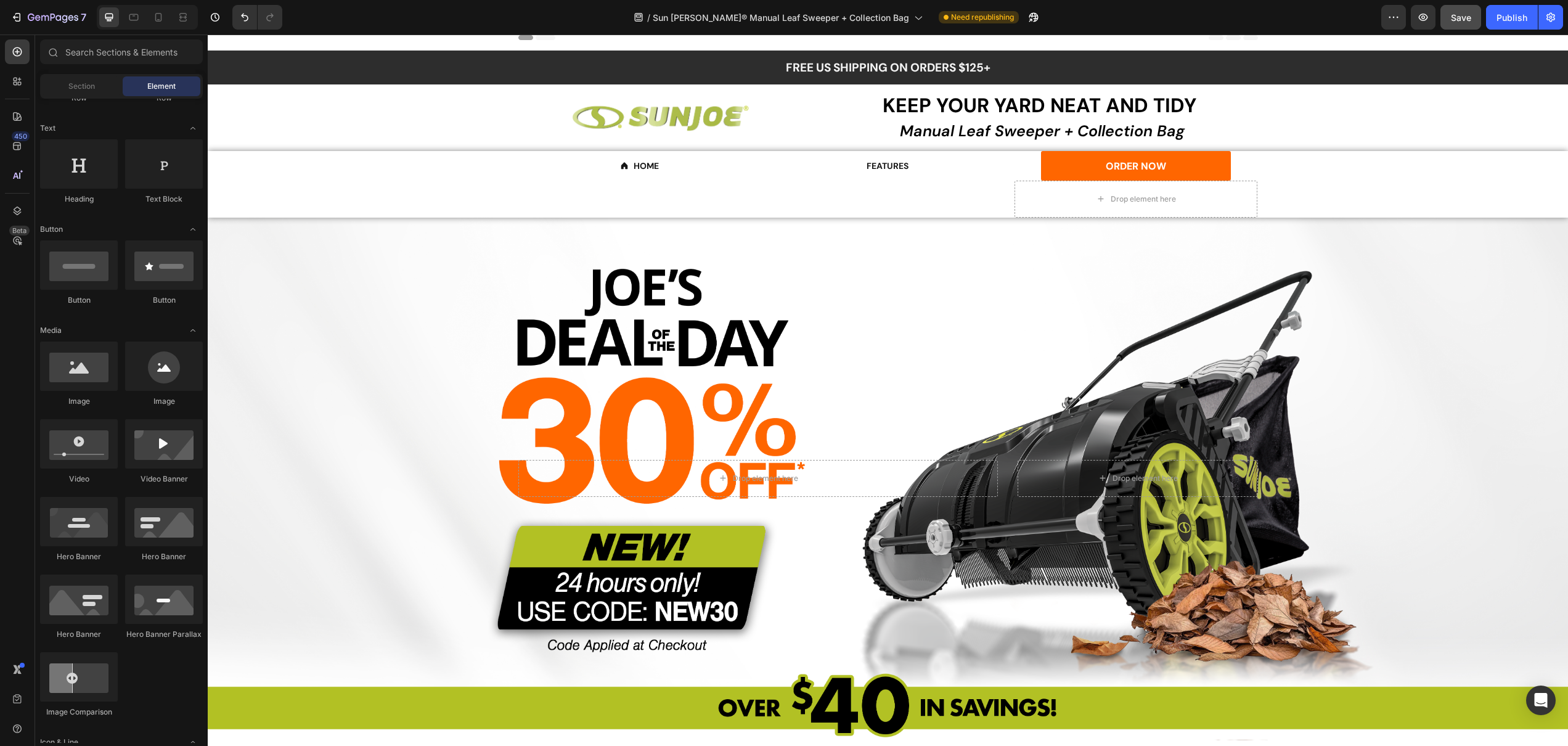
scroll to position [0, 0]
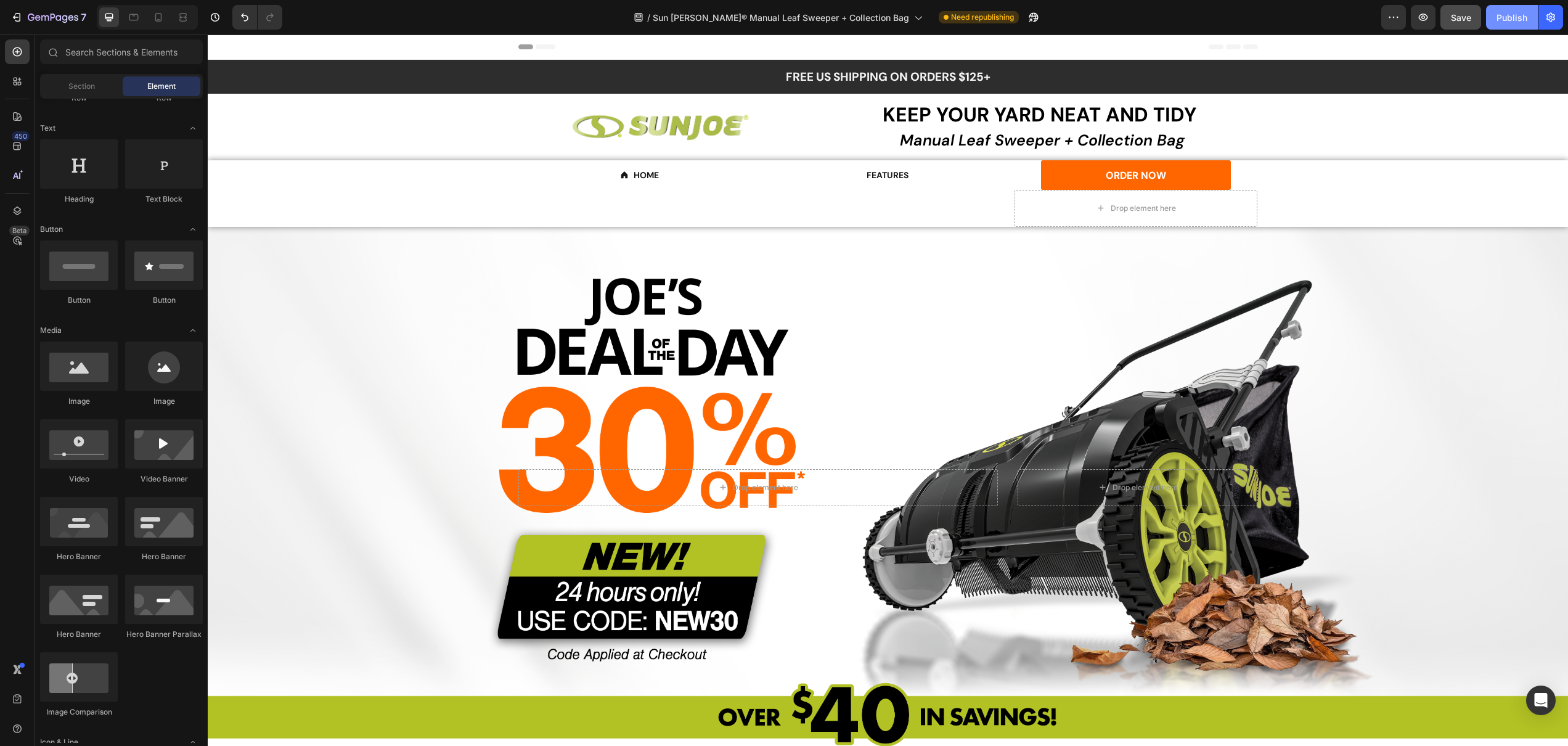
click at [1502, 15] on div "Publish" at bounding box center [1511, 18] width 31 height 13
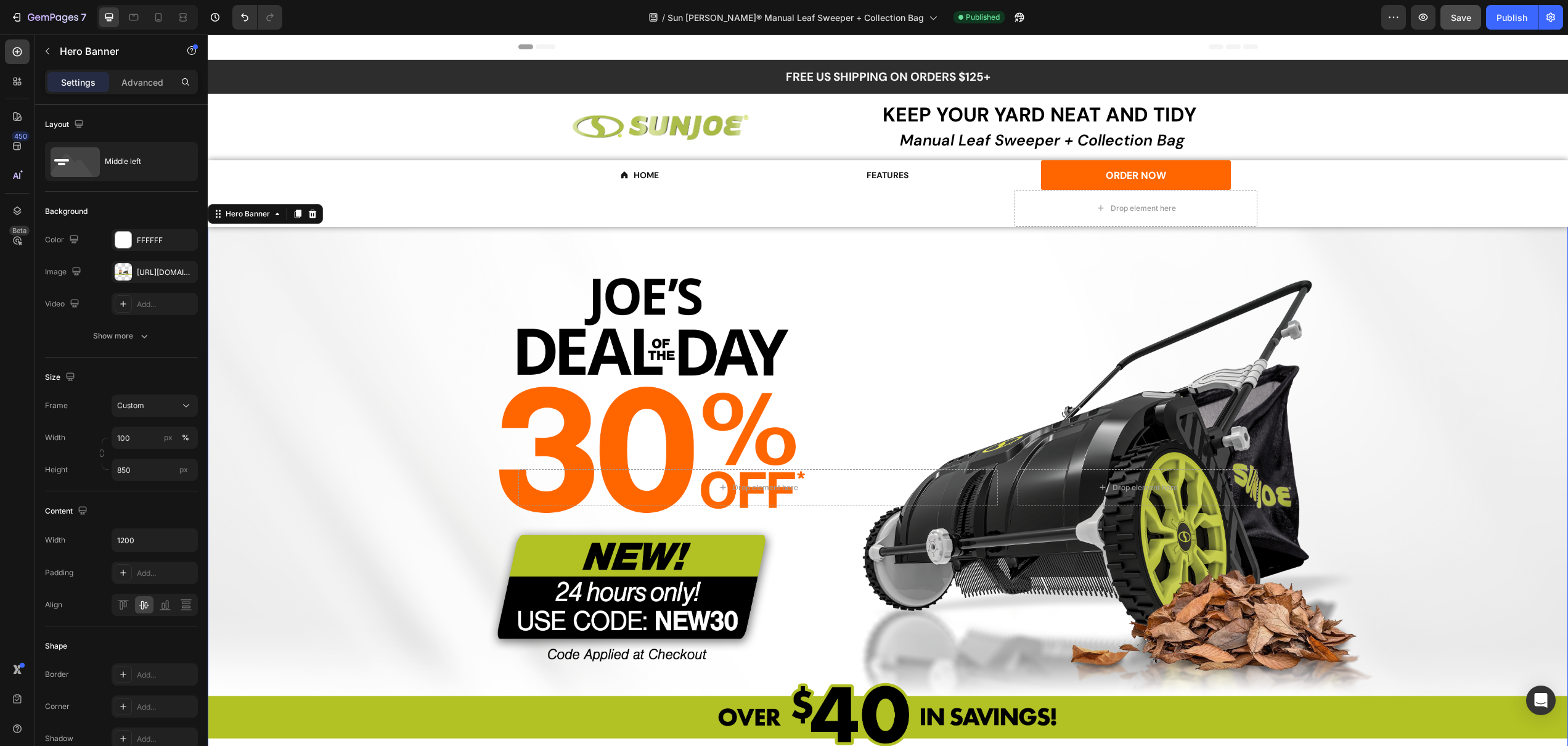
click at [1444, 303] on div "Overlay" at bounding box center [888, 487] width 1360 height 524
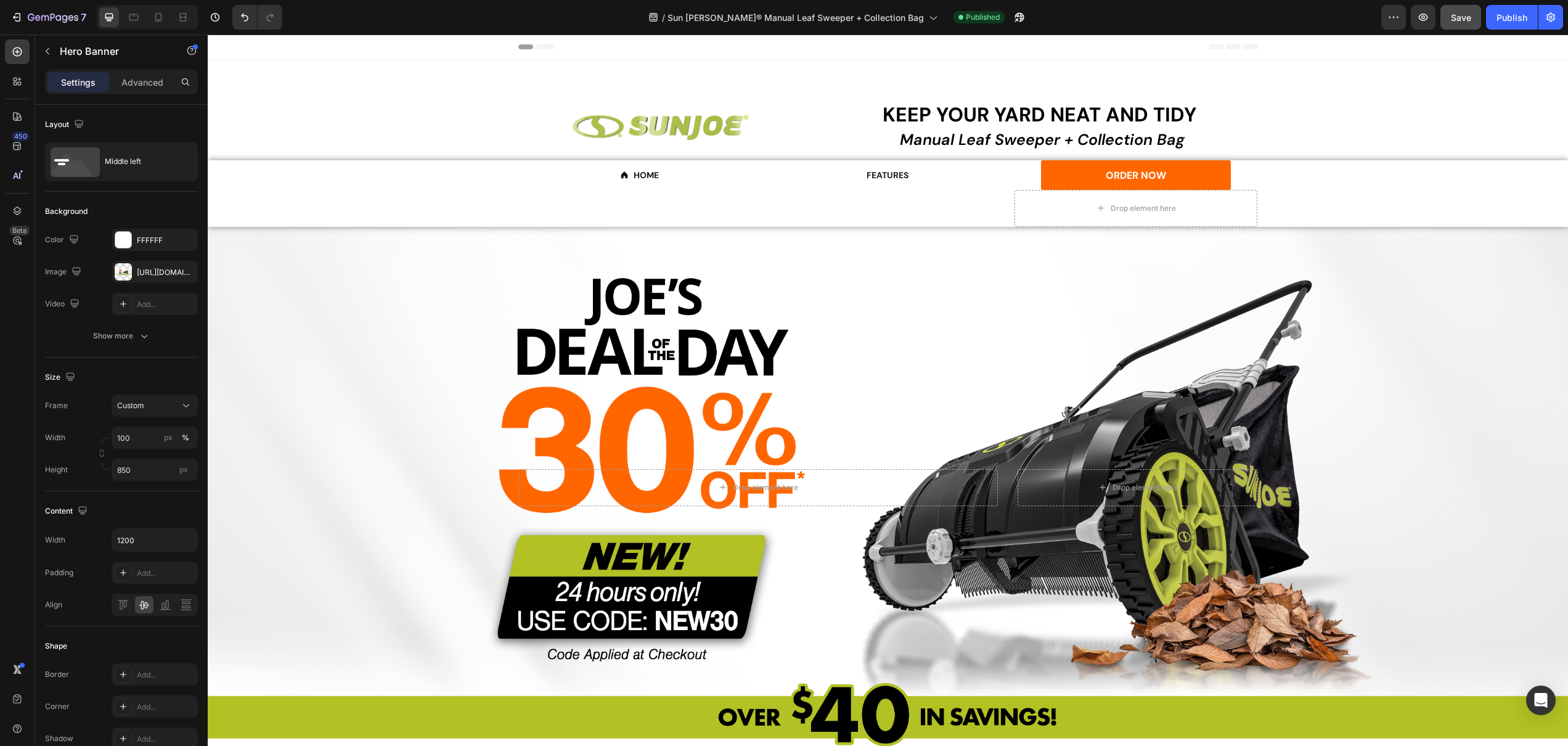
scroll to position [217, 0]
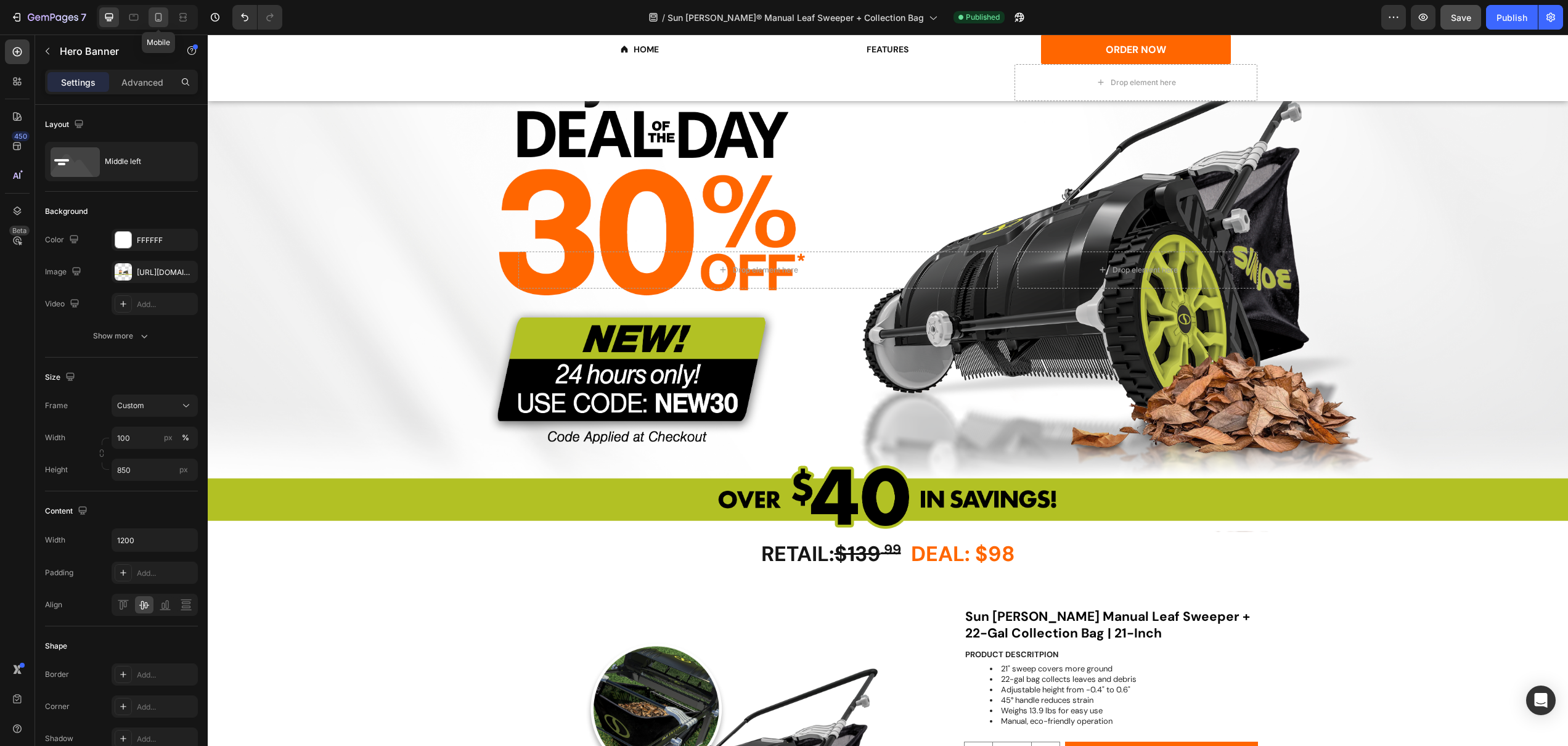
click at [158, 19] on icon at bounding box center [158, 18] width 12 height 12
type input "100%"
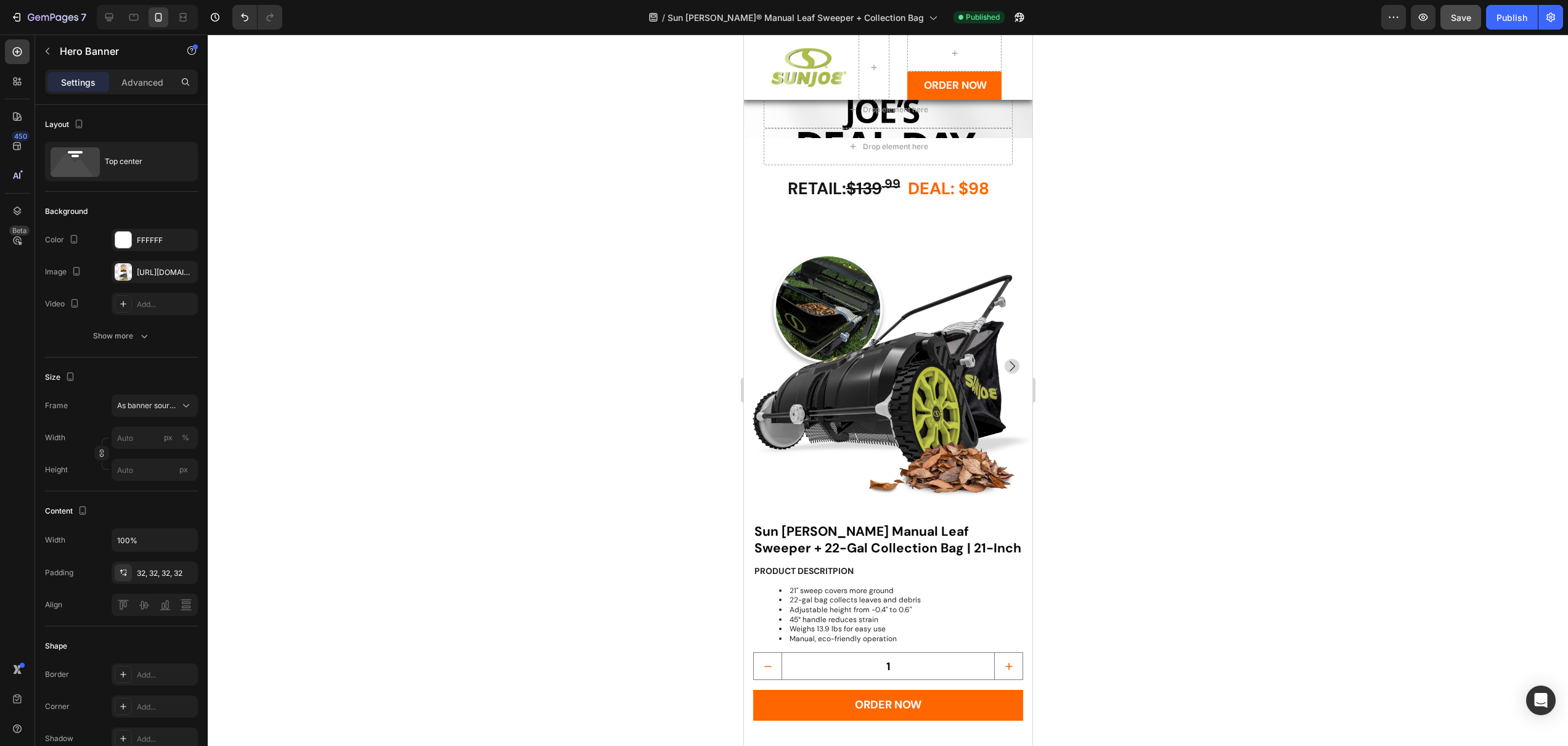
scroll to position [117, 0]
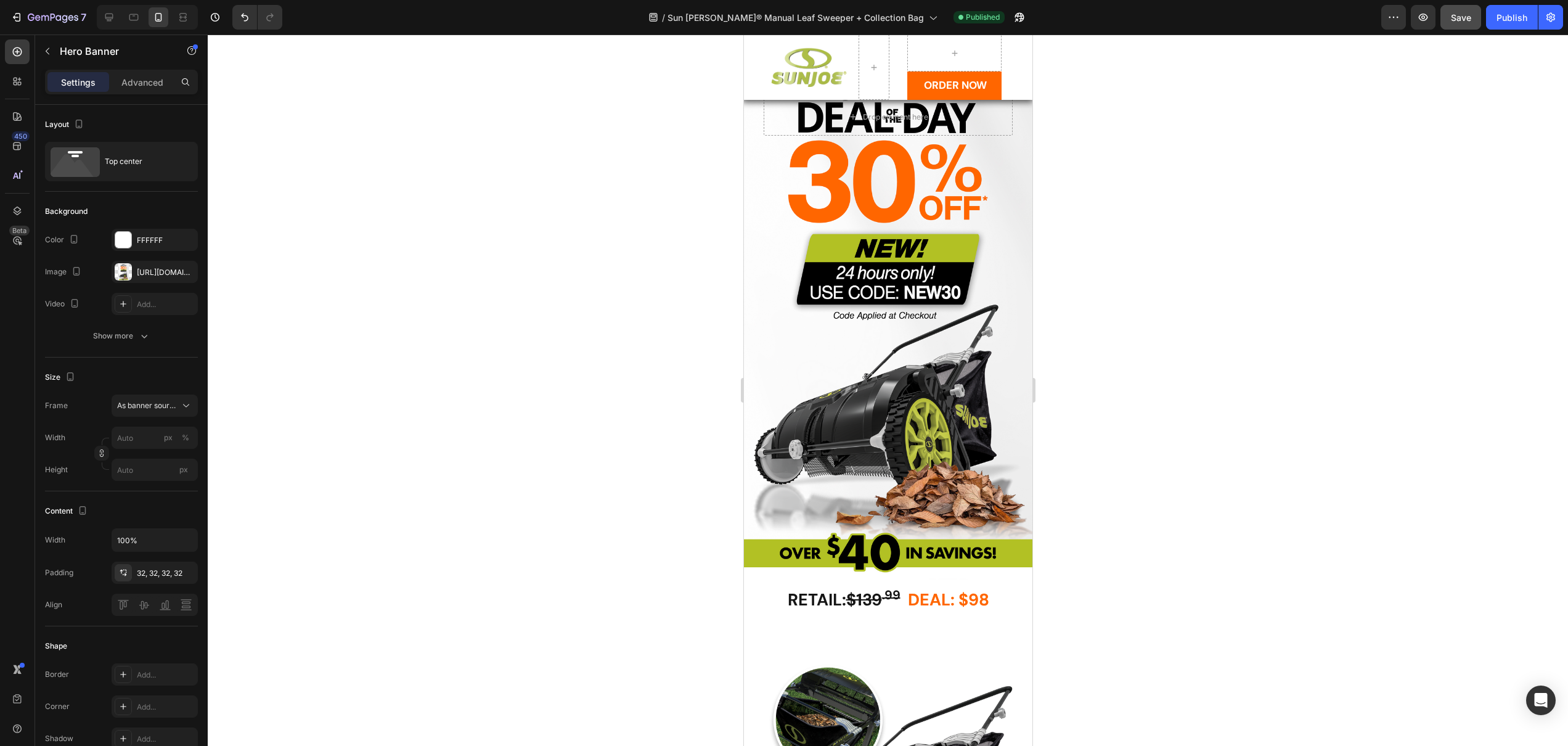
click at [862, 346] on div "Overlay" at bounding box center [887, 311] width 289 height 540
click at [829, 356] on div "Overlay" at bounding box center [887, 311] width 289 height 540
click at [704, 407] on div at bounding box center [888, 390] width 1360 height 712
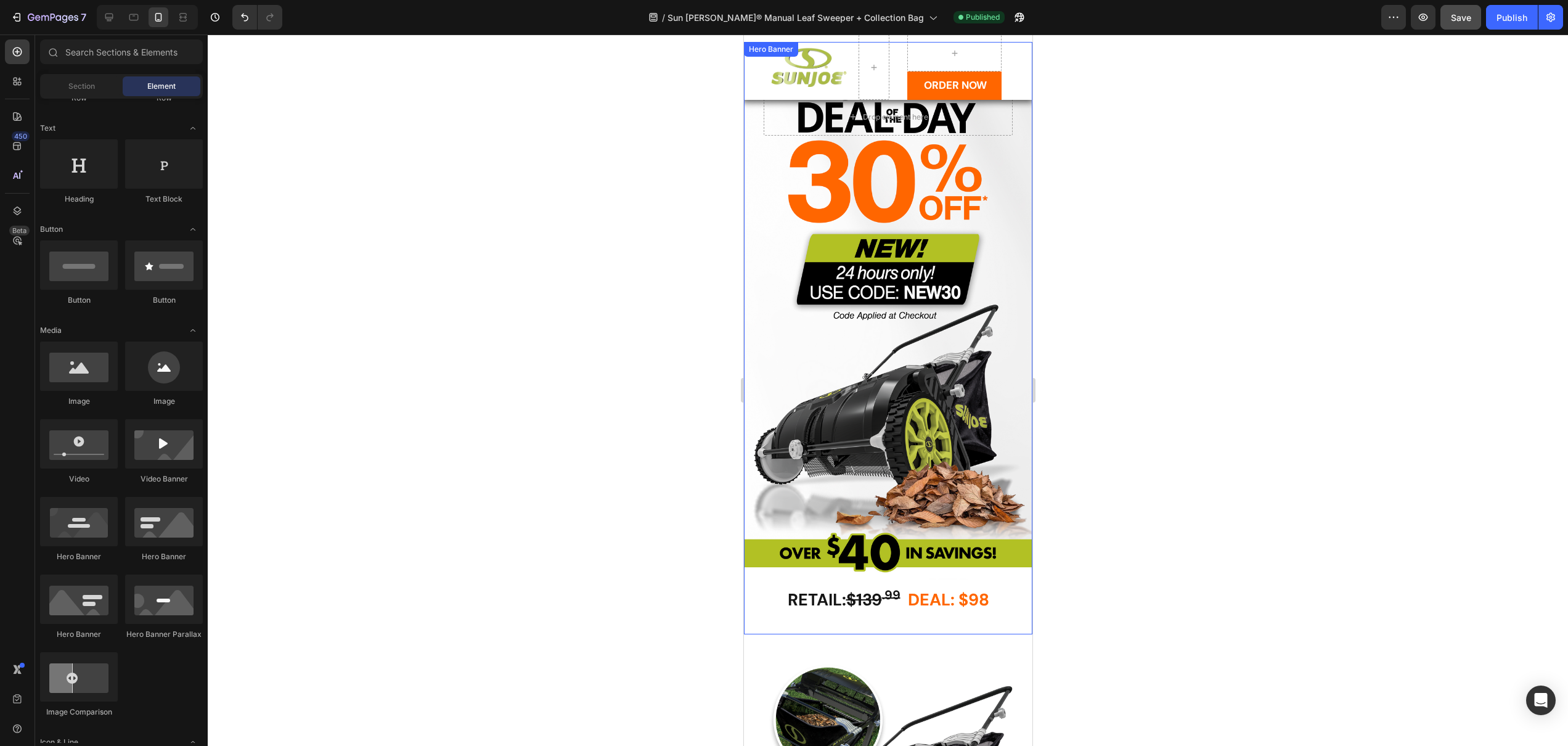
click at [860, 422] on div "Overlay" at bounding box center [887, 311] width 289 height 540
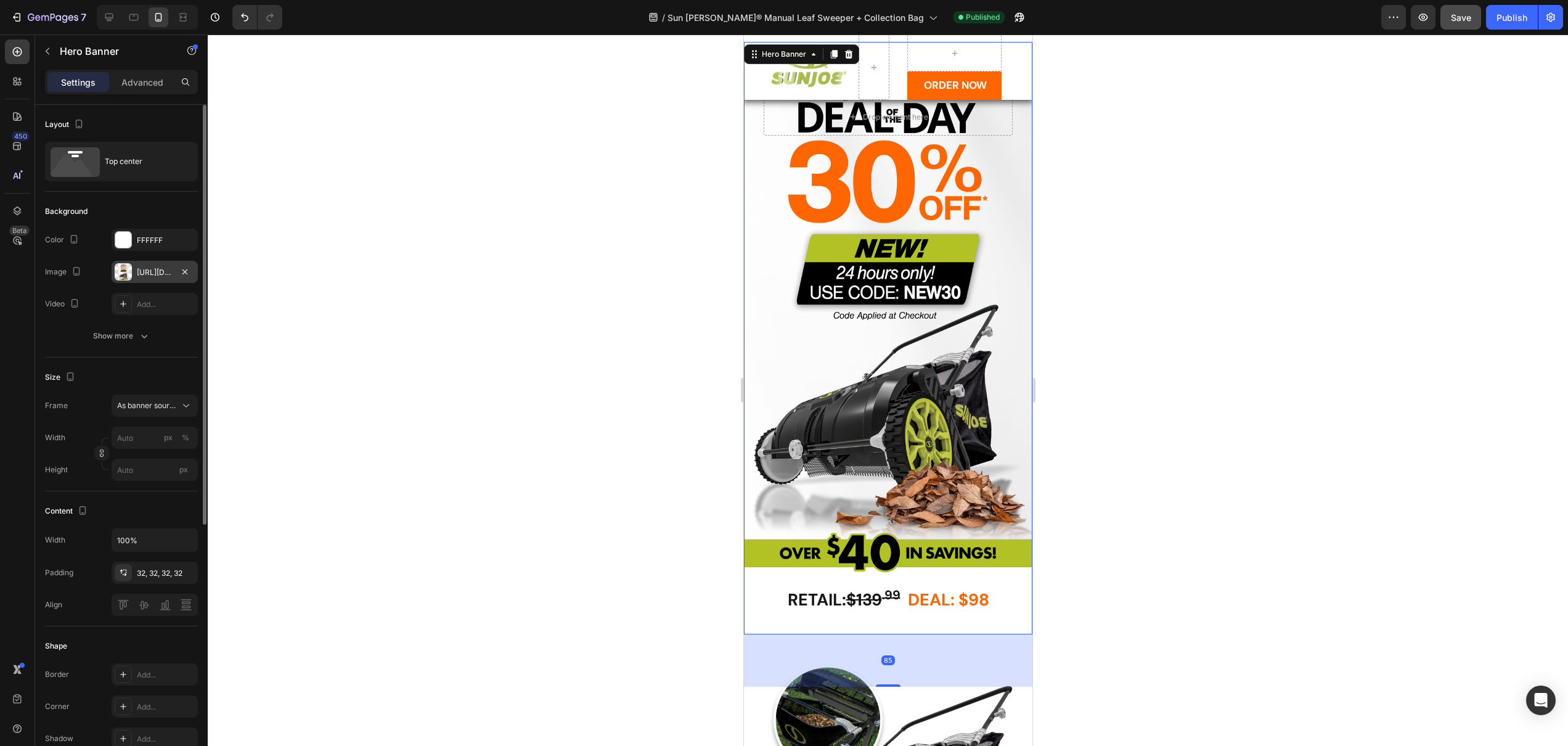
click at [155, 270] on div "[URL][DOMAIN_NAME]" at bounding box center [155, 272] width 35 height 11
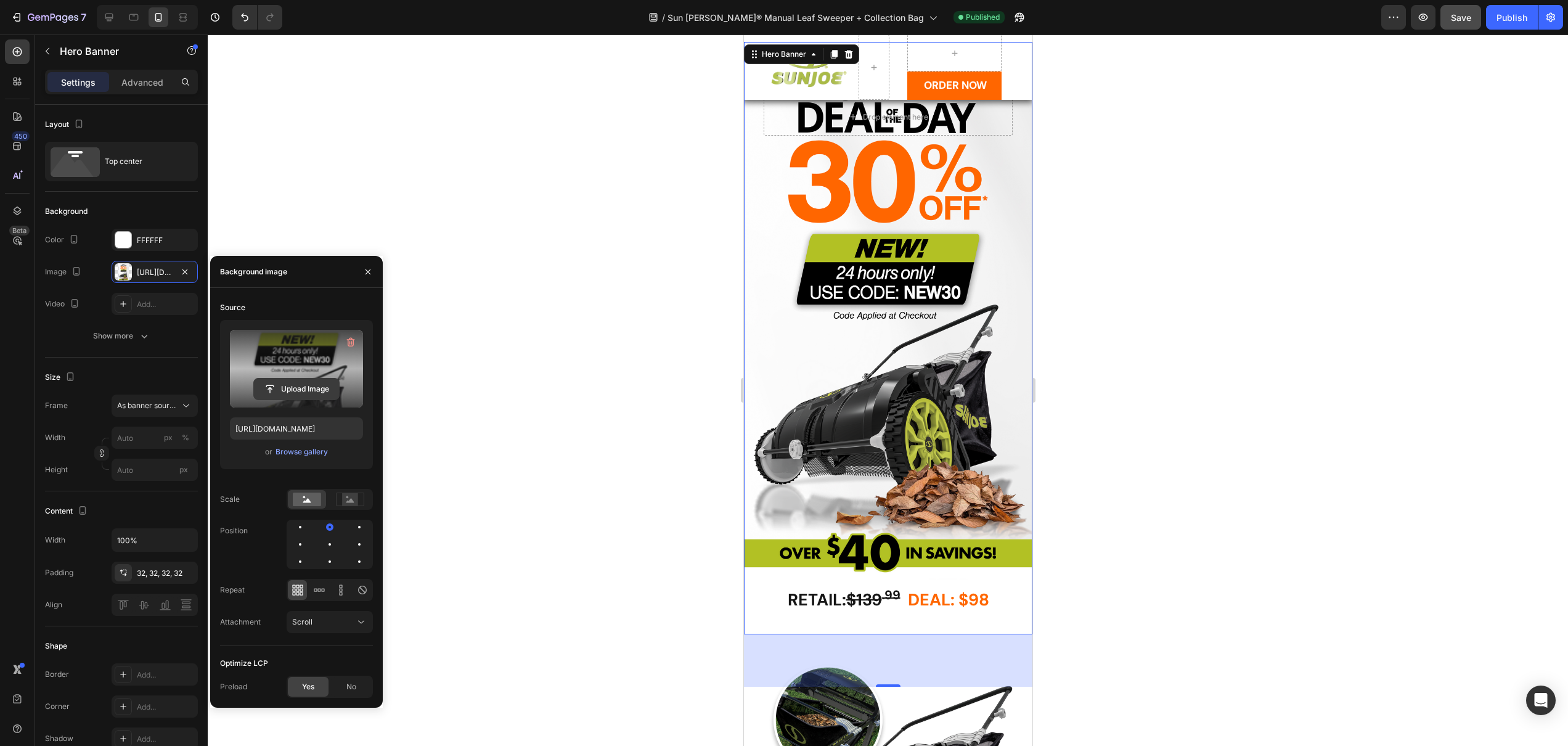
click at [264, 382] on input "file" at bounding box center [296, 389] width 85 height 21
click at [309, 386] on input "file" at bounding box center [296, 389] width 85 height 21
type input "[URL][DOMAIN_NAME]"
click at [113, 2] on div "7 Version history / Sun [PERSON_NAME]® Manual Leaf Sweeper + Collection Bag Pub…" at bounding box center [784, 18] width 1568 height 35
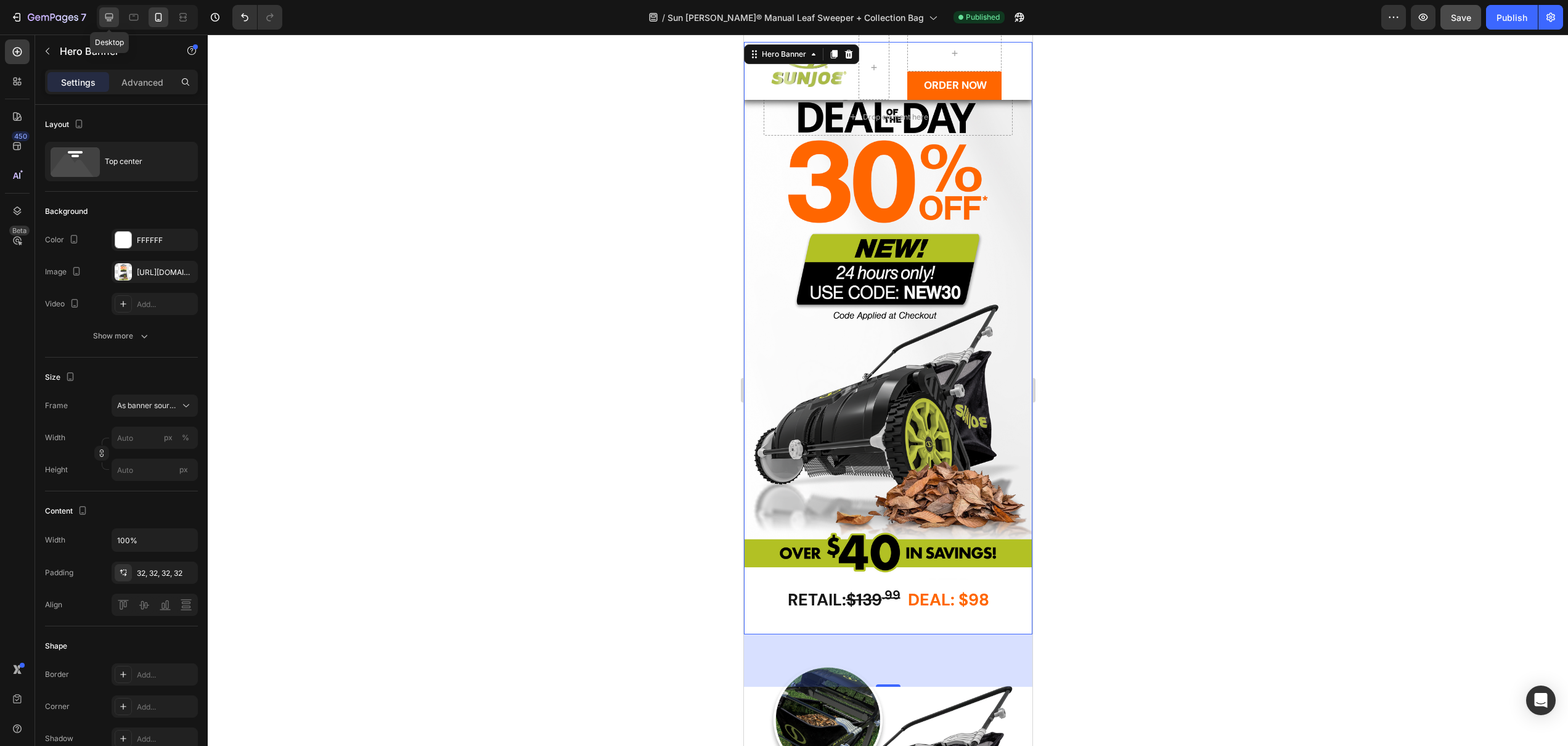
click at [111, 11] on icon at bounding box center [110, 18] width 12 height 12
type input "100"
type input "850"
type input "1200"
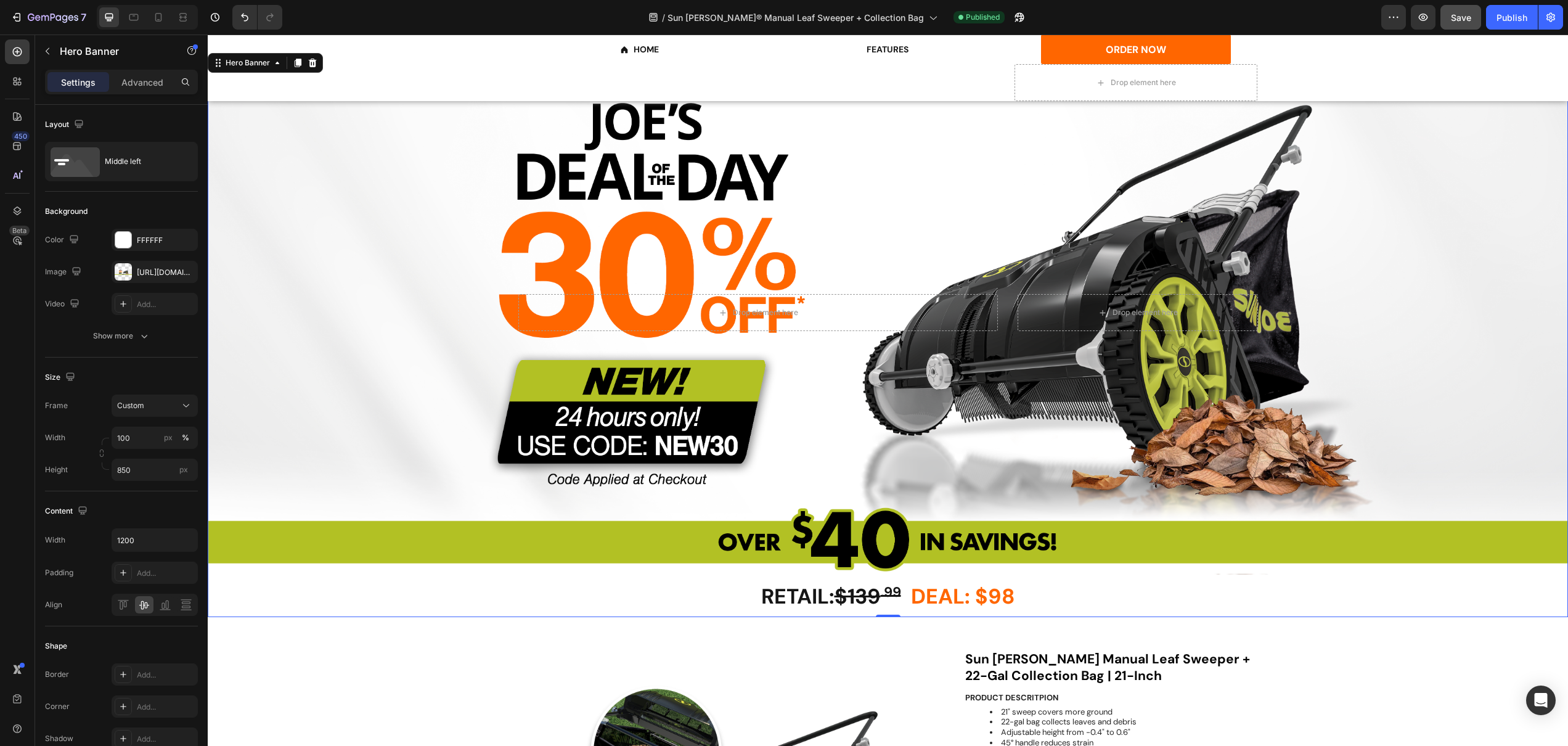
scroll to position [146, 0]
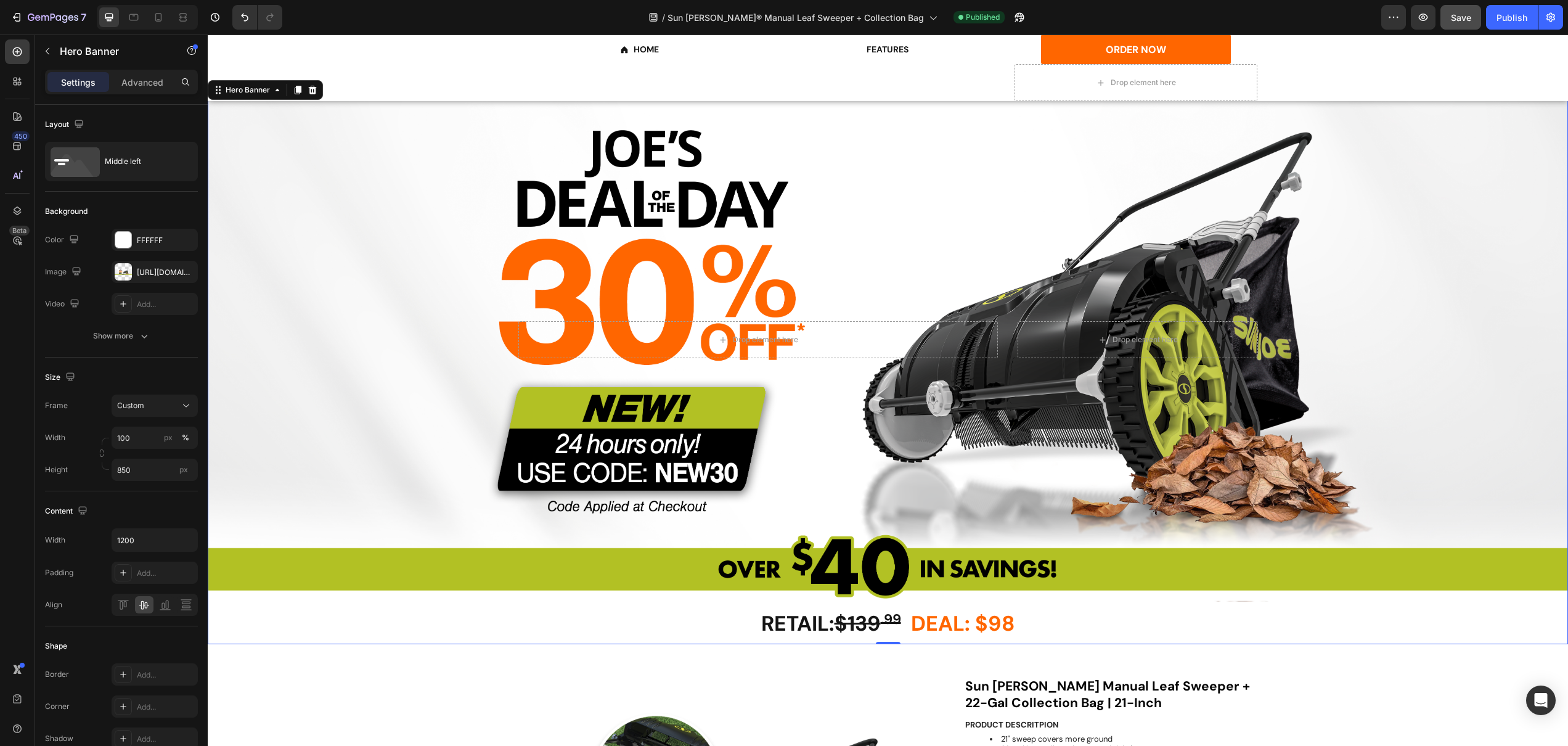
click at [812, 228] on div "Overlay" at bounding box center [888, 339] width 1360 height 524
click at [148, 278] on div "[URL][DOMAIN_NAME]" at bounding box center [155, 271] width 87 height 22
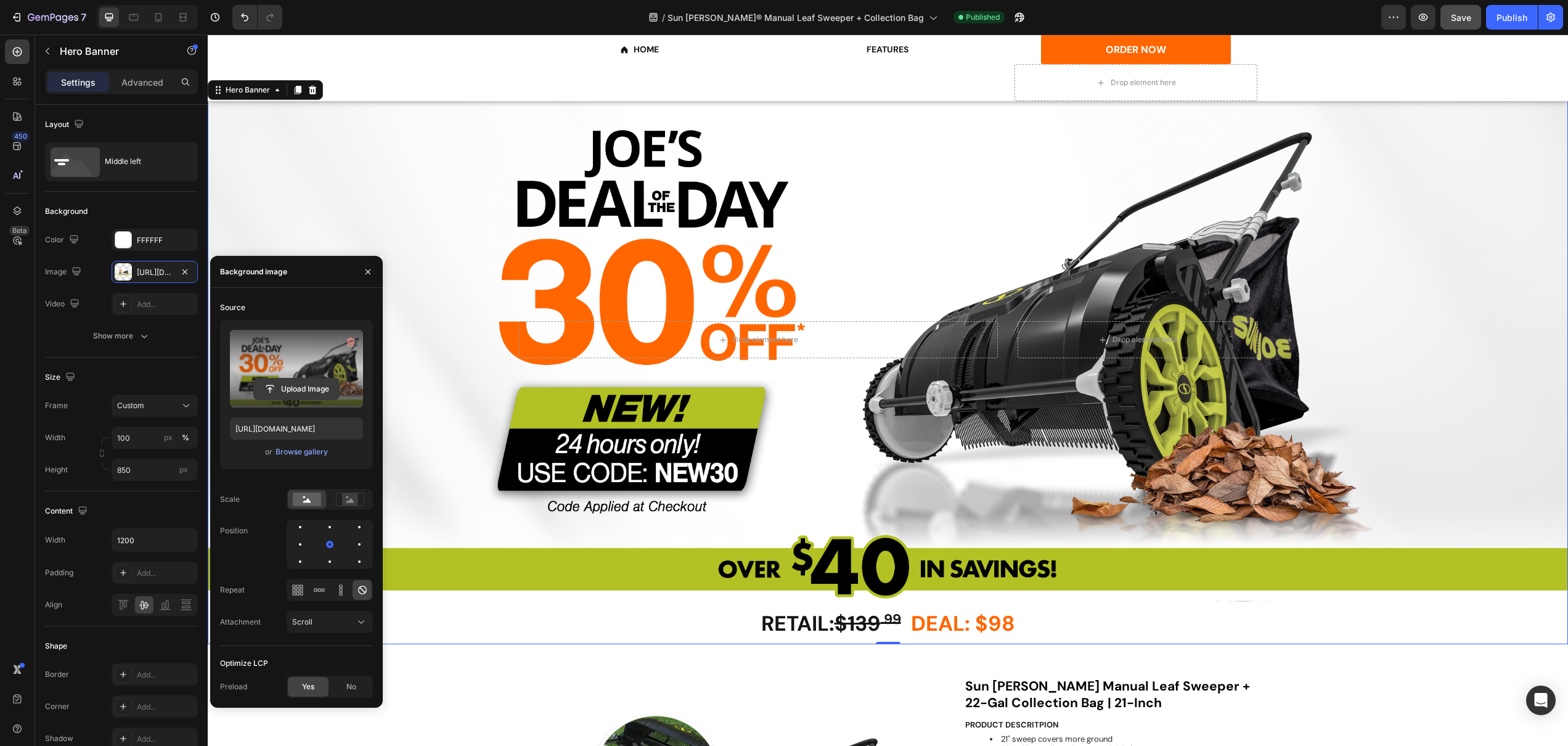
click at [296, 392] on input "file" at bounding box center [296, 389] width 85 height 21
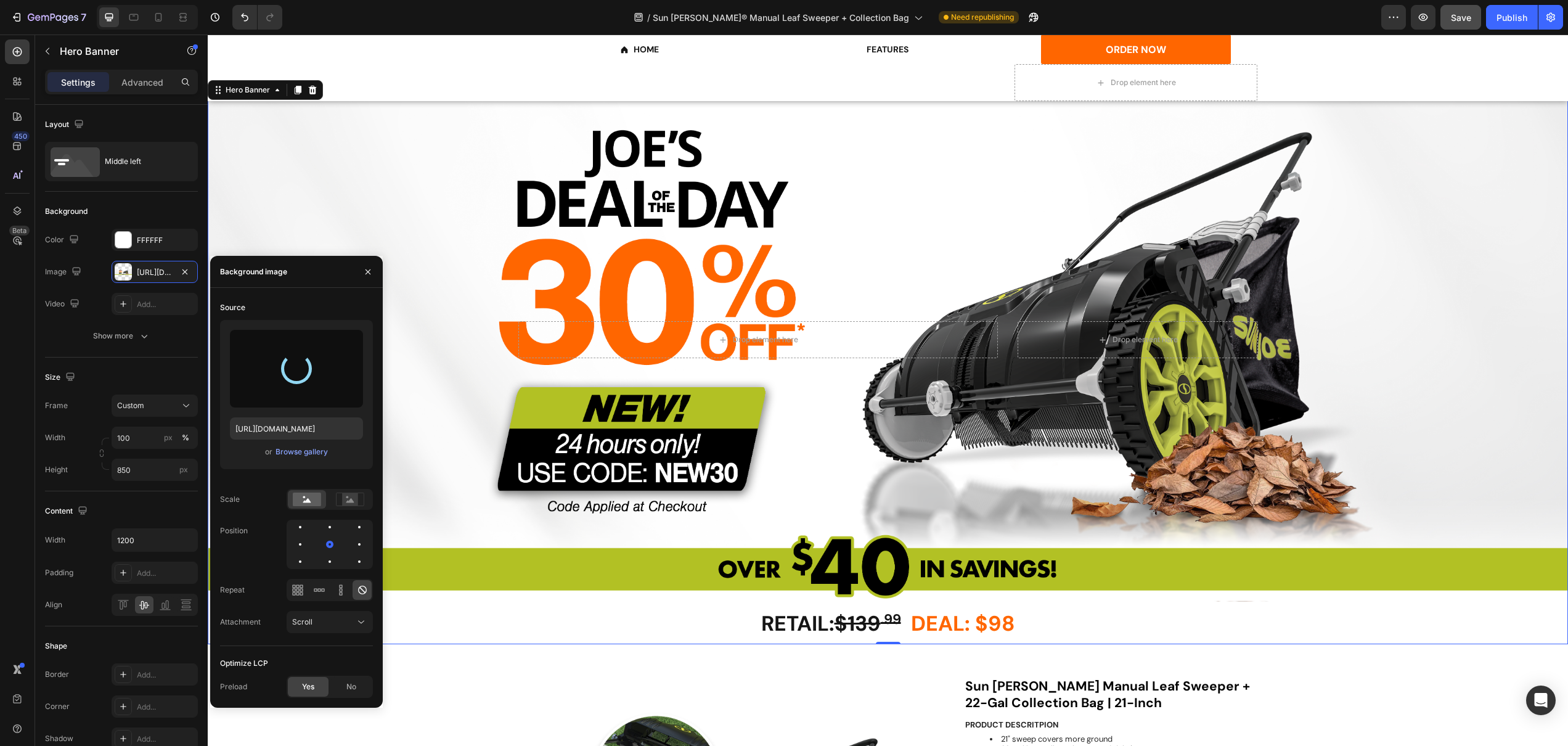
type input "[URL][DOMAIN_NAME]"
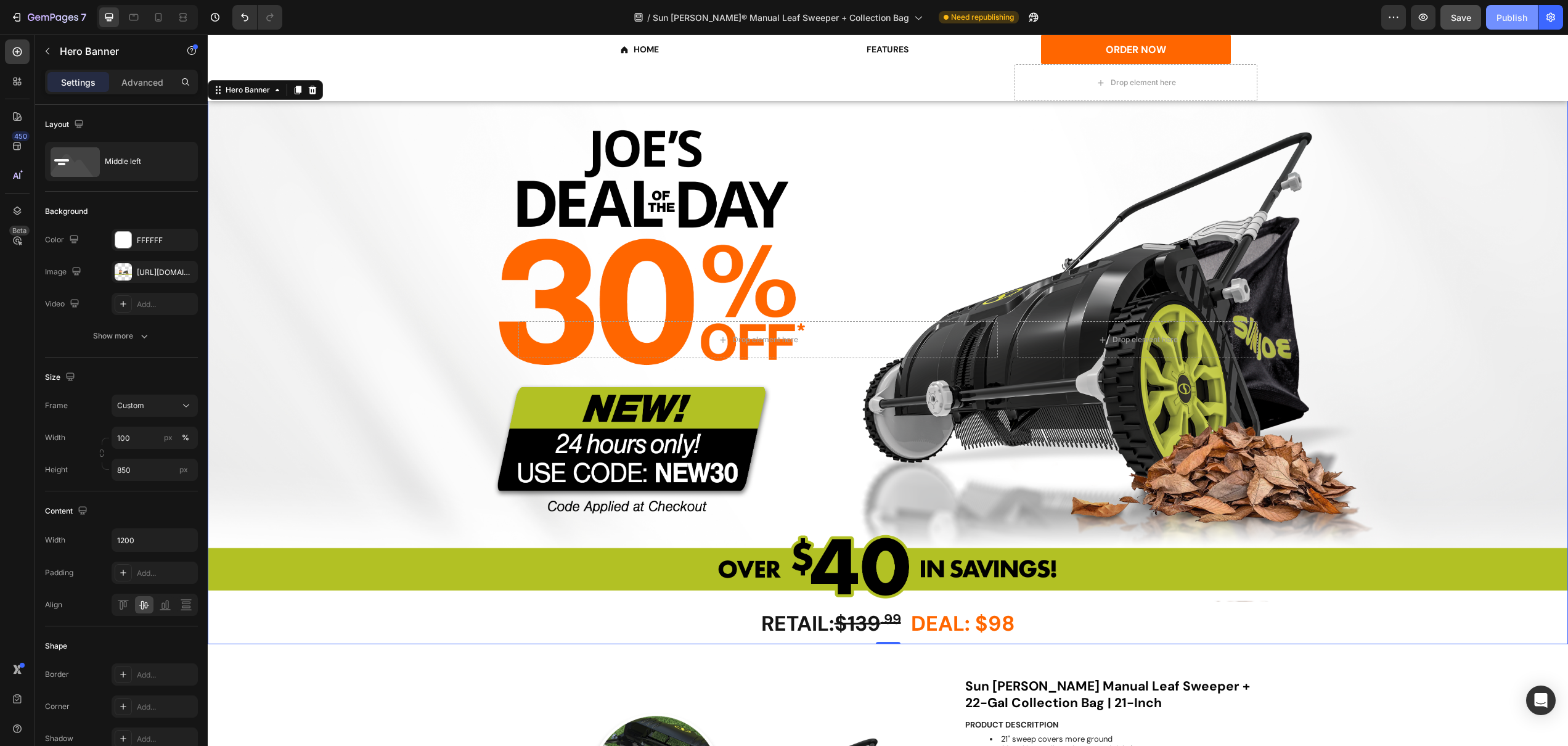
click at [1518, 21] on div "Publish" at bounding box center [1511, 18] width 31 height 13
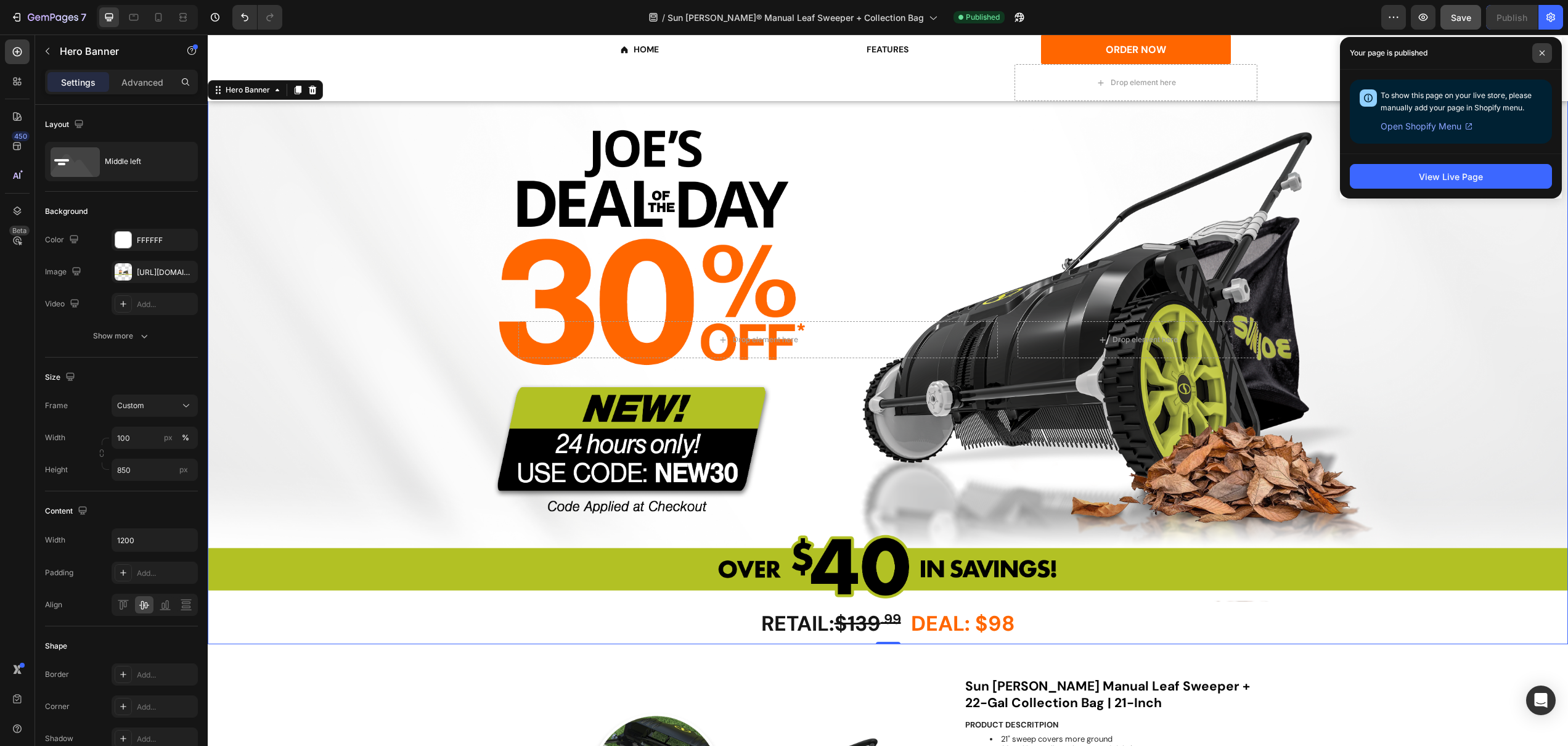
click at [1544, 46] on span at bounding box center [1542, 53] width 19 height 19
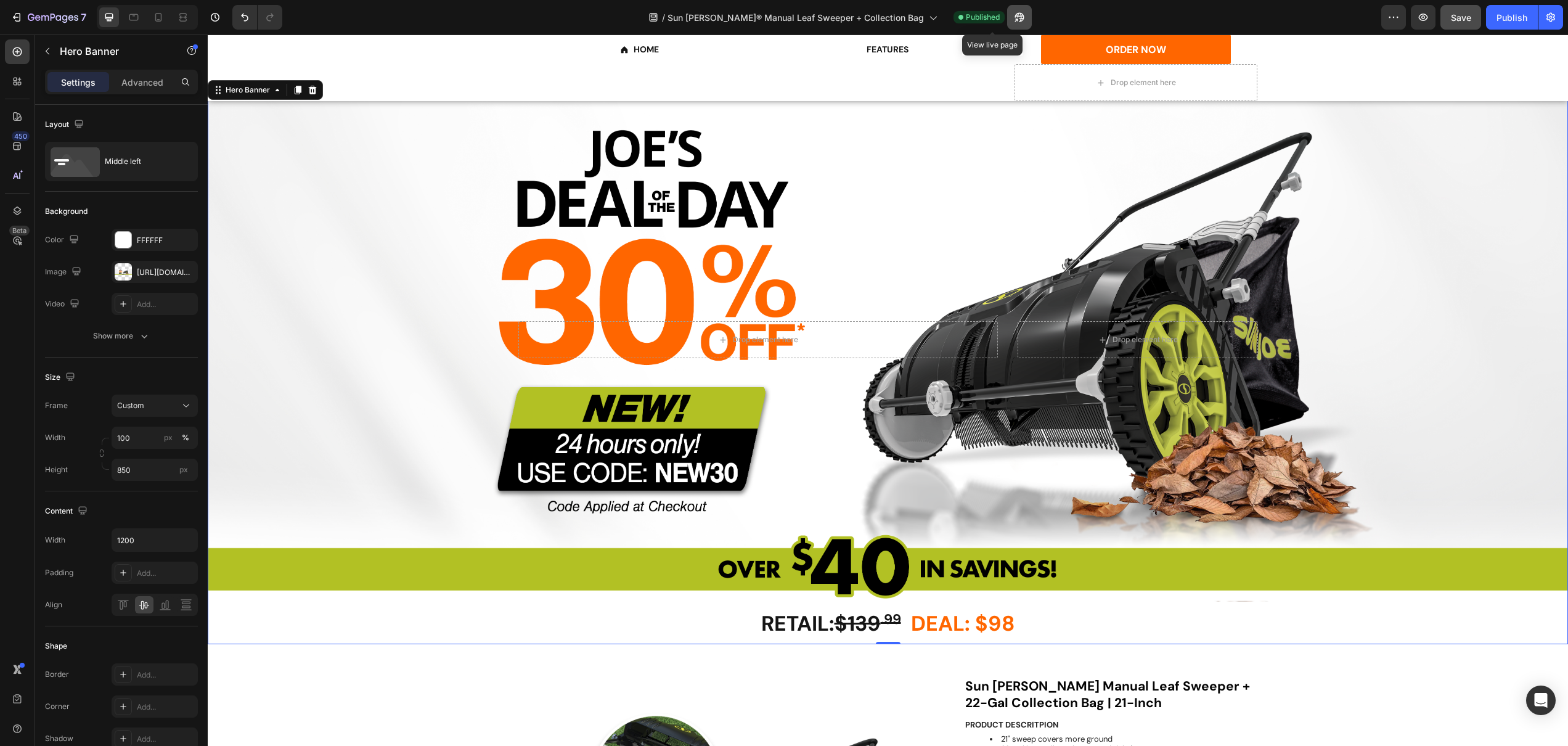
click at [1007, 14] on button "button" at bounding box center [1019, 18] width 25 height 25
